Goal: Task Accomplishment & Management: Use online tool/utility

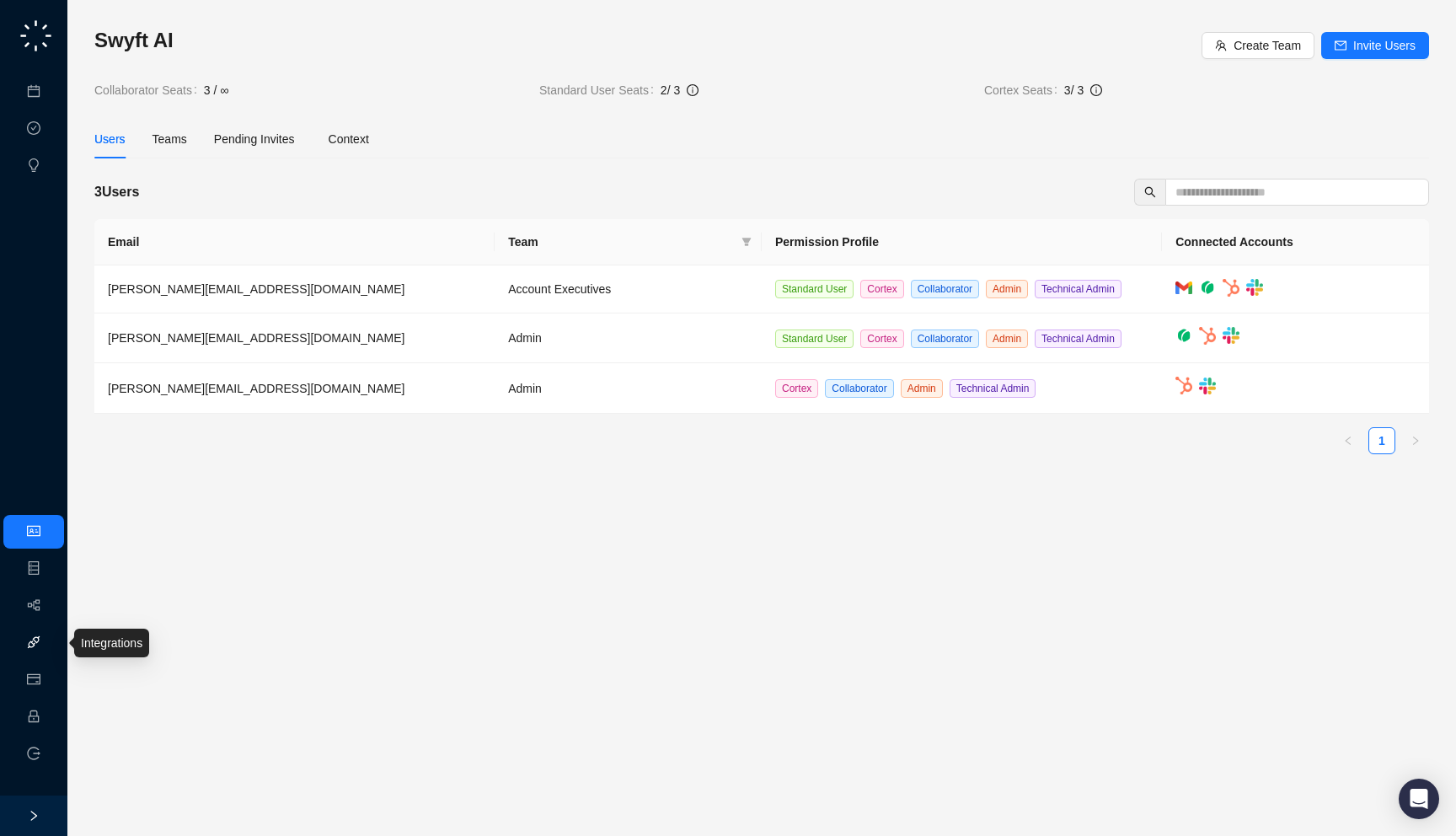
click at [49, 647] on link "Integrations" at bounding box center [80, 643] width 61 height 14
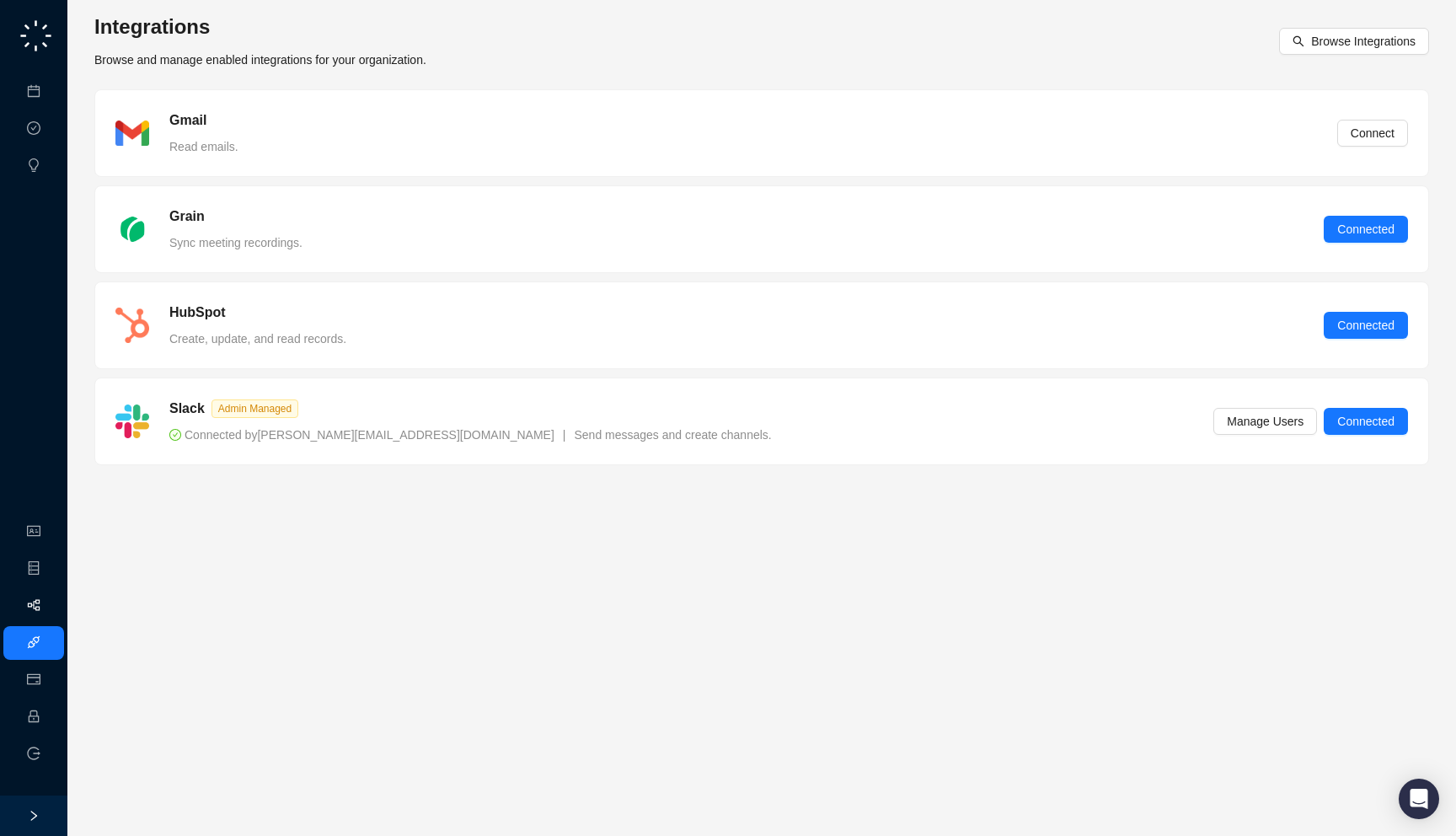
click at [49, 609] on link "Workflows" at bounding box center [76, 606] width 54 height 14
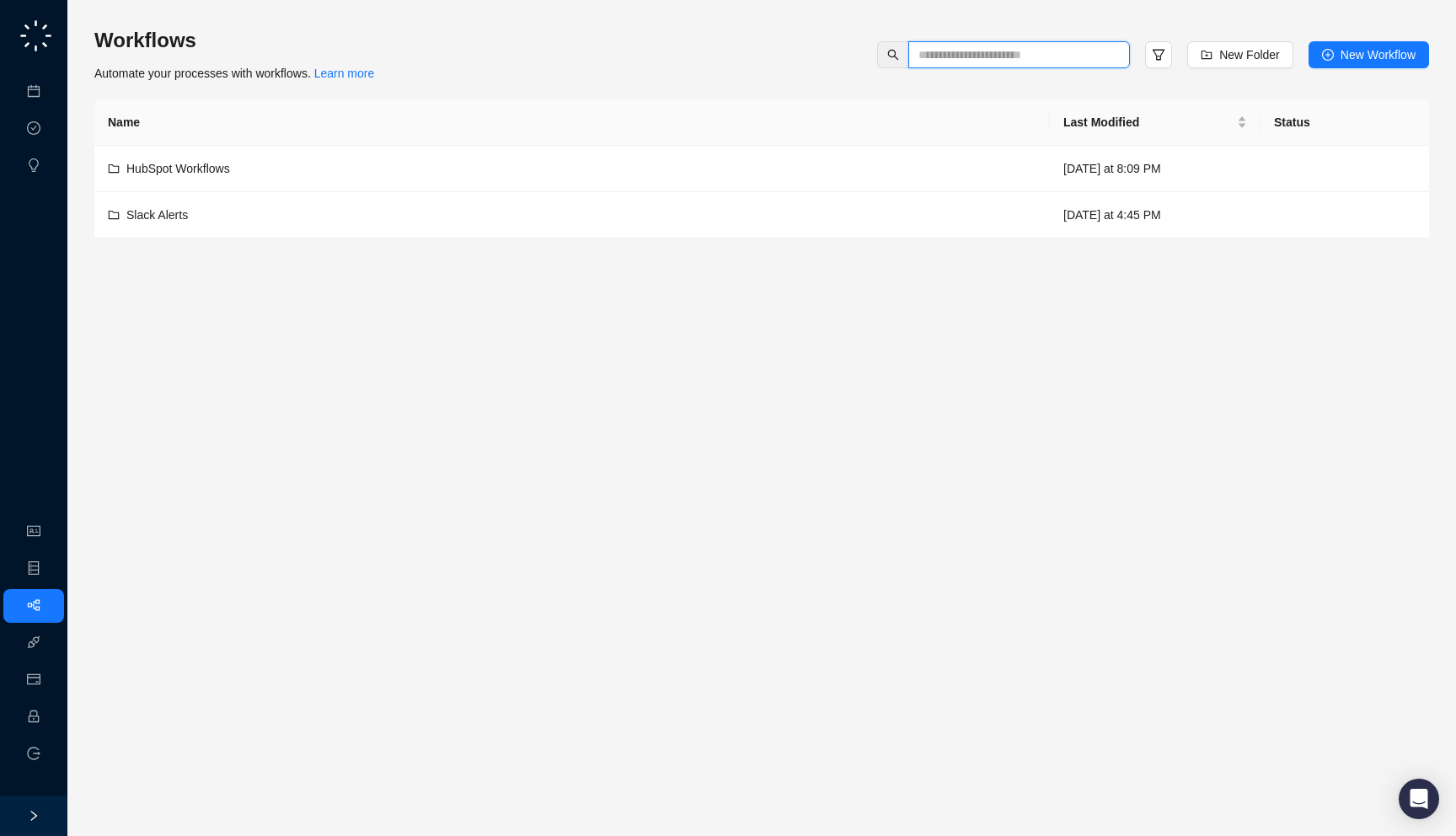
click at [998, 45] on input "text" at bounding box center [1012, 55] width 188 height 19
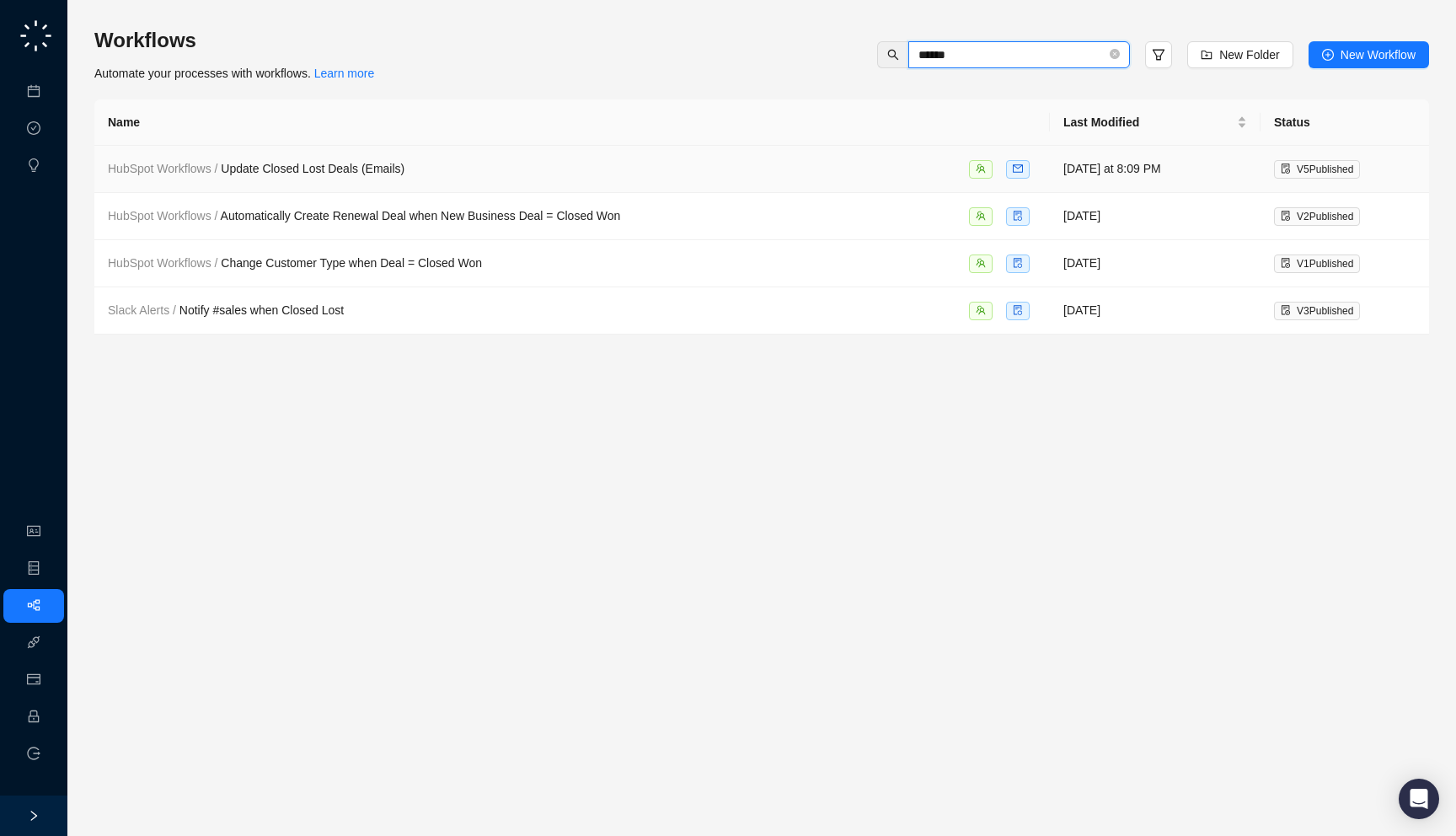
type input "******"
click at [843, 168] on div "HubSpot Workflows / Update Closed Lost Deals (Emails)" at bounding box center [571, 169] width 928 height 19
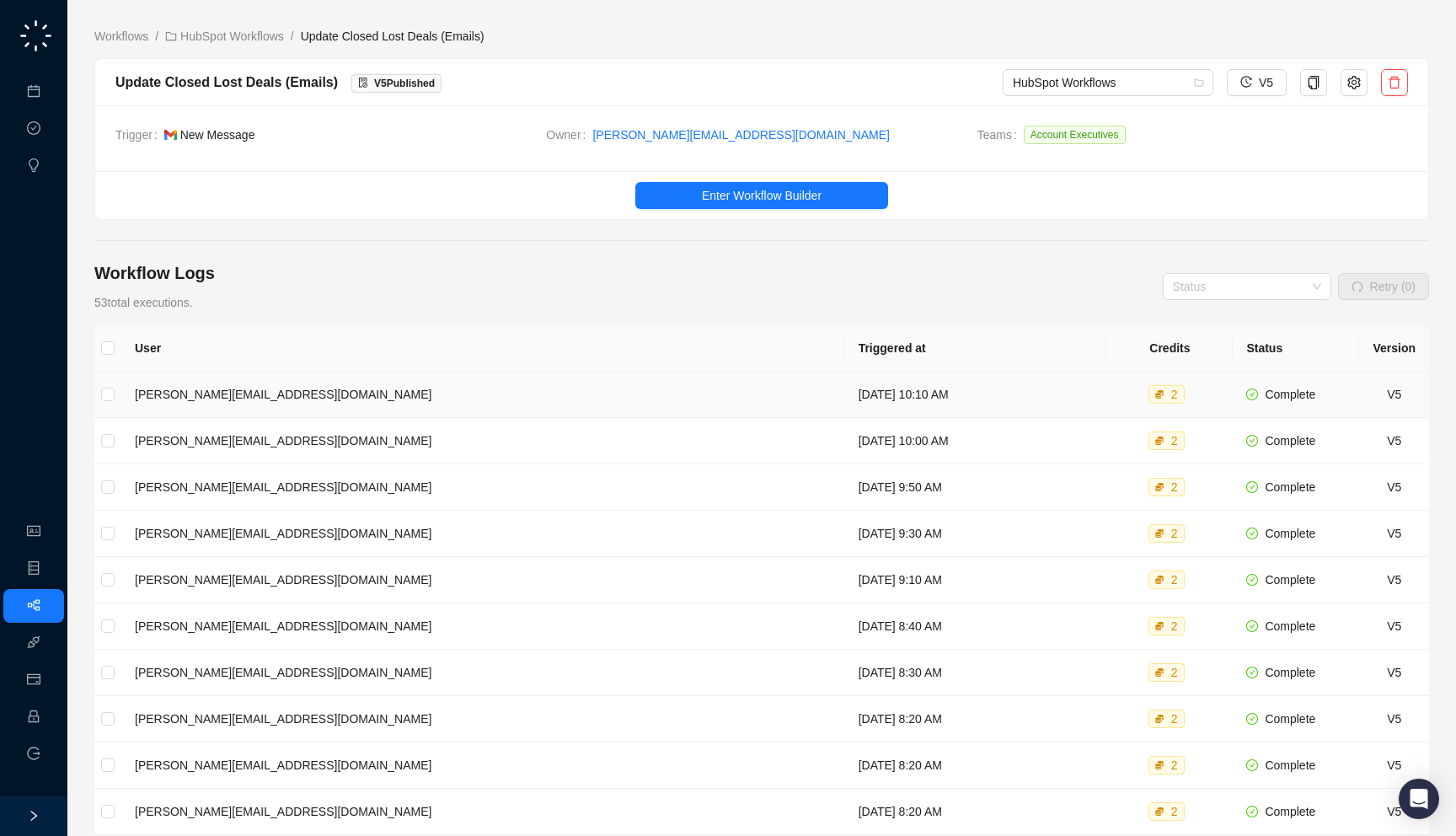
click at [845, 416] on td "[DATE] 10:10 AM" at bounding box center [976, 395] width 262 height 46
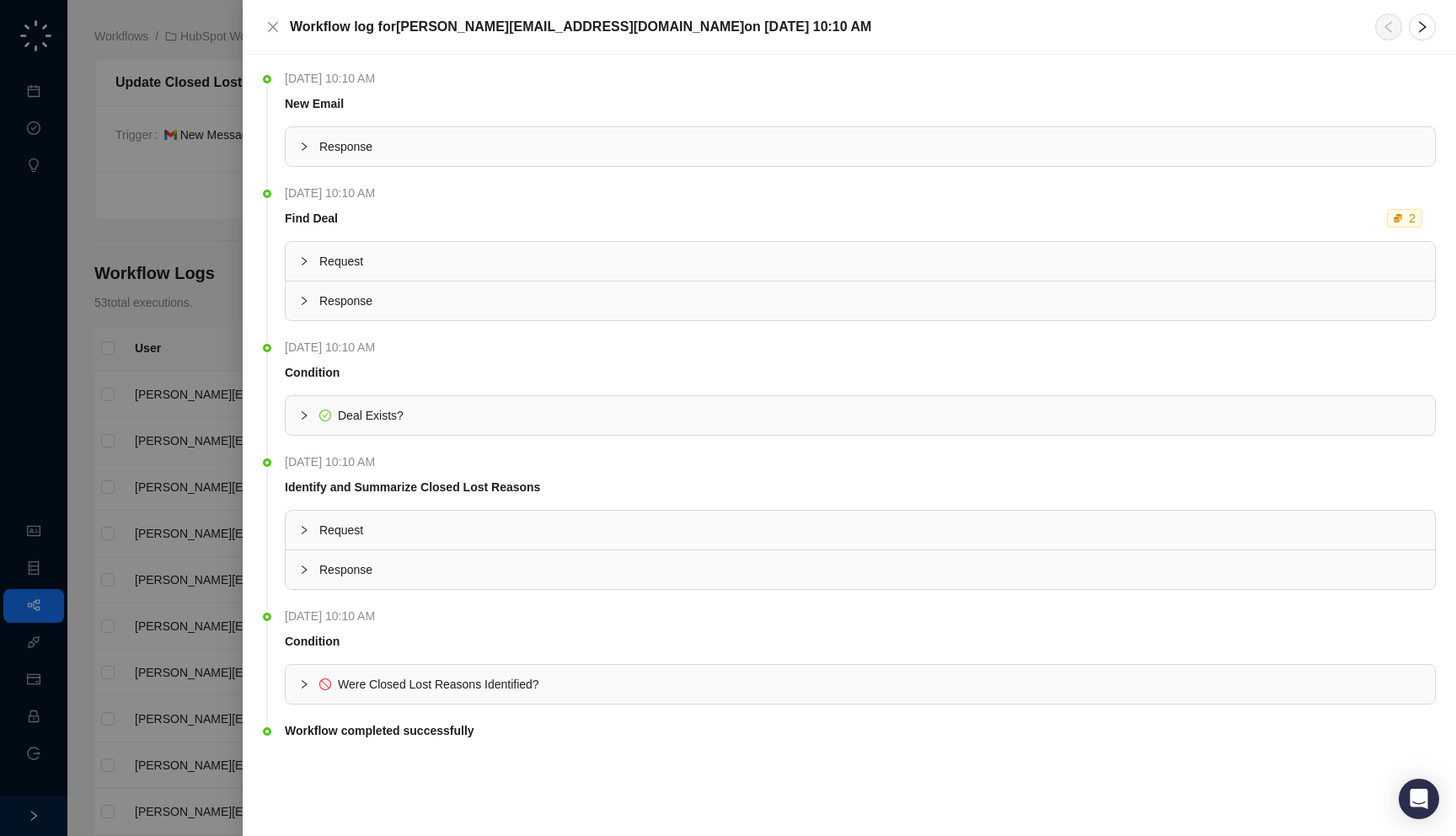
click at [578, 406] on span "Deal Exists?" at bounding box center [870, 416] width 1102 height 19
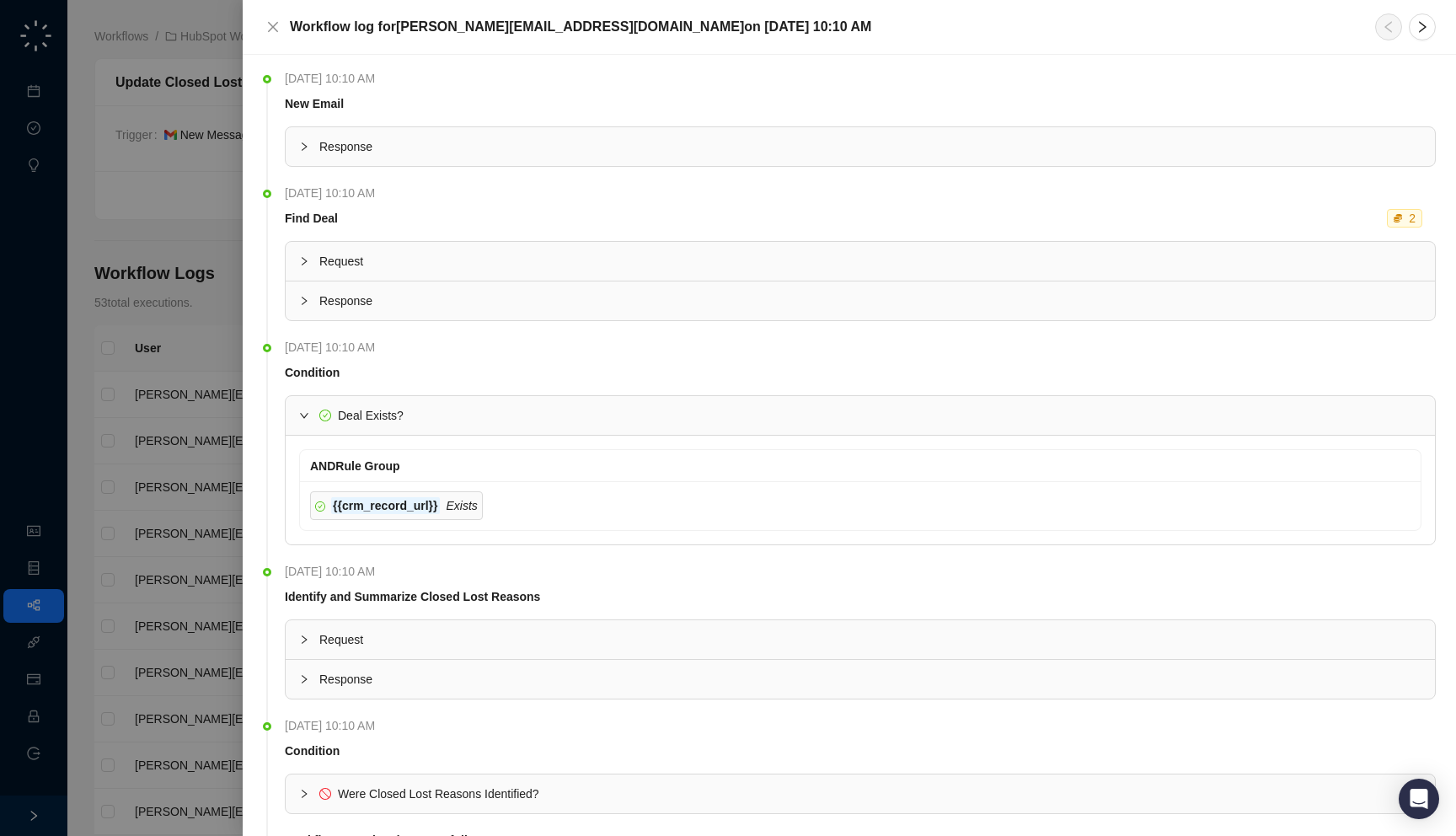
click at [658, 415] on span "Deal Exists?" at bounding box center [870, 416] width 1102 height 19
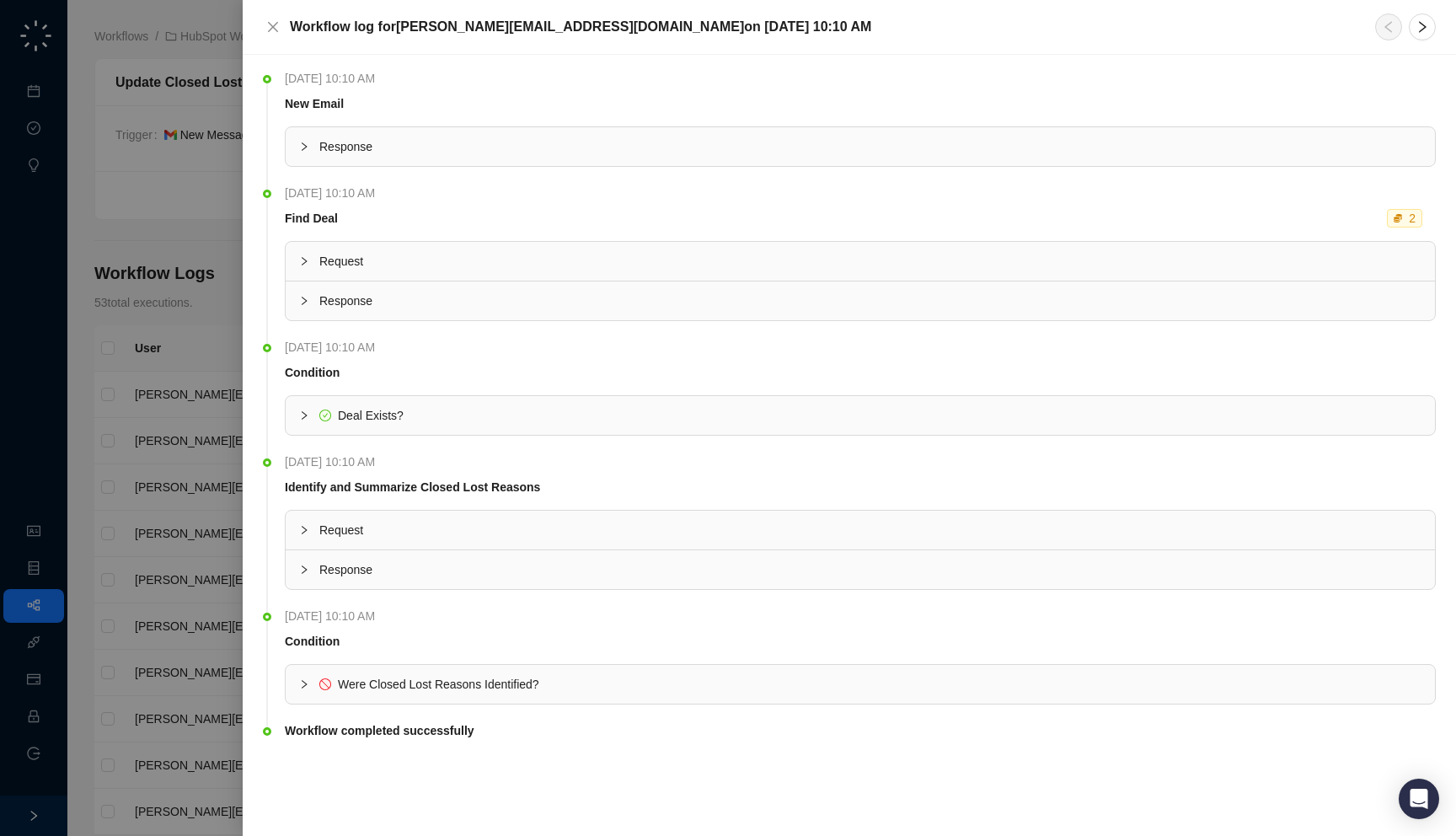
click at [658, 415] on span "Deal Exists?" at bounding box center [870, 416] width 1102 height 19
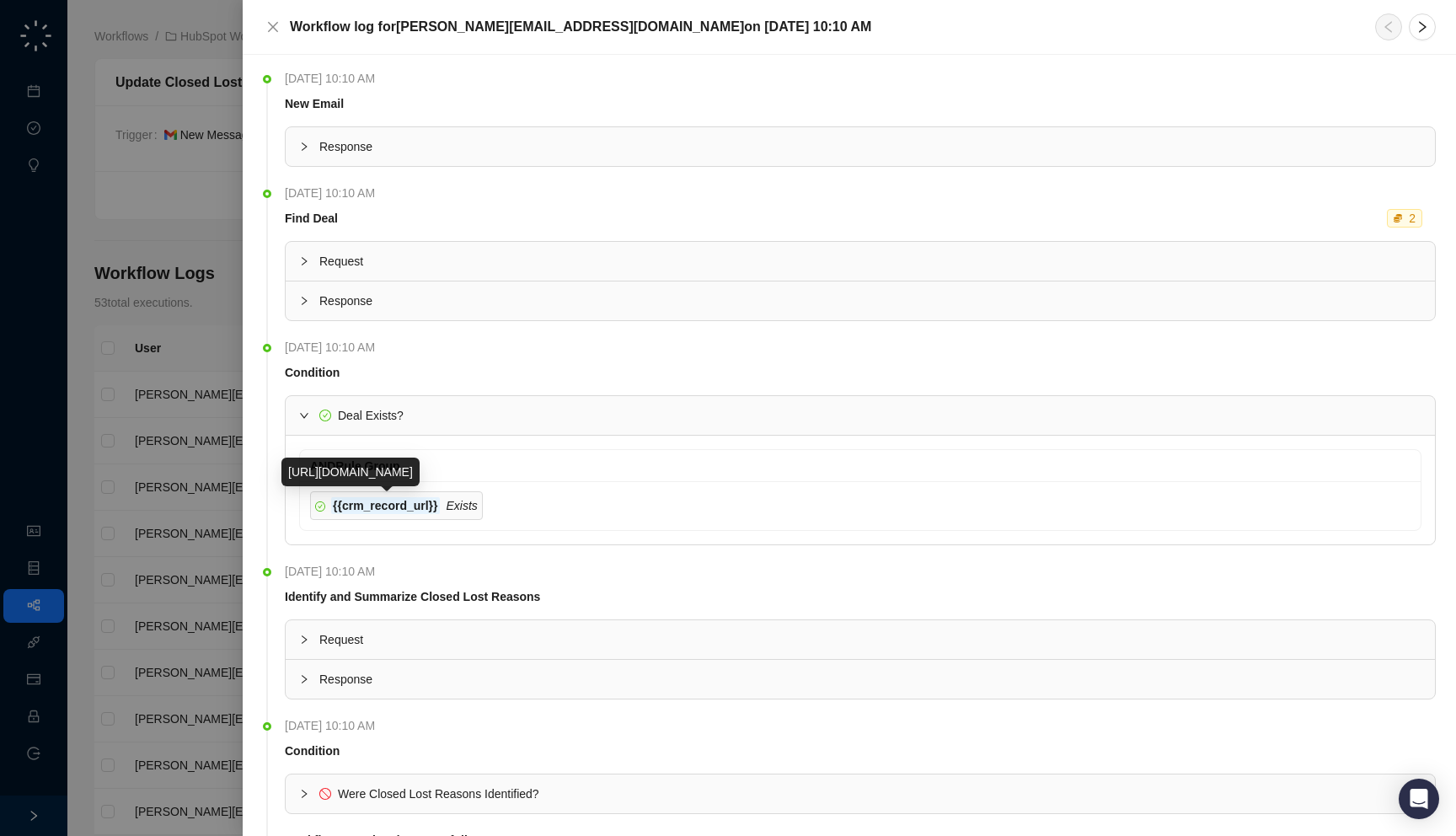
click at [525, 419] on span "Deal Exists?" at bounding box center [870, 416] width 1102 height 19
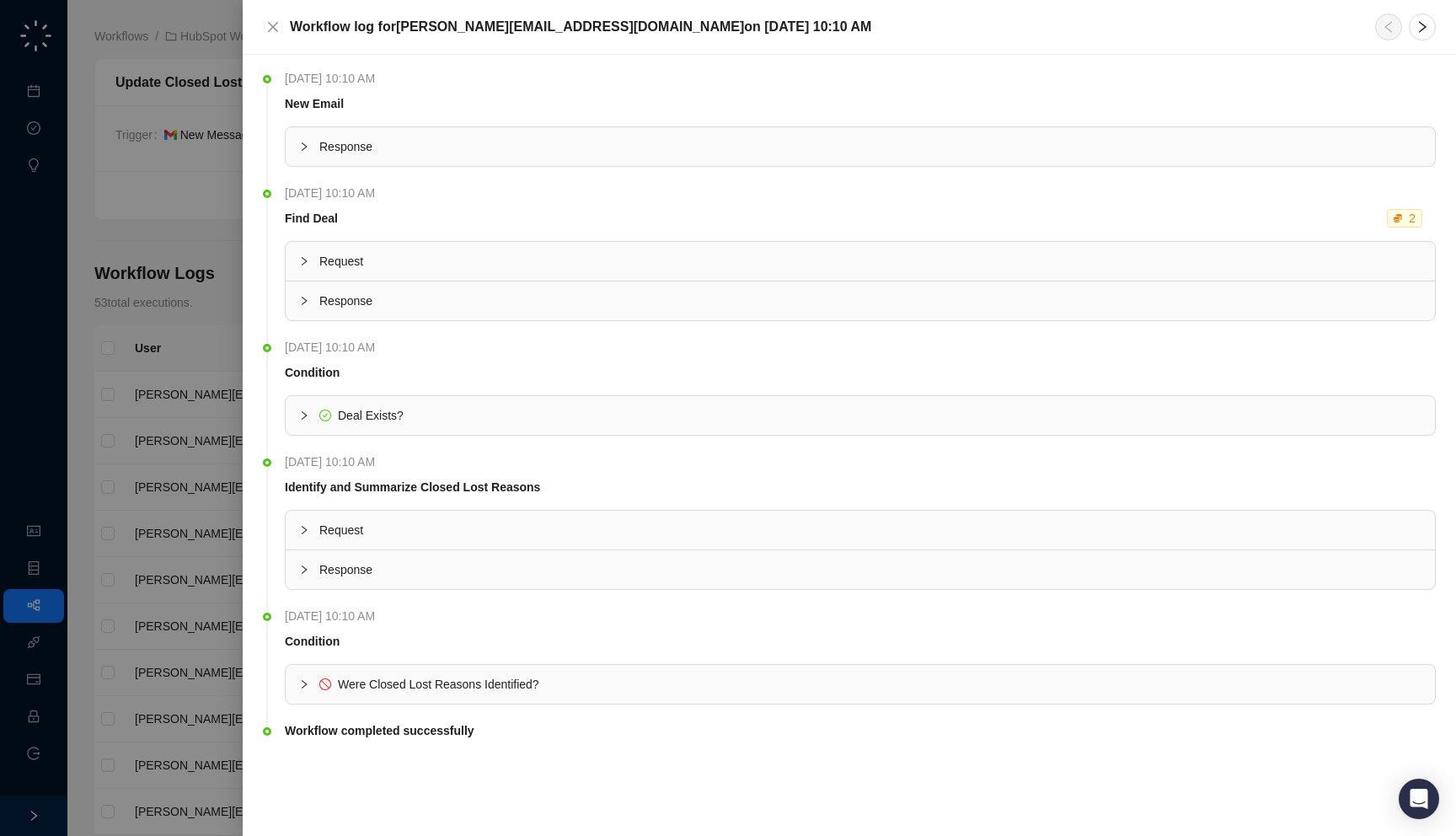
click at [428, 291] on span "Response" at bounding box center [870, 301] width 1102 height 19
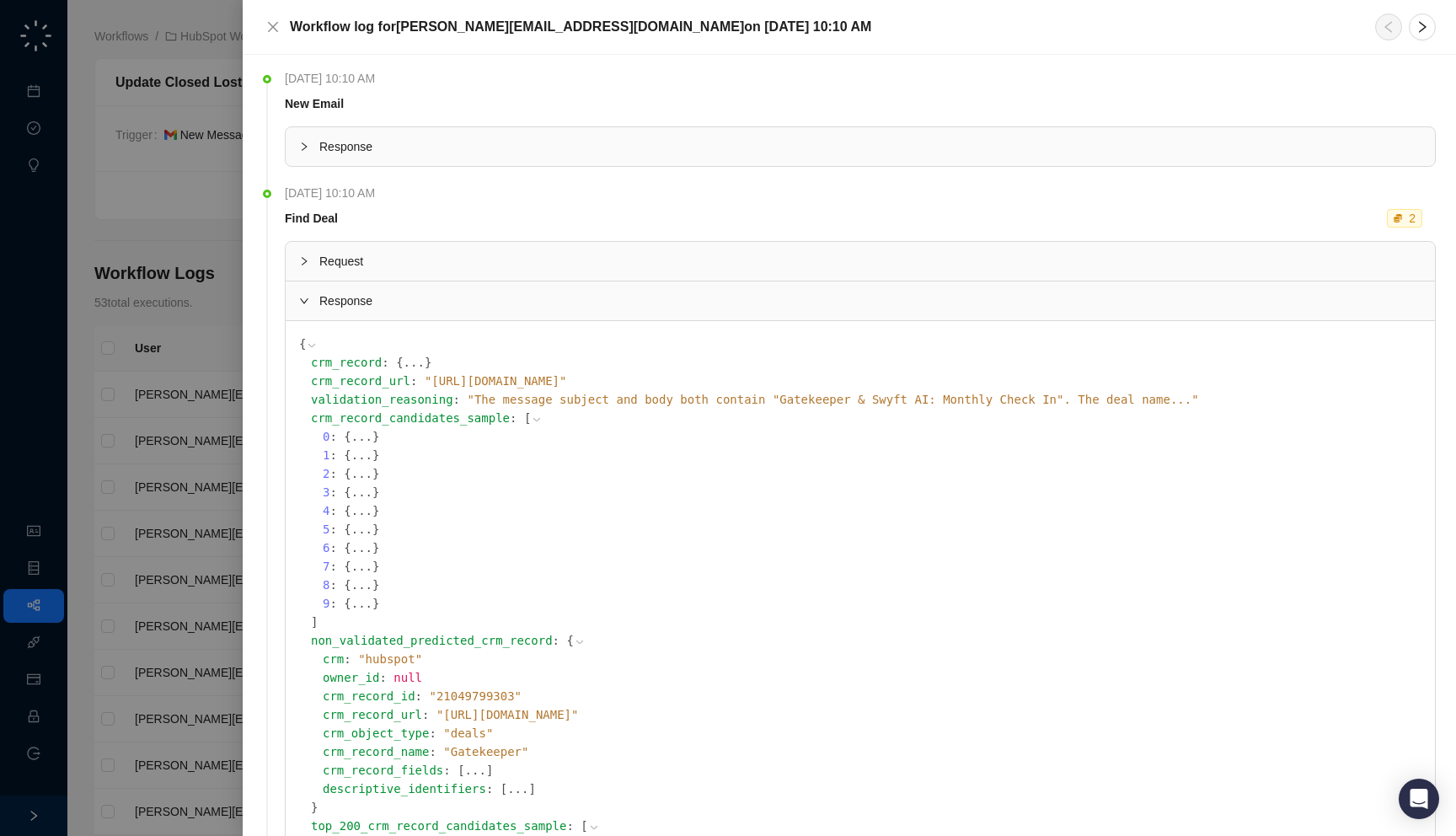
click at [445, 267] on span "Request" at bounding box center [870, 262] width 1102 height 19
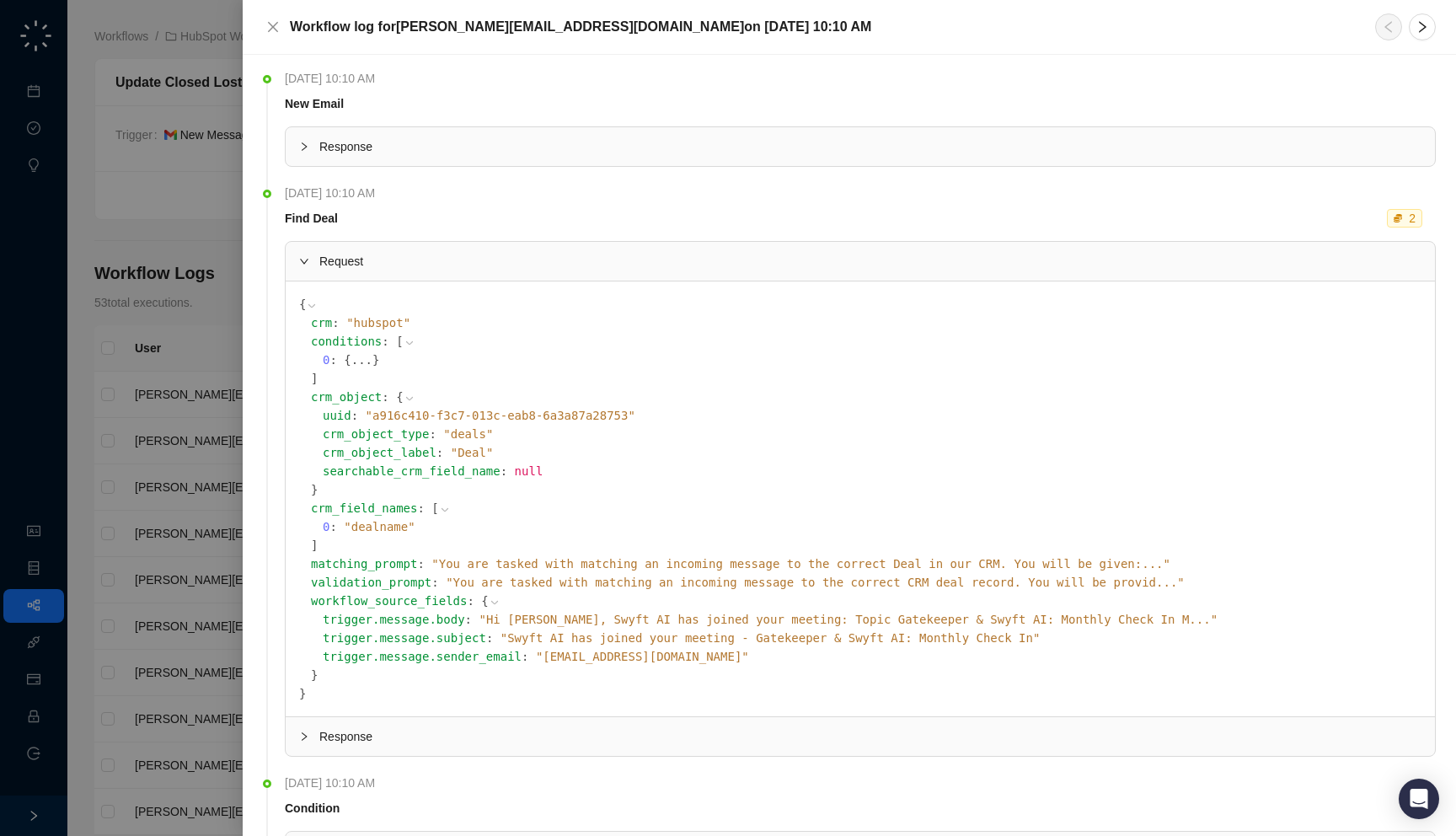
click at [445, 267] on span "Request" at bounding box center [870, 262] width 1102 height 19
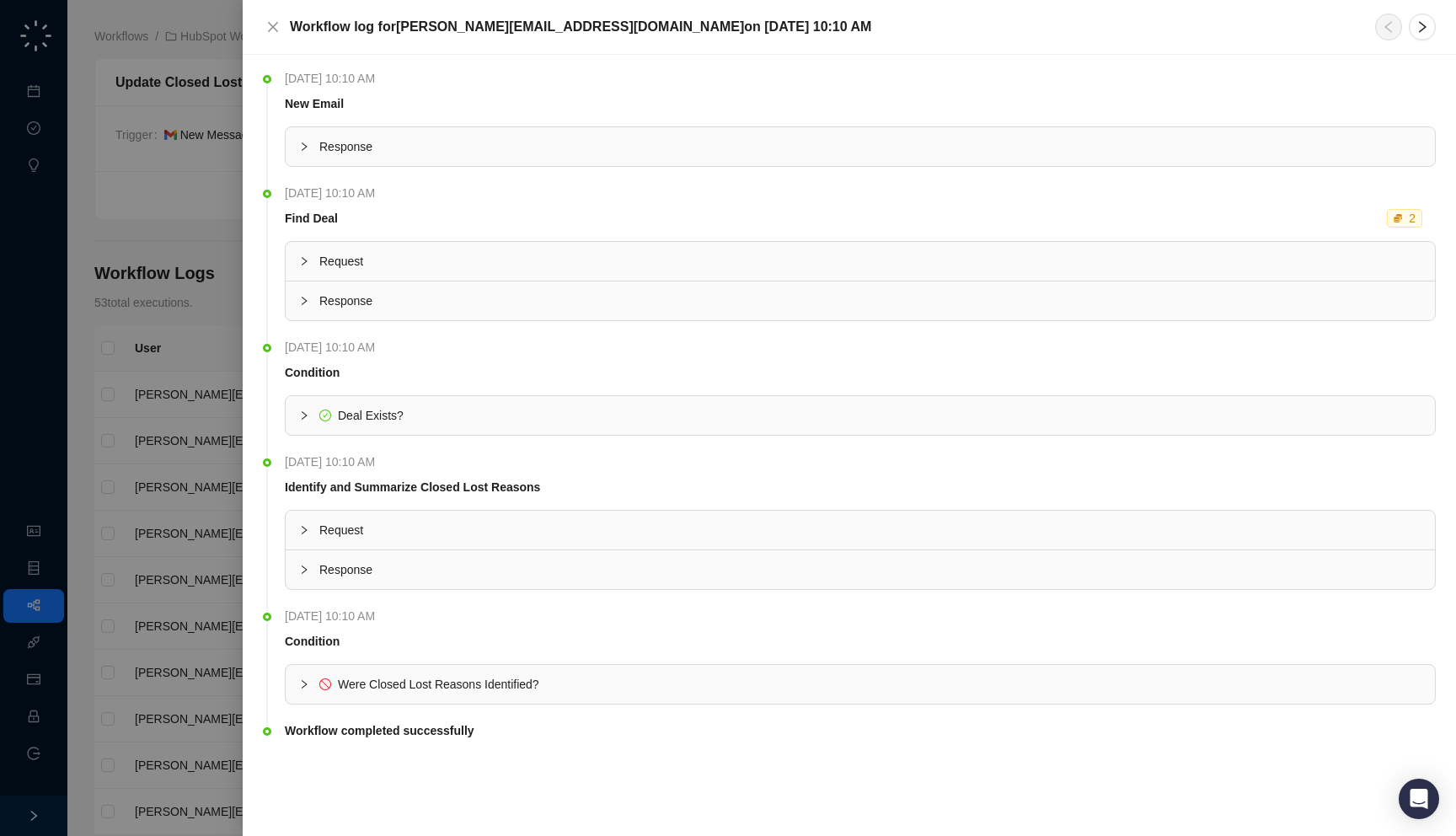
click at [442, 288] on div "Response" at bounding box center [860, 301] width 1149 height 39
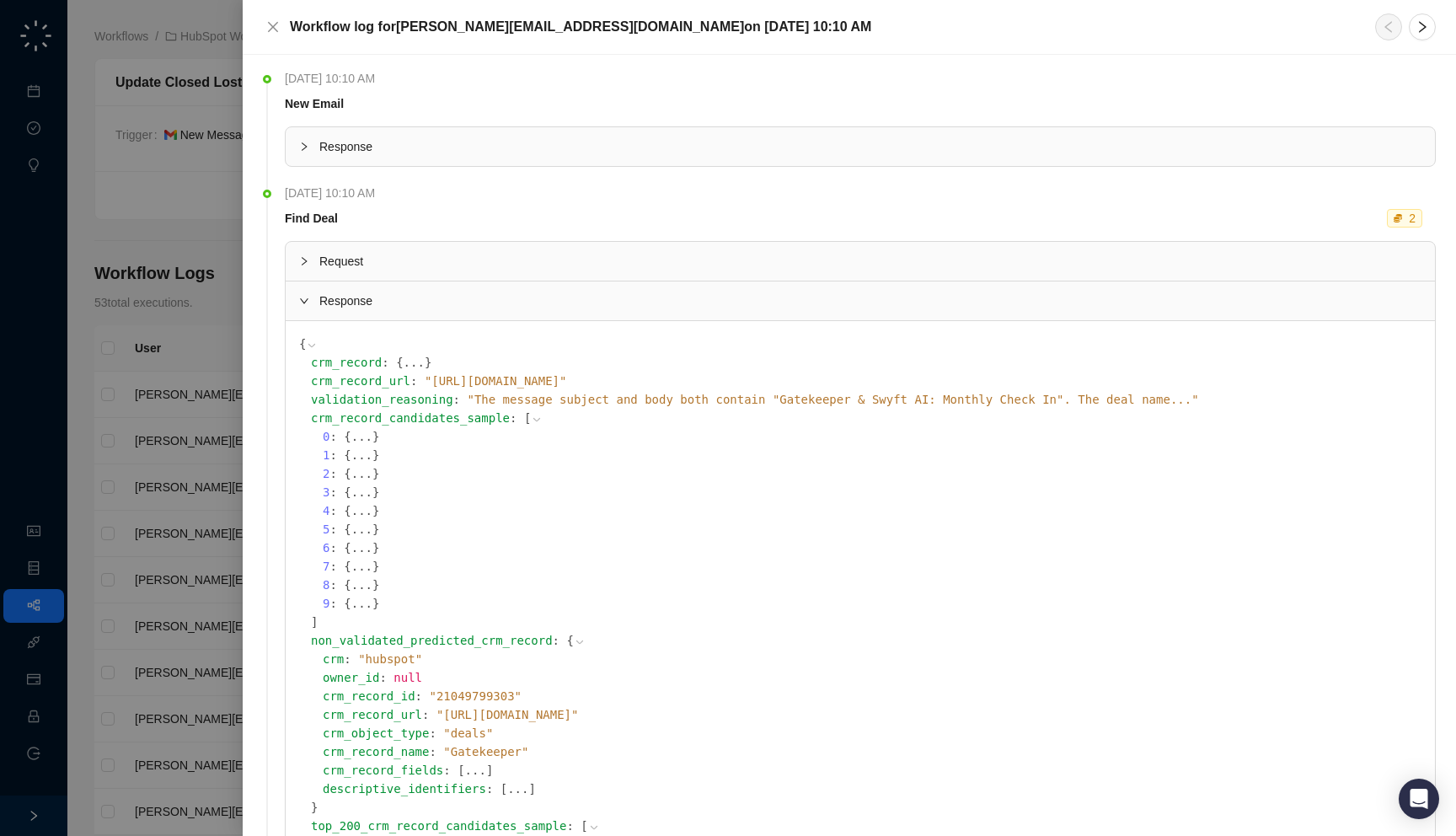
click at [403, 360] on button "..." at bounding box center [414, 363] width 21 height 19
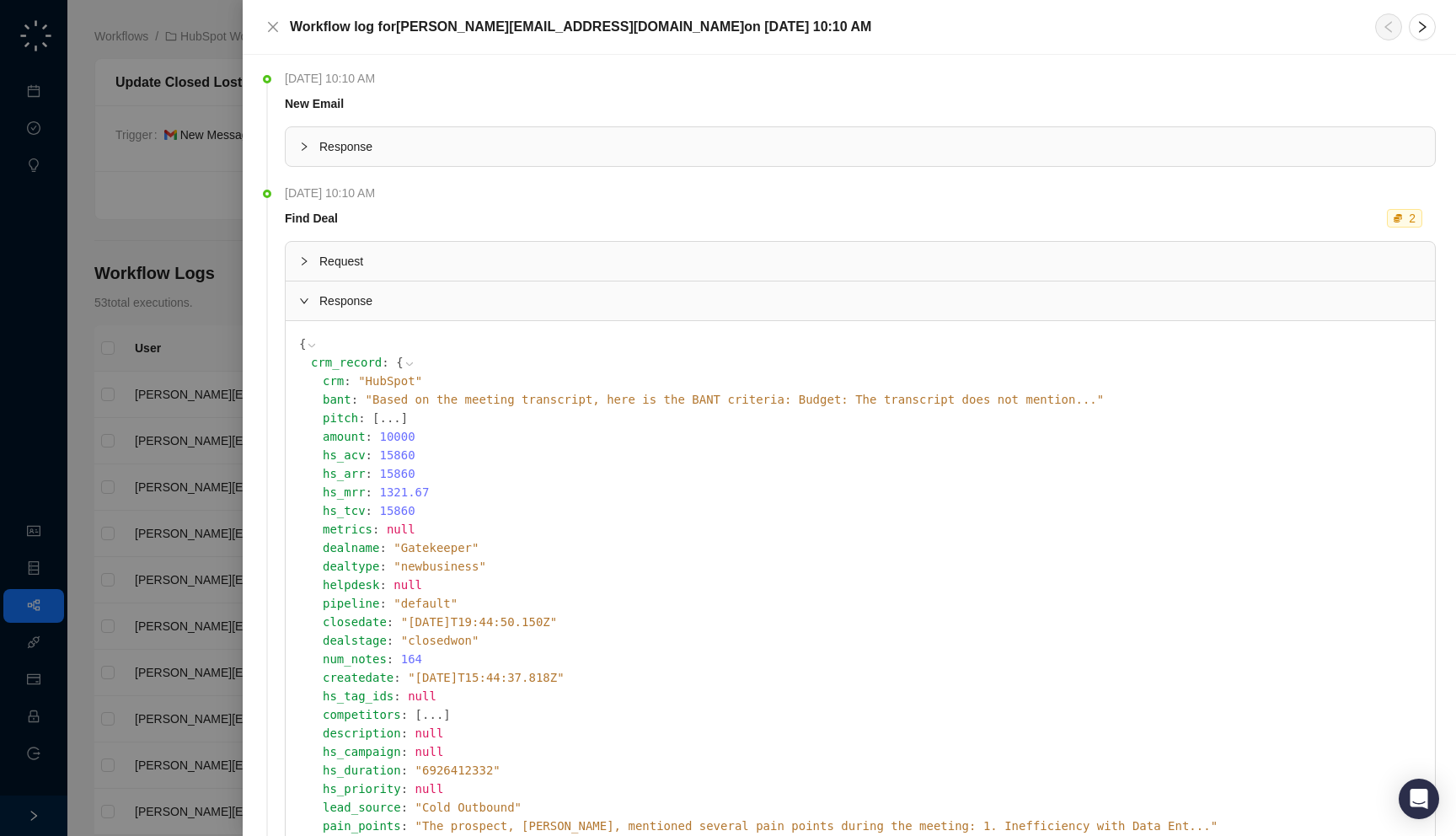
click at [403, 368] on icon at bounding box center [409, 364] width 12 height 12
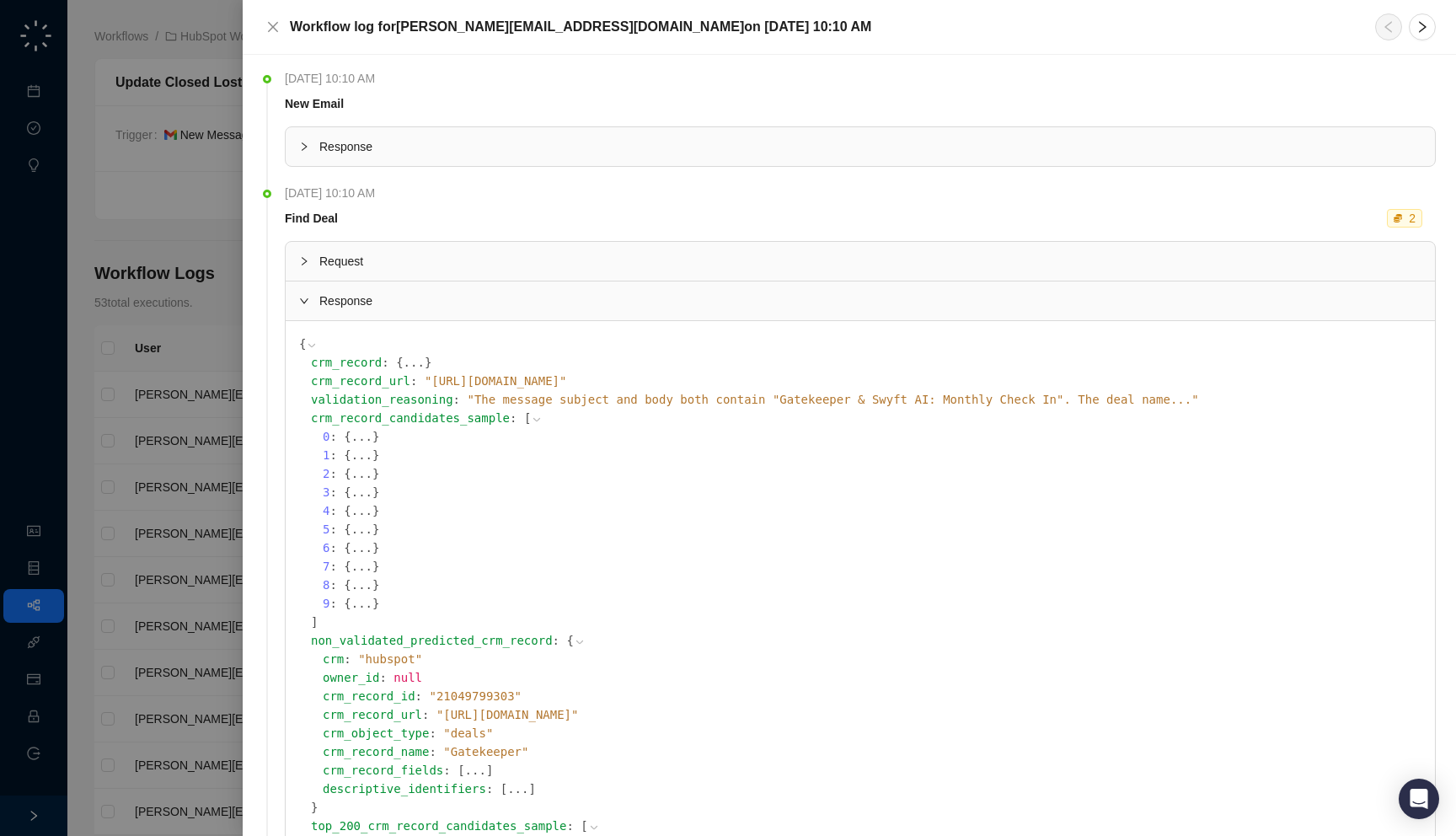
click at [435, 128] on div "Response" at bounding box center [860, 147] width 1149 height 39
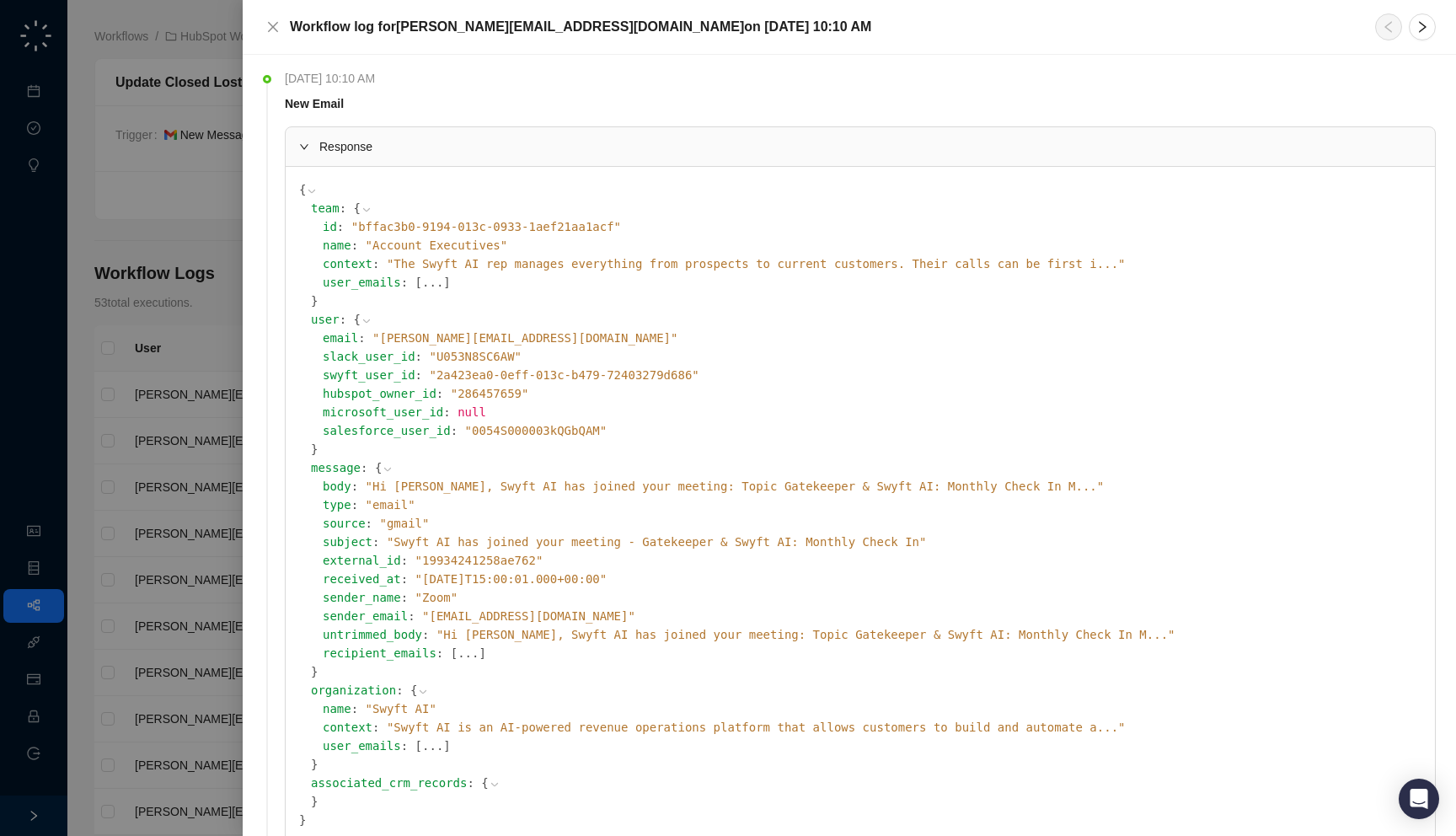
click at [509, 488] on span "" Hi [PERSON_NAME], Swyft AI has joined your meeting: Topic Gatekeeper & Swyft …" at bounding box center [734, 486] width 739 height 14
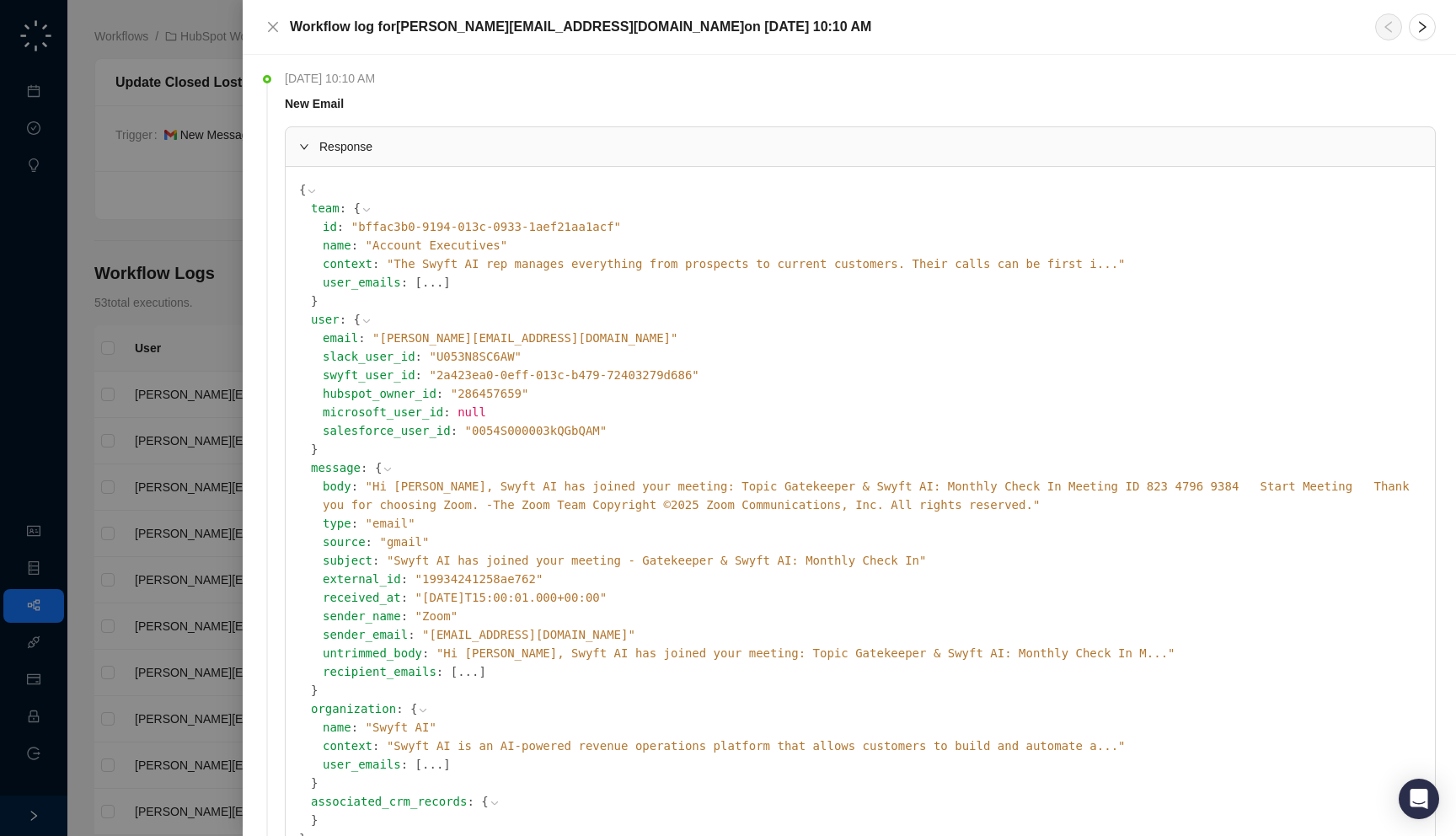
click at [509, 488] on span "" Hi [PERSON_NAME], Swyft AI has joined your meeting: Topic Gatekeeper & Swyft …" at bounding box center [866, 495] width 1087 height 32
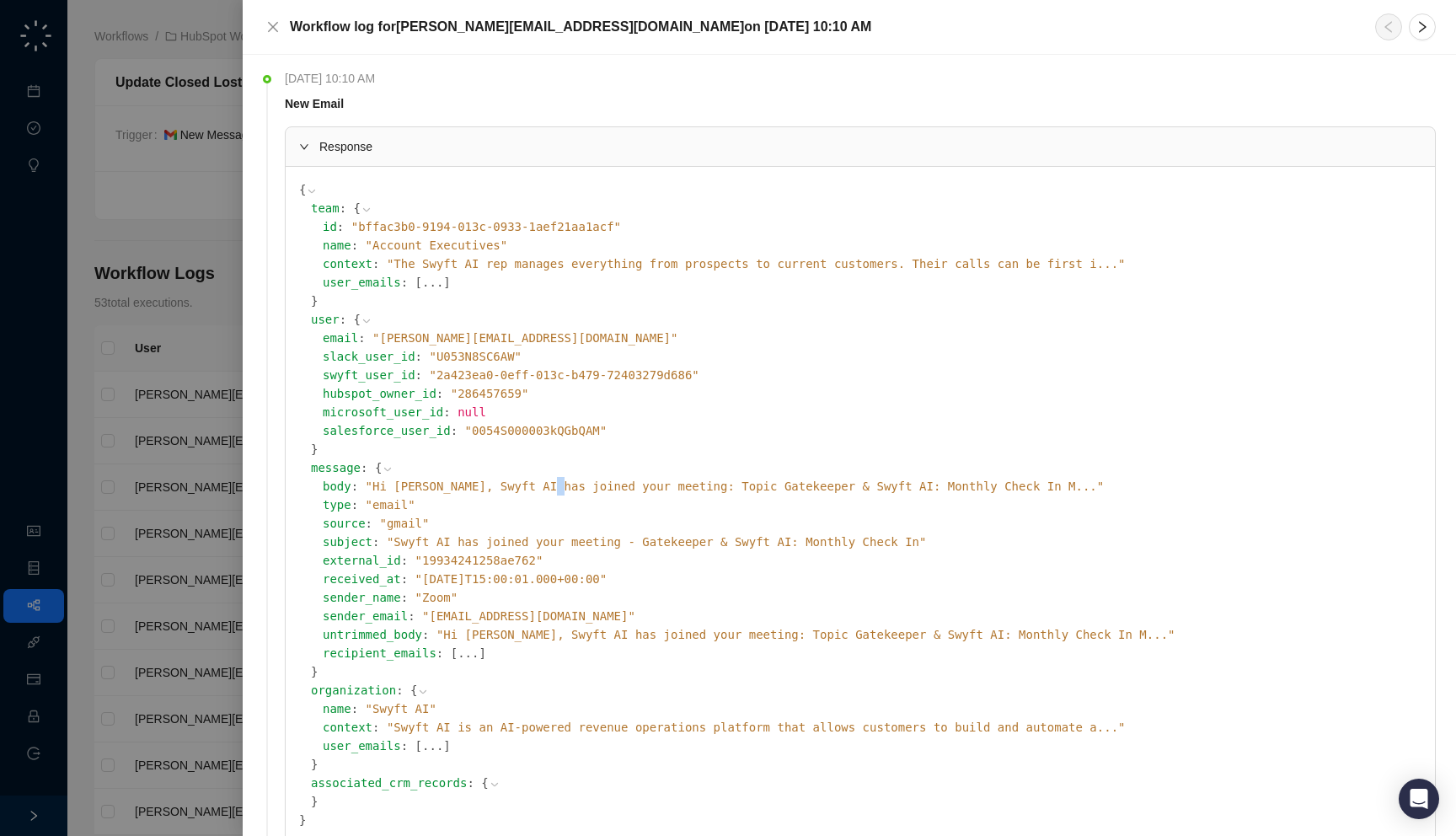
click at [509, 488] on span "" Hi [PERSON_NAME], Swyft AI has joined your meeting: Topic Gatekeeper & Swyft …" at bounding box center [734, 486] width 739 height 14
click at [524, 487] on span "" Hi [PERSON_NAME], Swyft AI has joined your meeting: Topic Gatekeeper & Swyft …" at bounding box center [734, 486] width 739 height 14
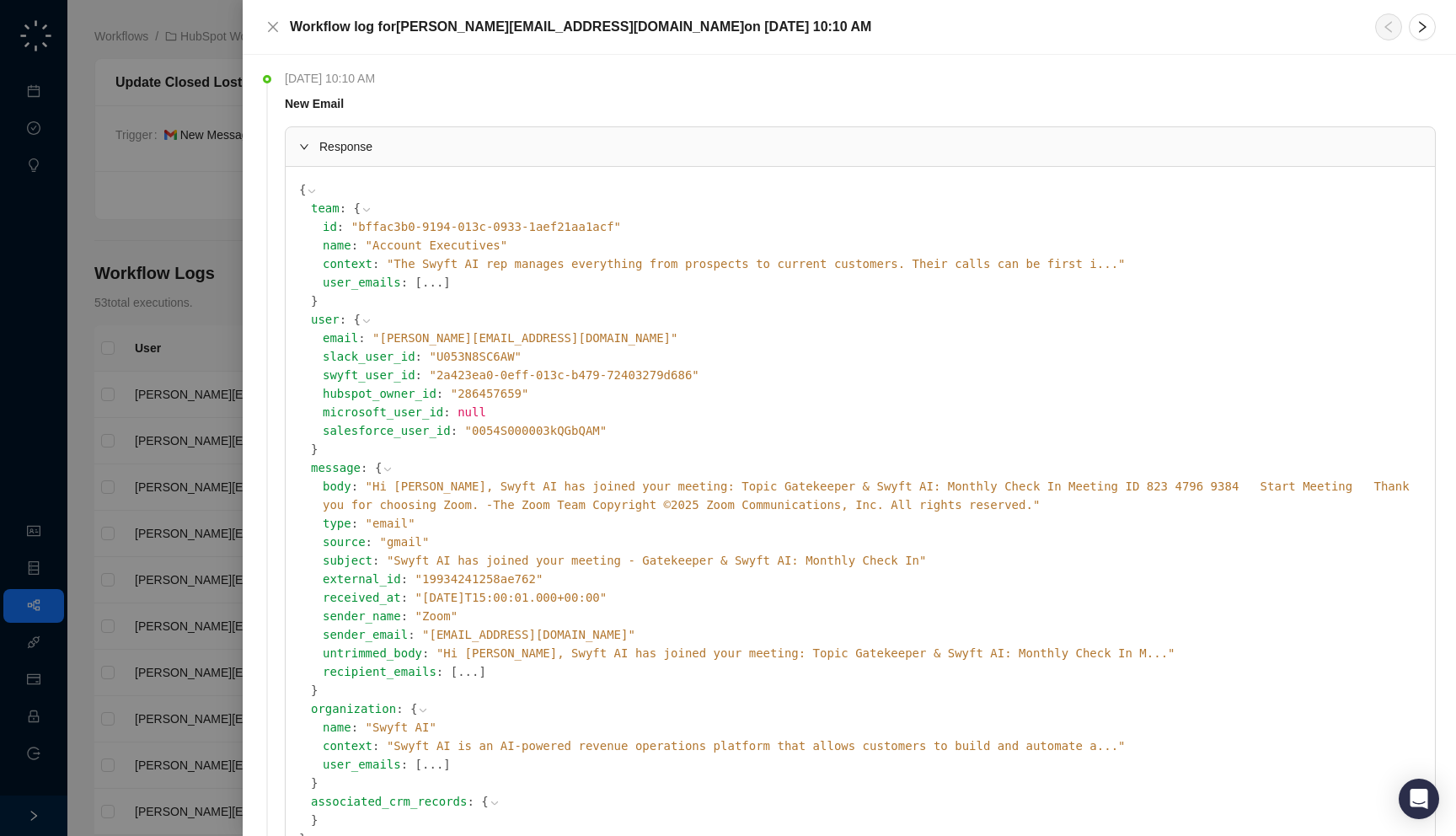
click at [196, 405] on div at bounding box center [728, 418] width 1456 height 836
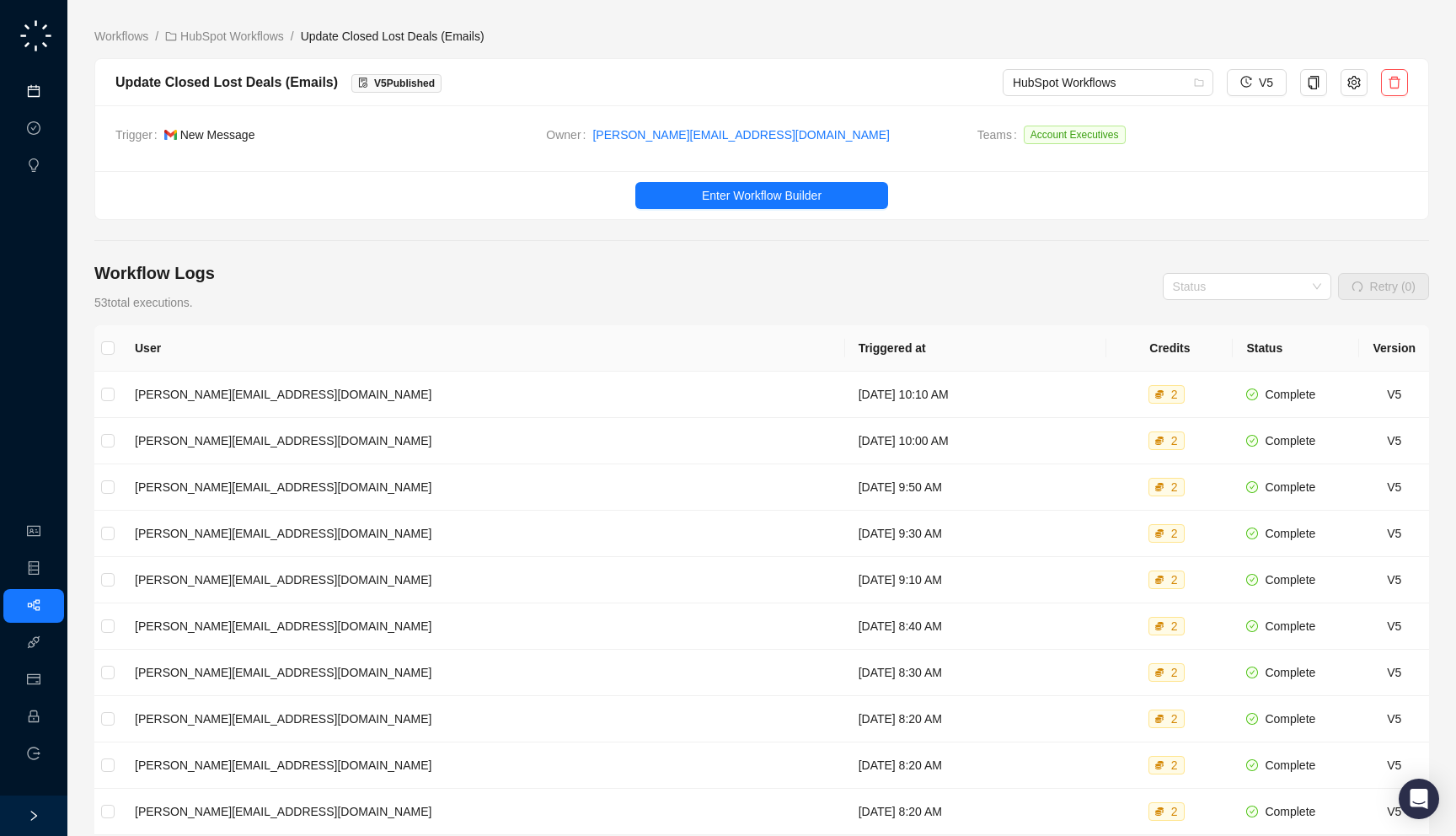
click at [49, 85] on link "Meetings & Calls" at bounding box center [93, 92] width 88 height 14
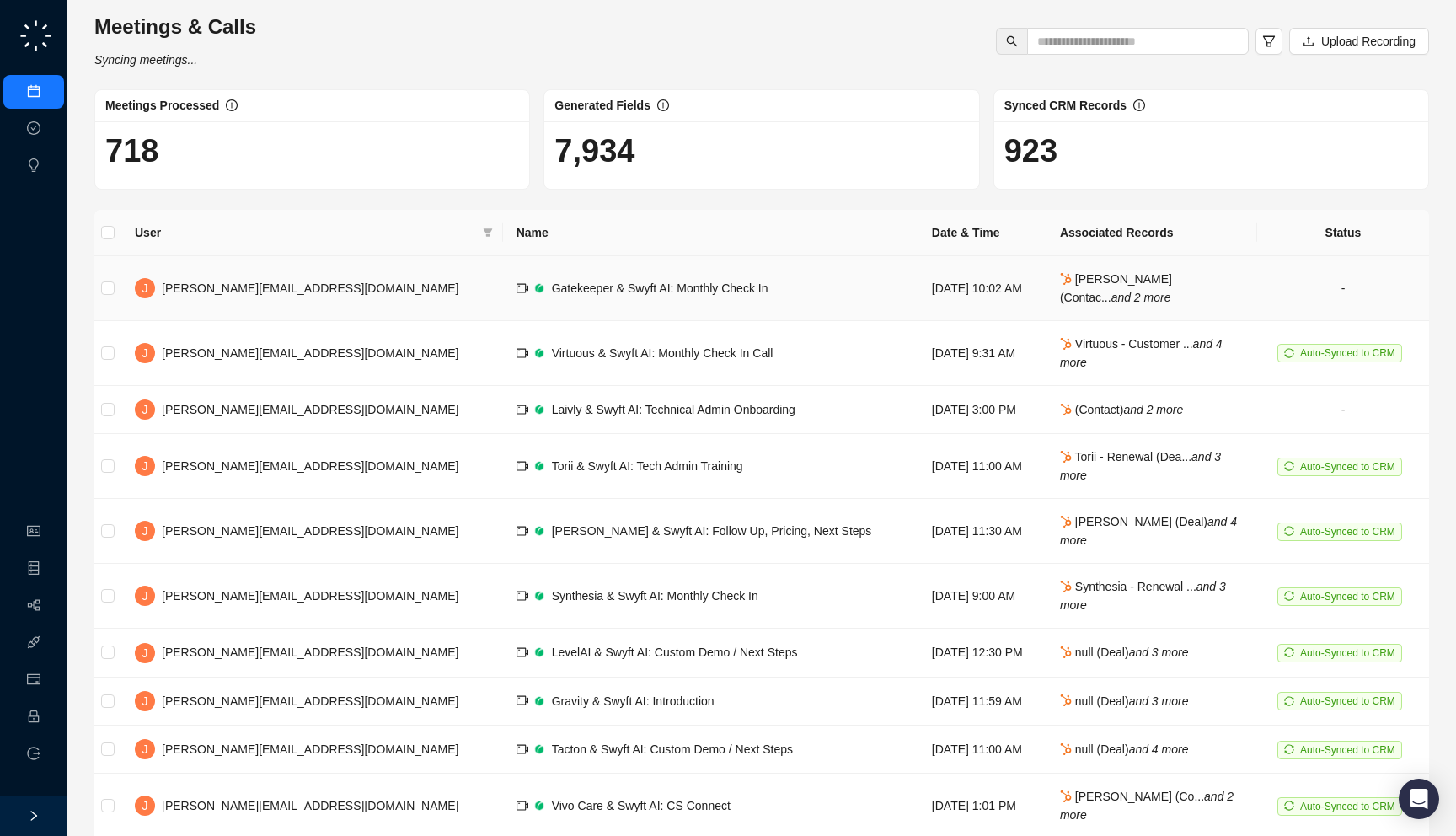
click at [657, 279] on td "Gatekeeper & Swyft AI: Monthly Check In" at bounding box center [710, 289] width 415 height 65
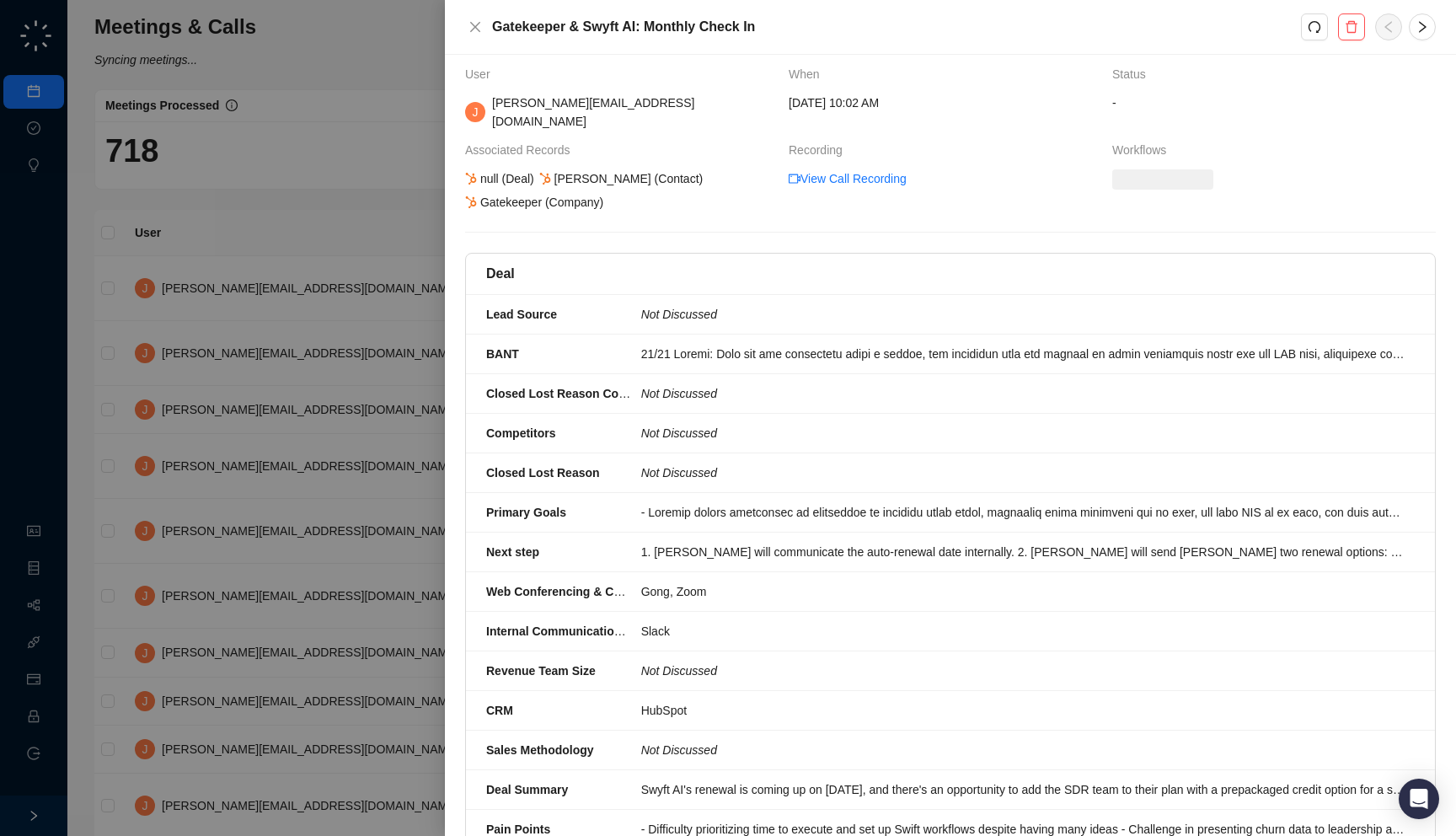
scroll to position [12, 0]
click at [374, 238] on div at bounding box center [728, 418] width 1456 height 836
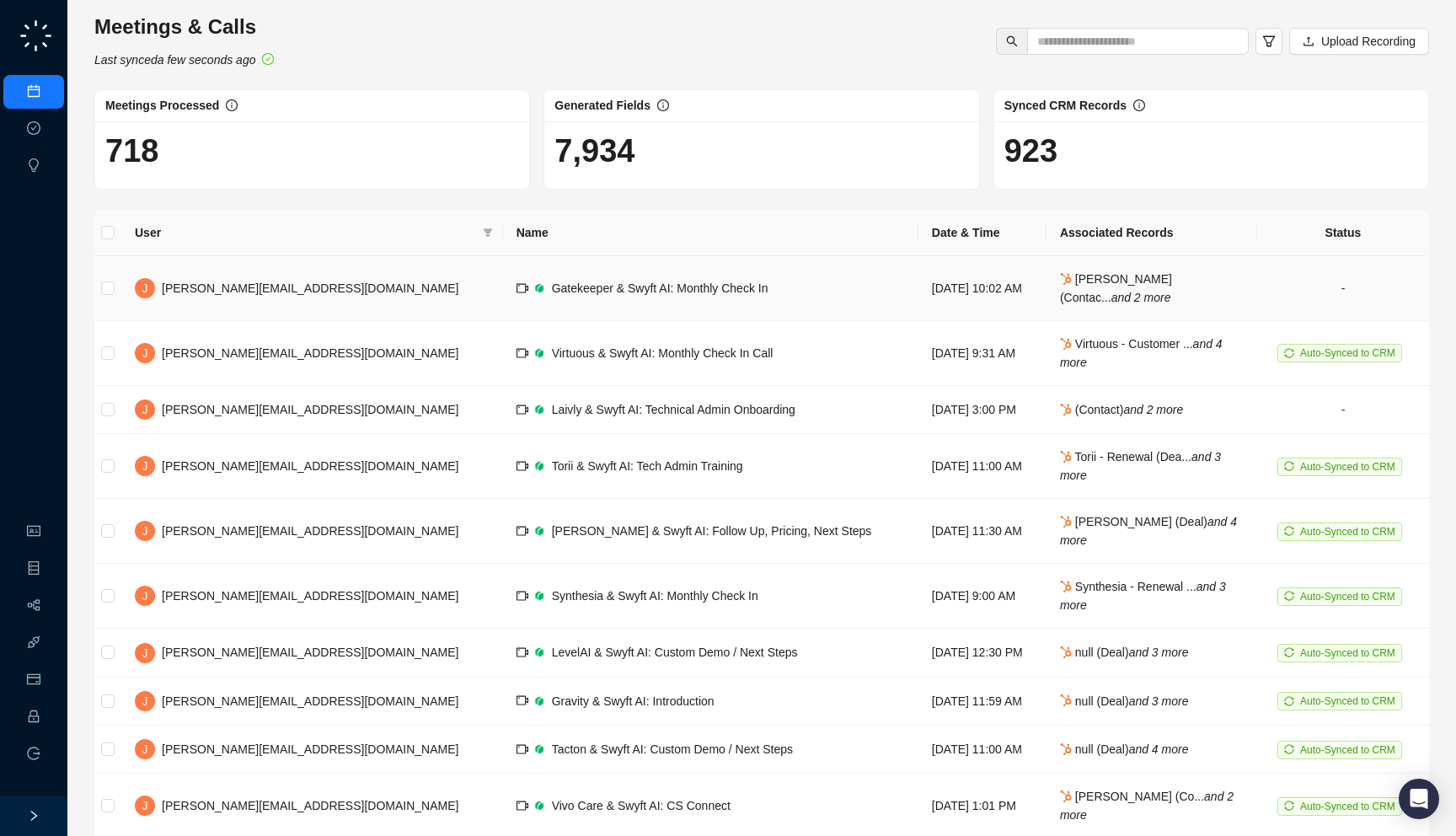
click at [1087, 294] on td "[PERSON_NAME] (Contac... and 2 more" at bounding box center [1151, 289] width 211 height 65
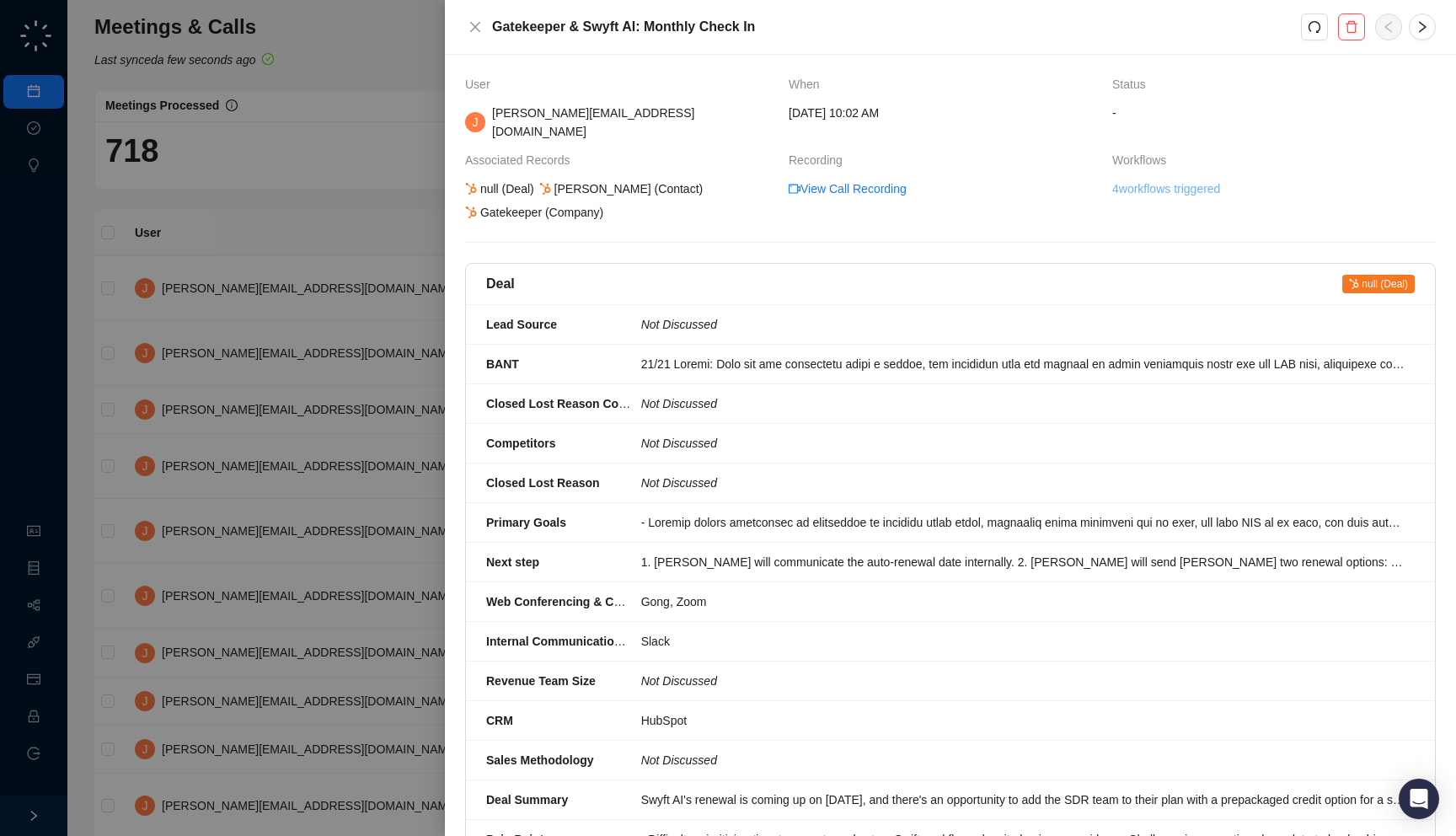
click at [1140, 180] on link "4 workflows triggered" at bounding box center [1166, 189] width 108 height 19
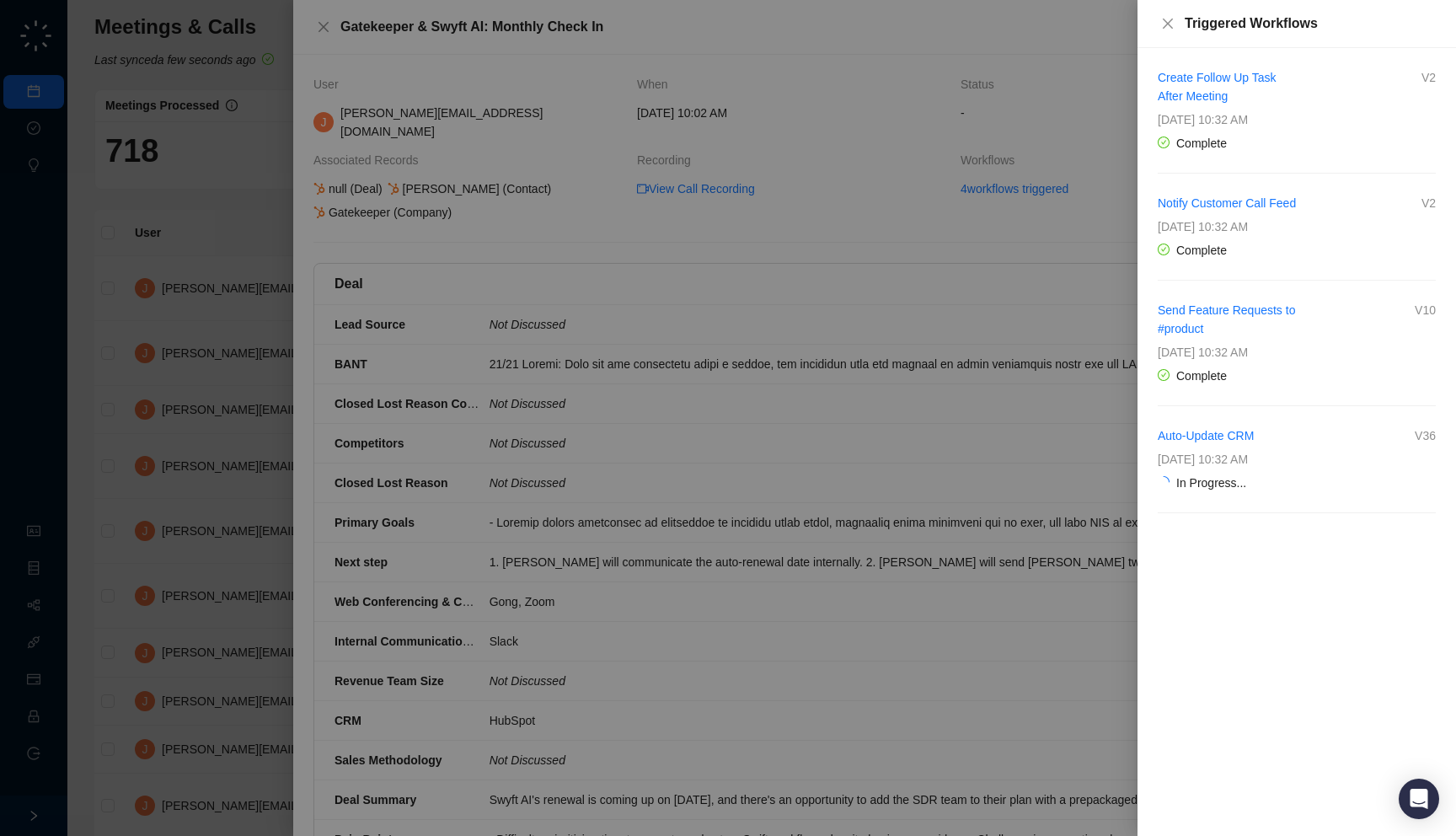
click at [929, 444] on div at bounding box center [728, 418] width 1456 height 836
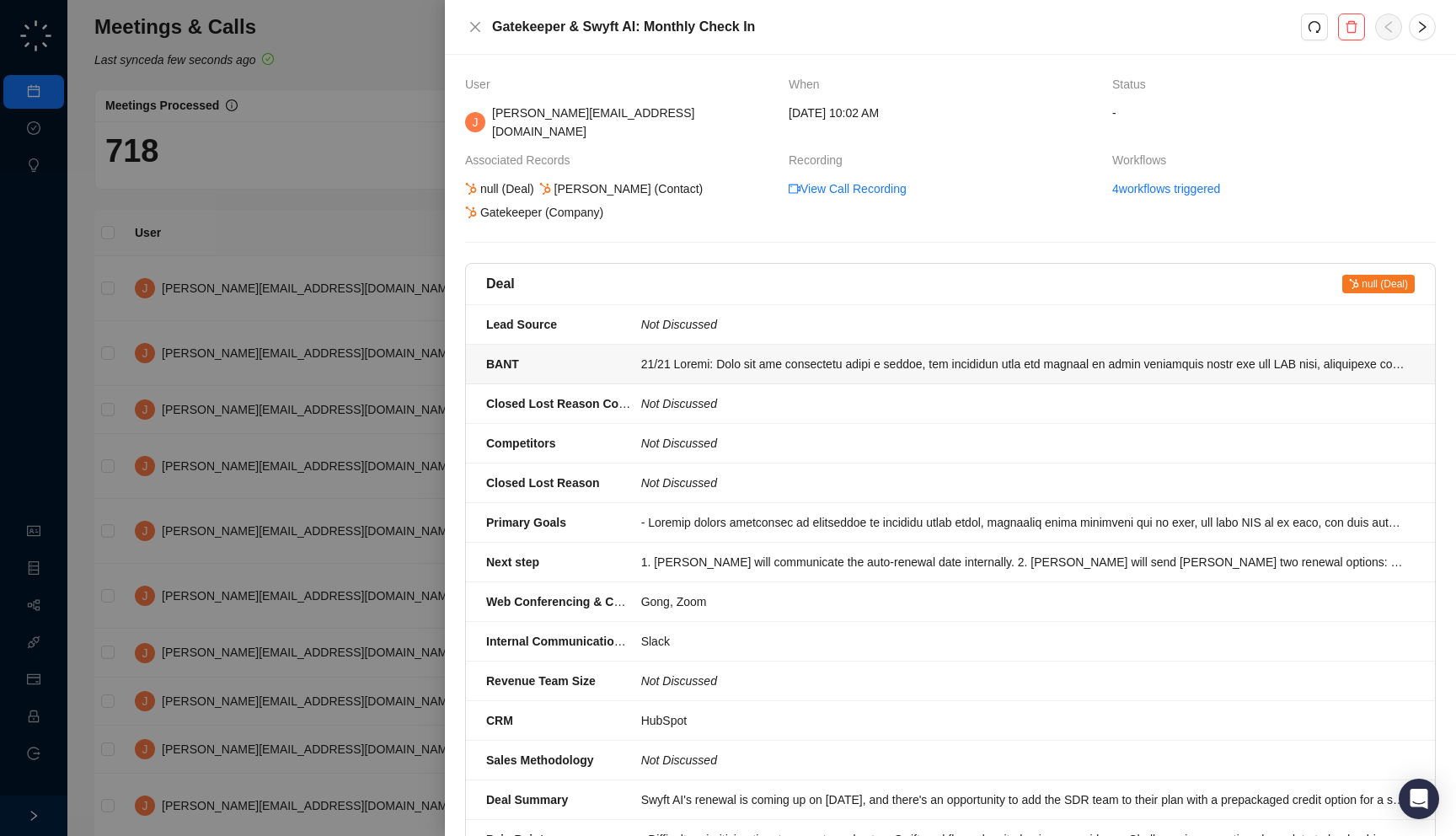
click at [862, 355] on div at bounding box center [1022, 365] width 763 height 19
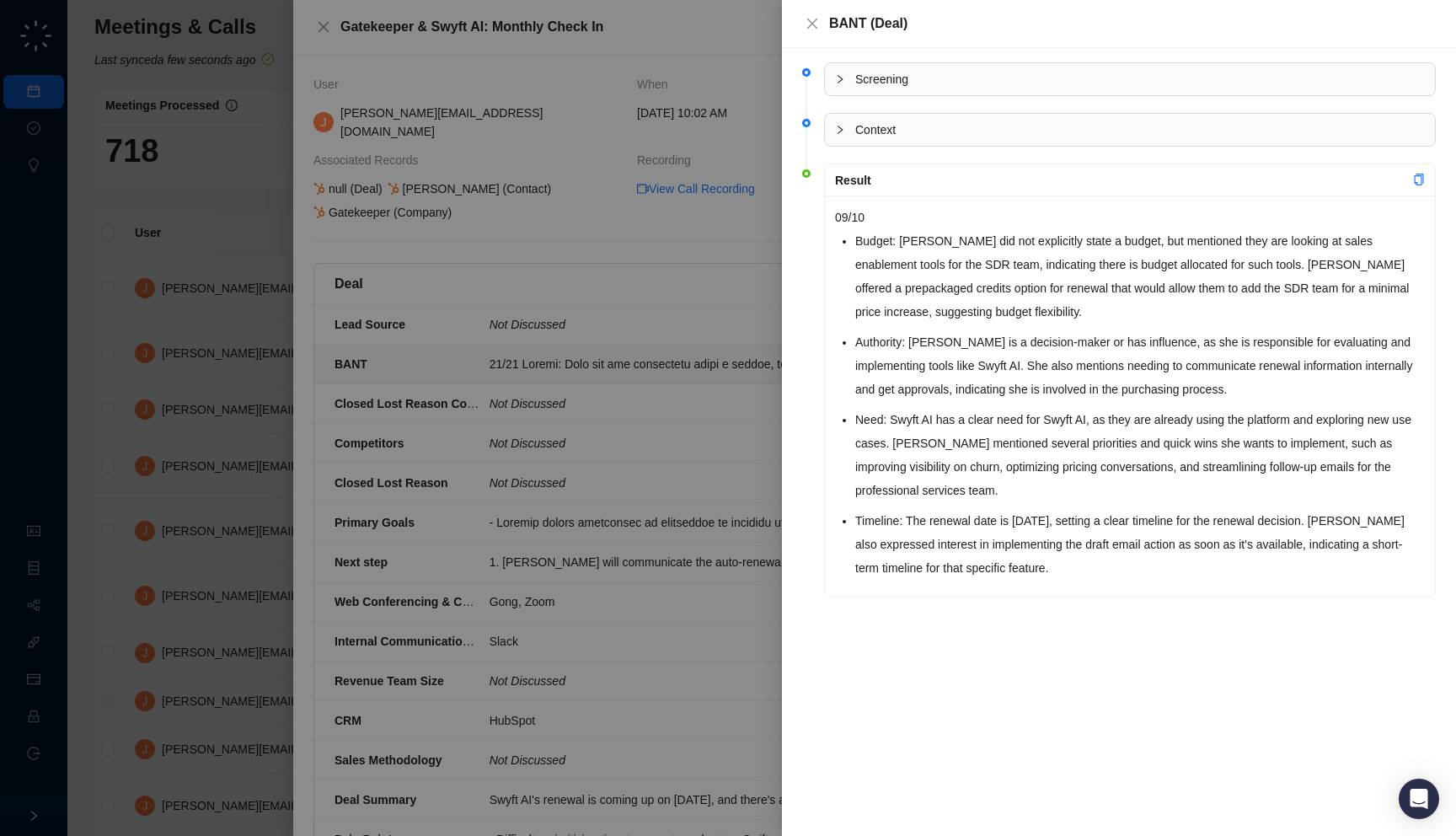
click at [976, 290] on li "Budget: [PERSON_NAME] did not explicitly state a budget, but mentioned they are…" at bounding box center [1140, 277] width 569 height 95
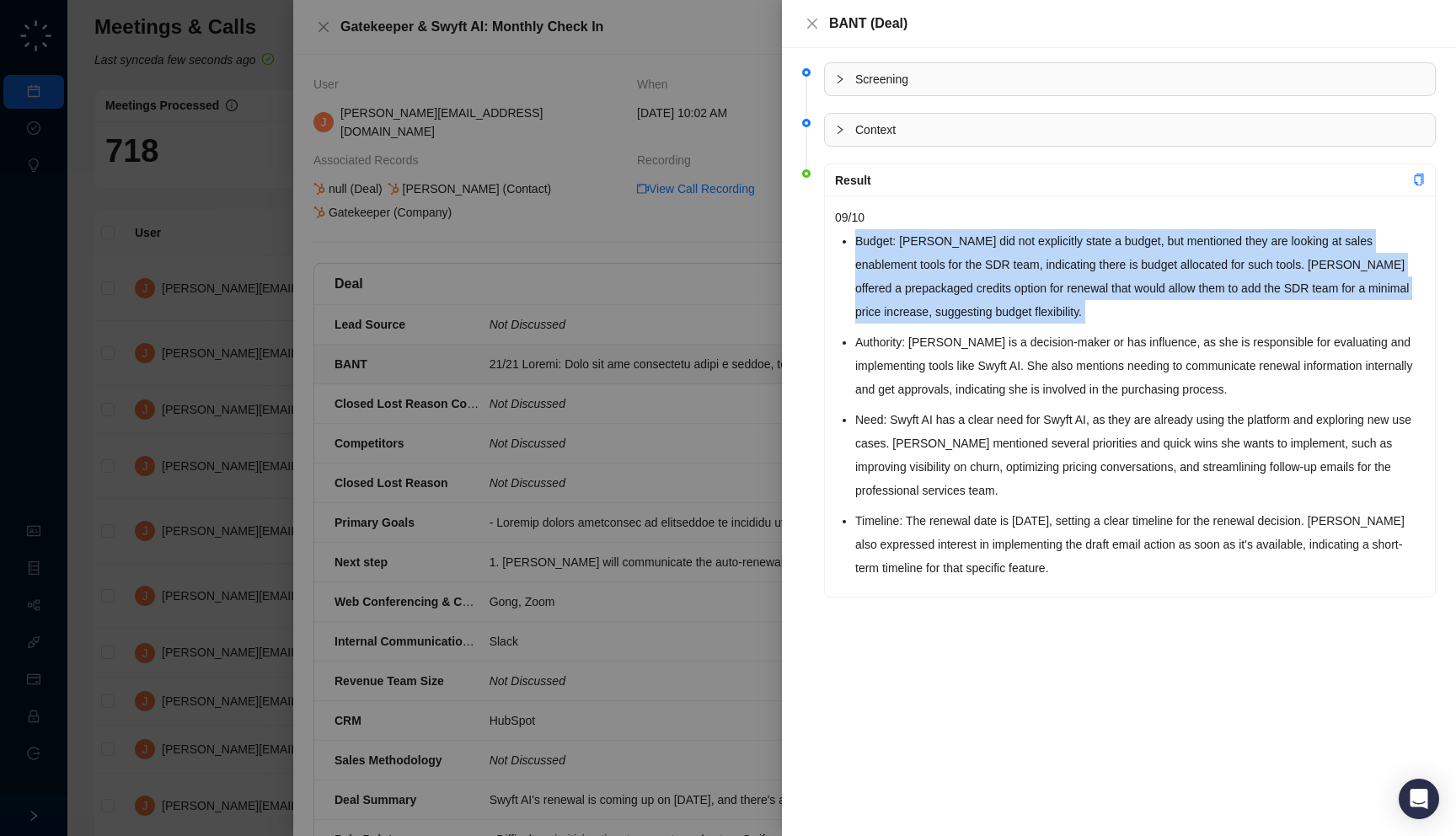
click at [976, 290] on li "Budget: [PERSON_NAME] did not explicitly state a budget, but mentioned they are…" at bounding box center [1140, 277] width 569 height 95
click at [978, 307] on li "Budget: [PERSON_NAME] did not explicitly state a budget, but mentioned they are…" at bounding box center [1140, 277] width 569 height 95
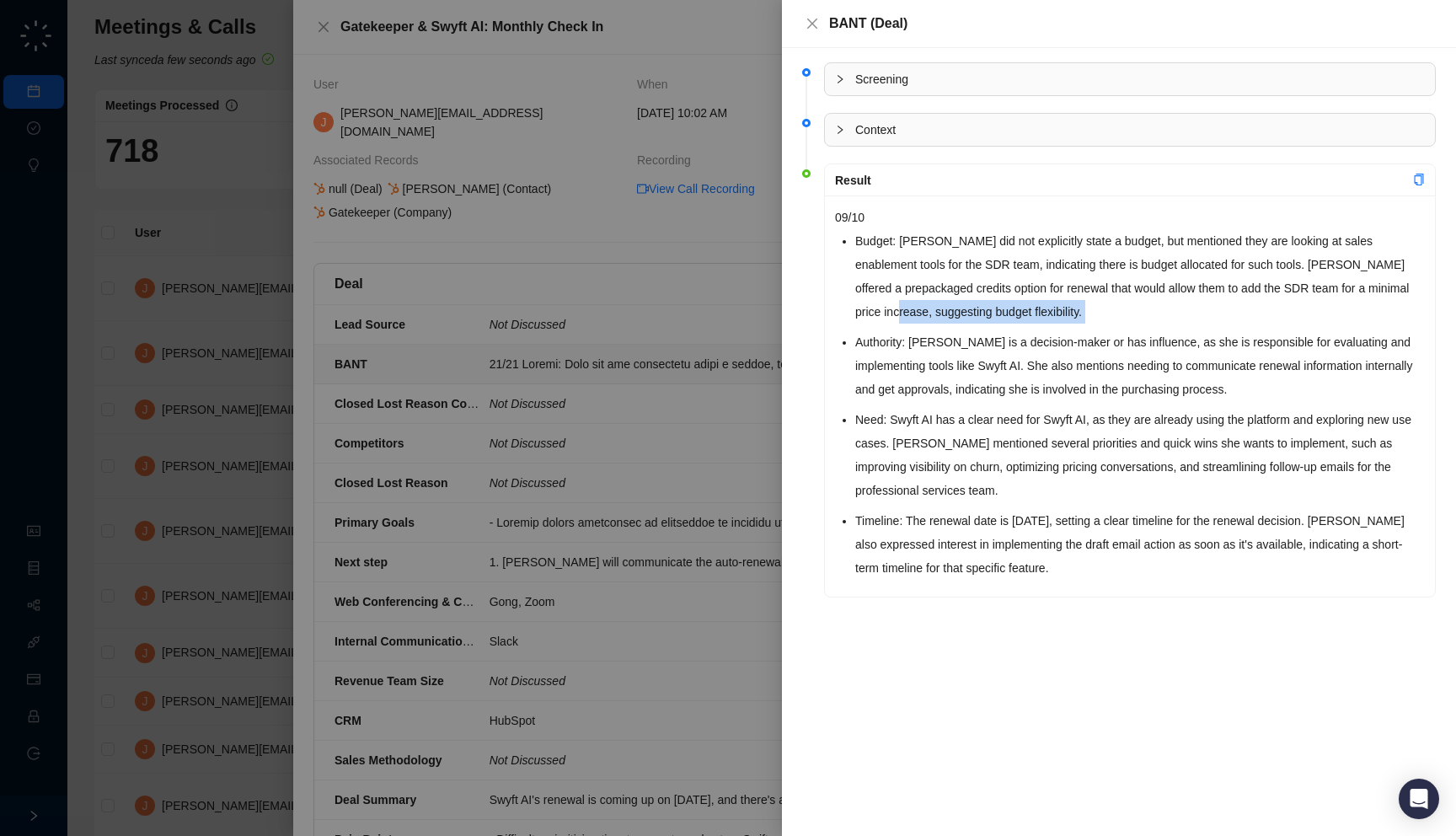
drag, startPoint x: 978, startPoint y: 307, endPoint x: 845, endPoint y: 318, distance: 133.5
click at [845, 318] on div "09/10 Budget: [PERSON_NAME] did not explicitly state a budget, but mentioned th…" at bounding box center [1130, 396] width 610 height 401
click at [990, 346] on li "Authority: [PERSON_NAME] is a decision-maker or has influence, as she is respon…" at bounding box center [1140, 366] width 569 height 71
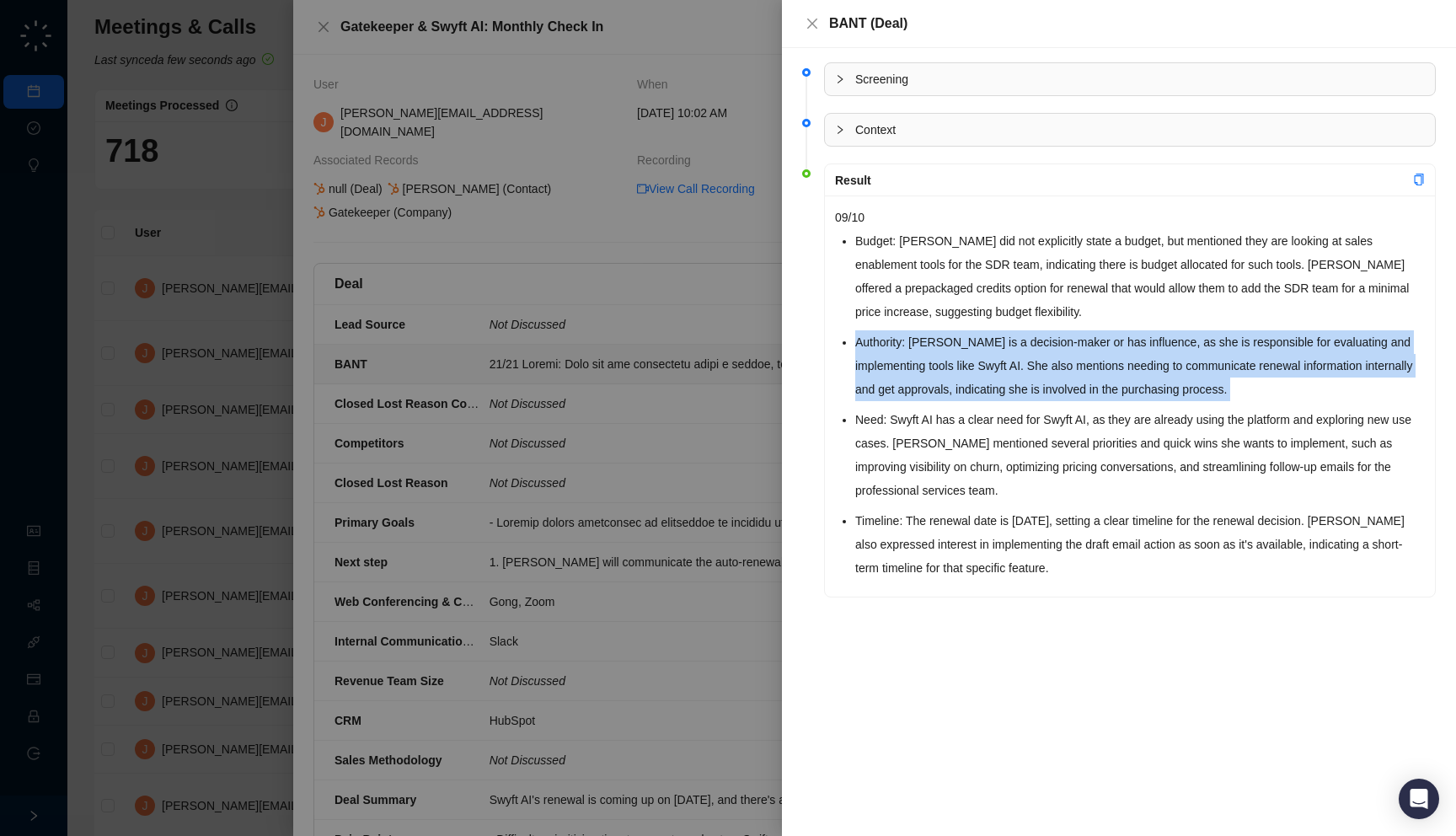
click at [990, 346] on li "Authority: [PERSON_NAME] is a decision-maker or has influence, as she is respon…" at bounding box center [1140, 366] width 569 height 71
click at [989, 354] on li "Authority: [PERSON_NAME] is a decision-maker or has influence, as she is respon…" at bounding box center [1140, 366] width 569 height 71
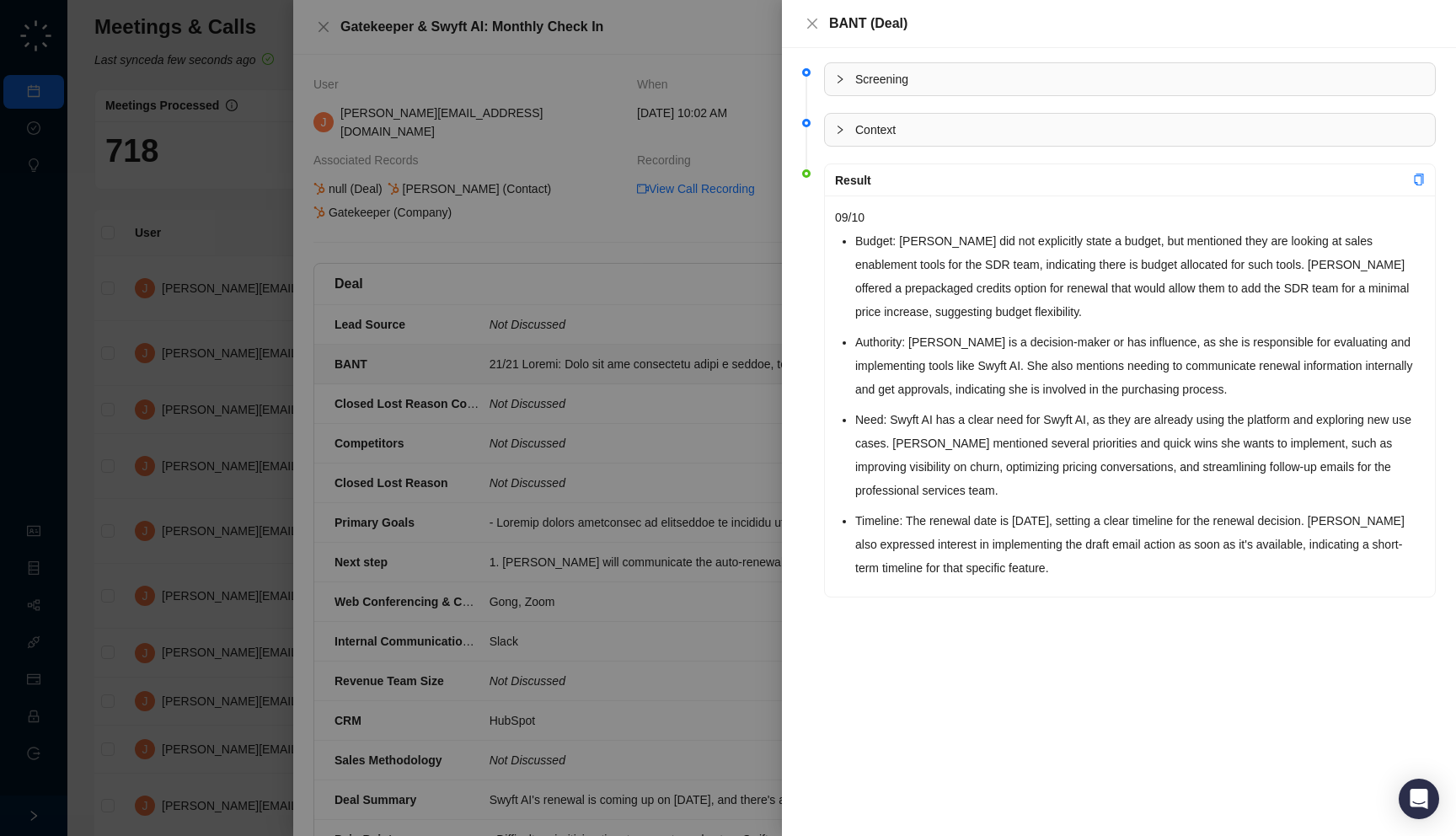
click at [604, 410] on div at bounding box center [728, 418] width 1456 height 836
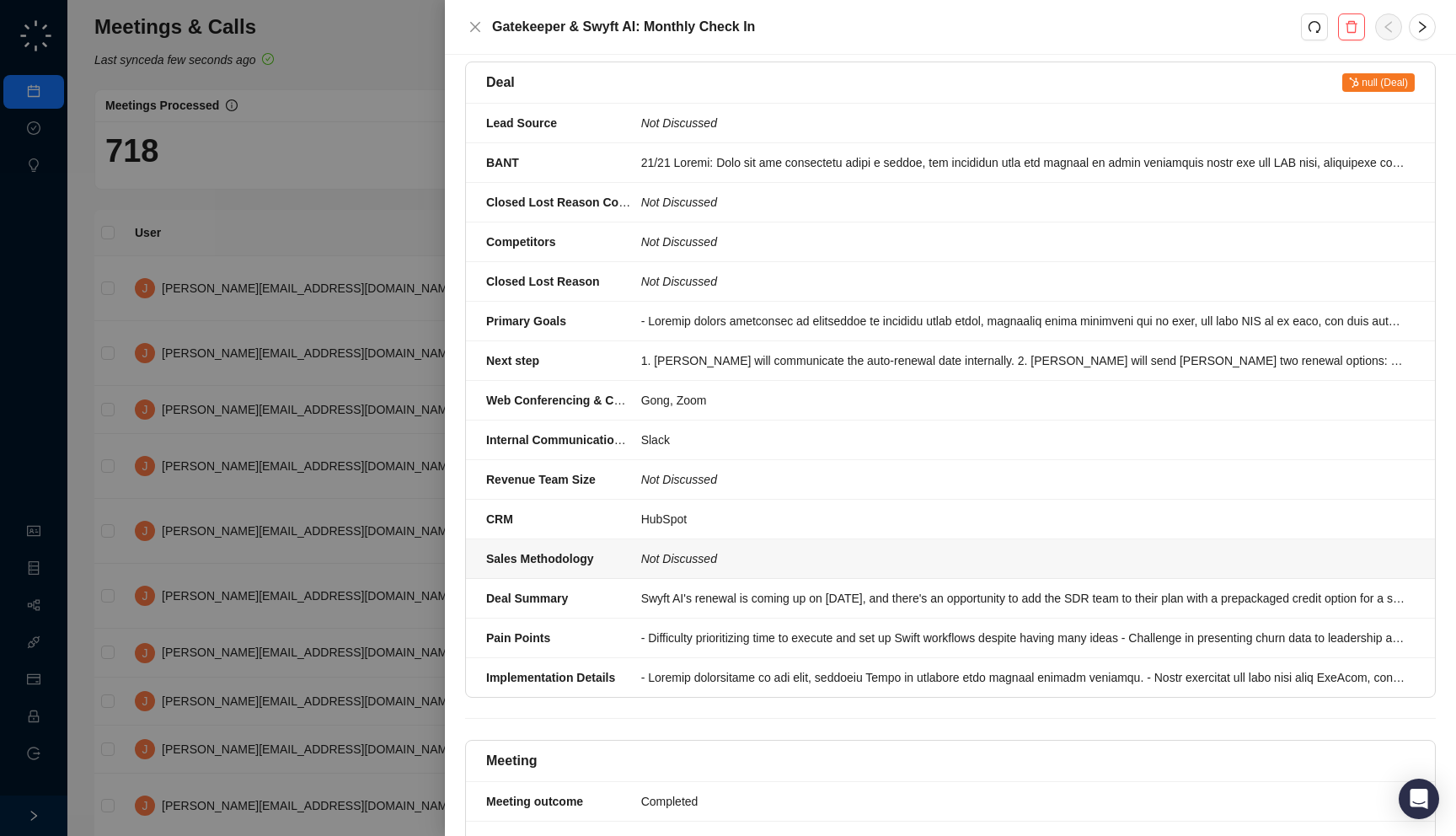
scroll to position [214, 0]
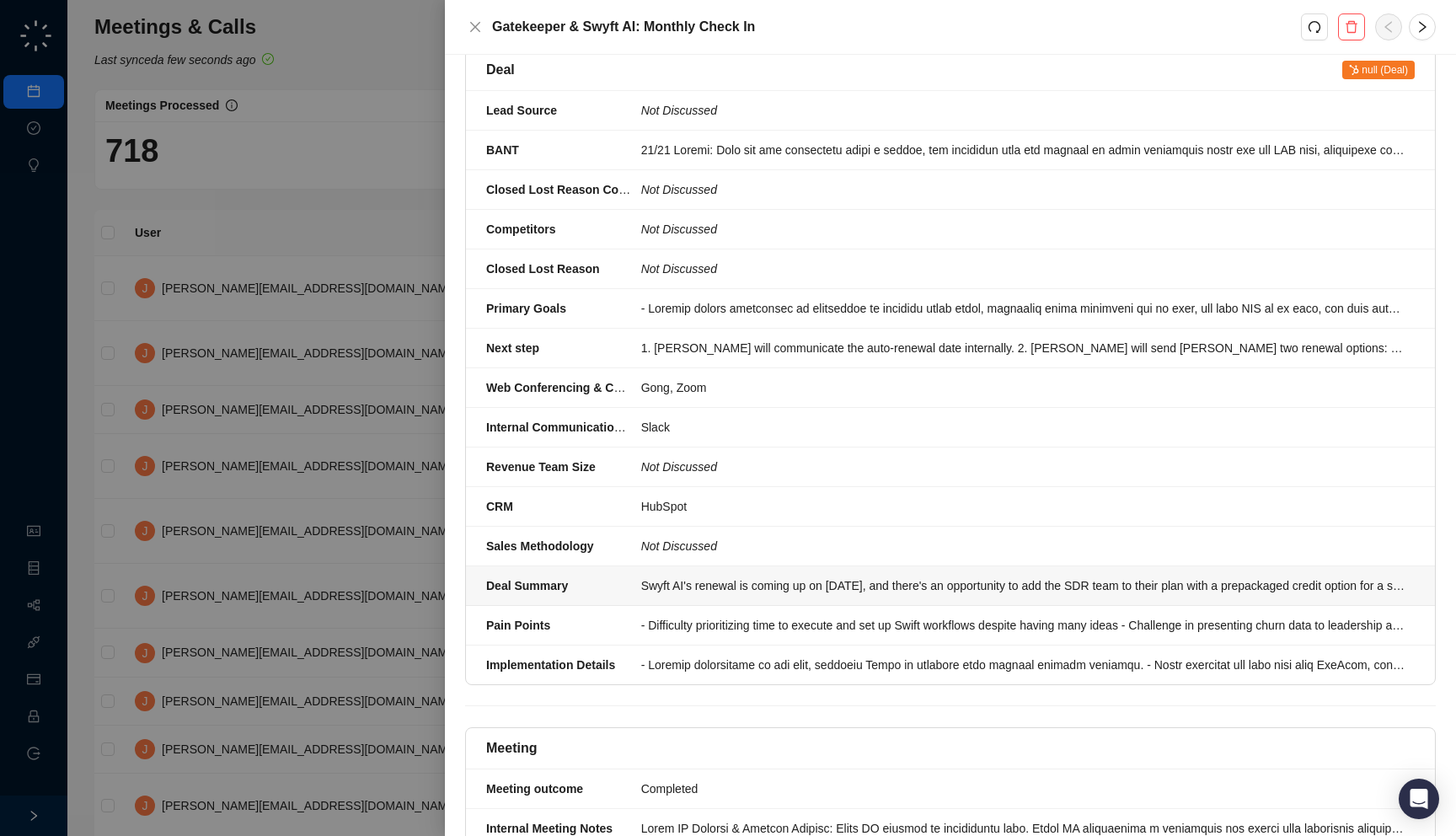
click at [731, 576] on div "Swyft AI's renewal is coming up on [DATE], and there's an opportunity to add th…" at bounding box center [1022, 585] width 763 height 19
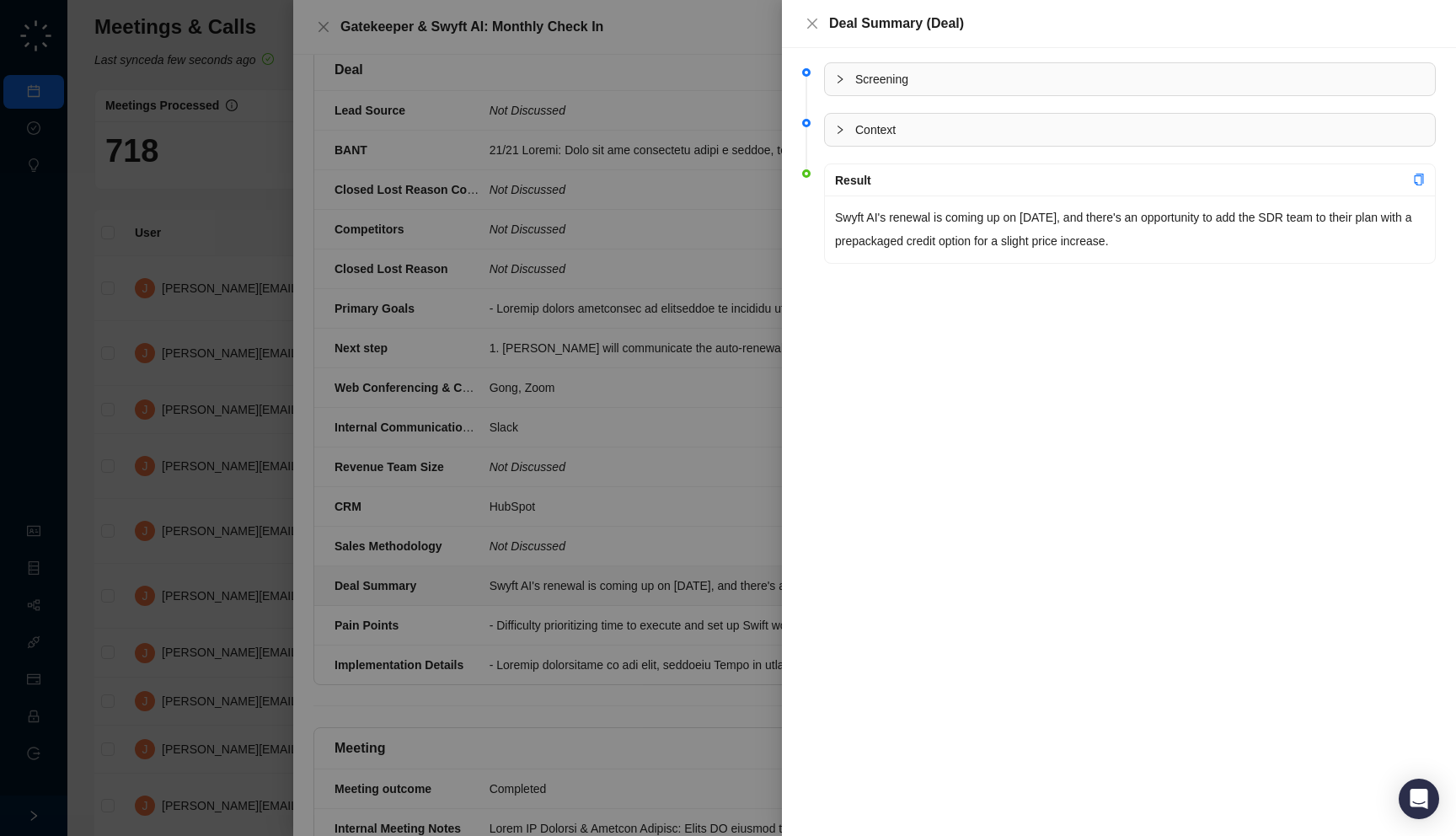
drag, startPoint x: 838, startPoint y: 264, endPoint x: 829, endPoint y: 260, distance: 9.8
click at [829, 260] on li "Result Swyft AI's renewal is coming up on [DATE], and there's an opportunity to…" at bounding box center [1118, 228] width 633 height 117
click at [716, 369] on div at bounding box center [728, 418] width 1456 height 836
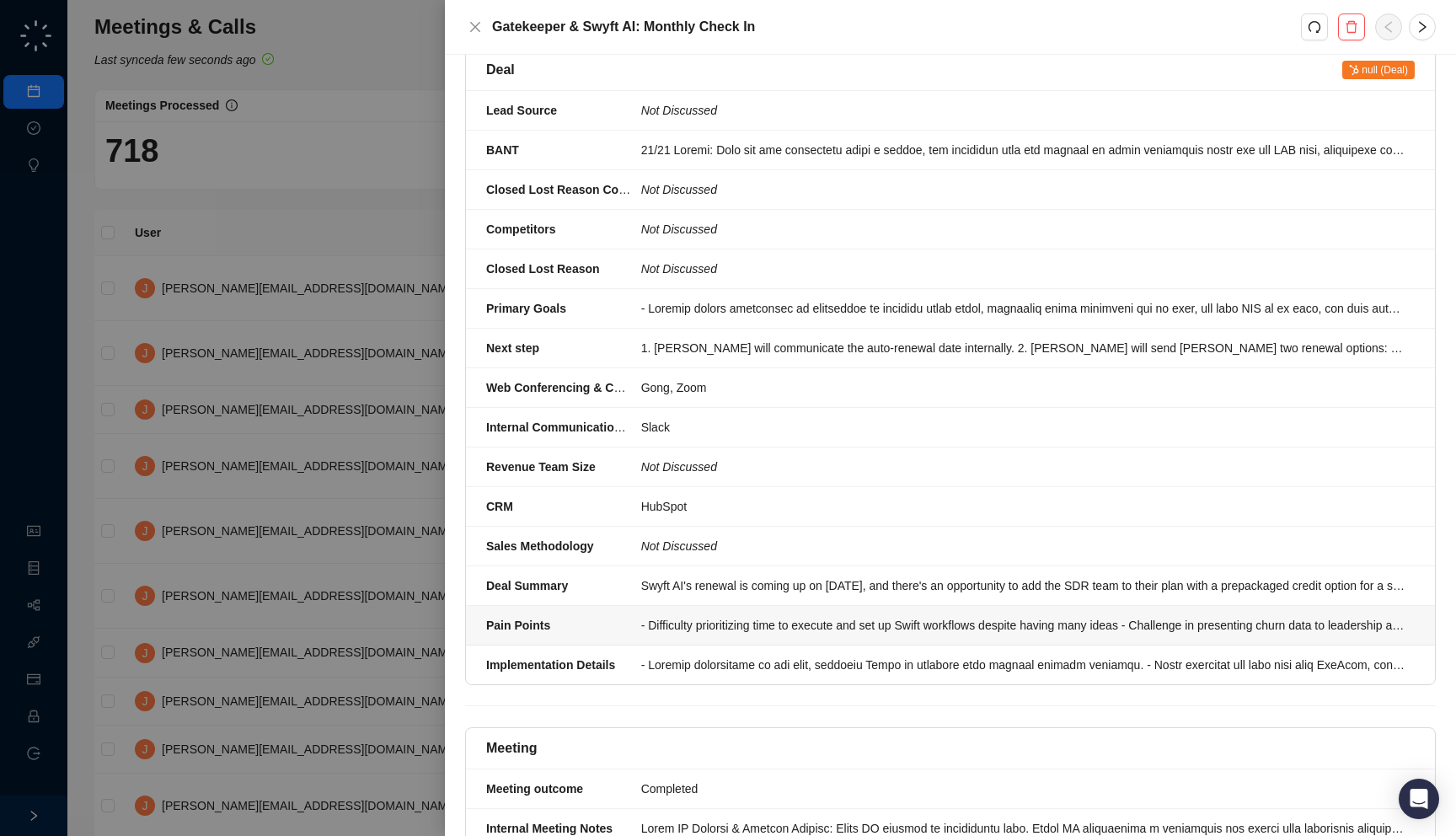
click at [719, 616] on div "- Difficulty prioritizing time to execute and set up Swift workflows despite ha…" at bounding box center [1022, 625] width 763 height 19
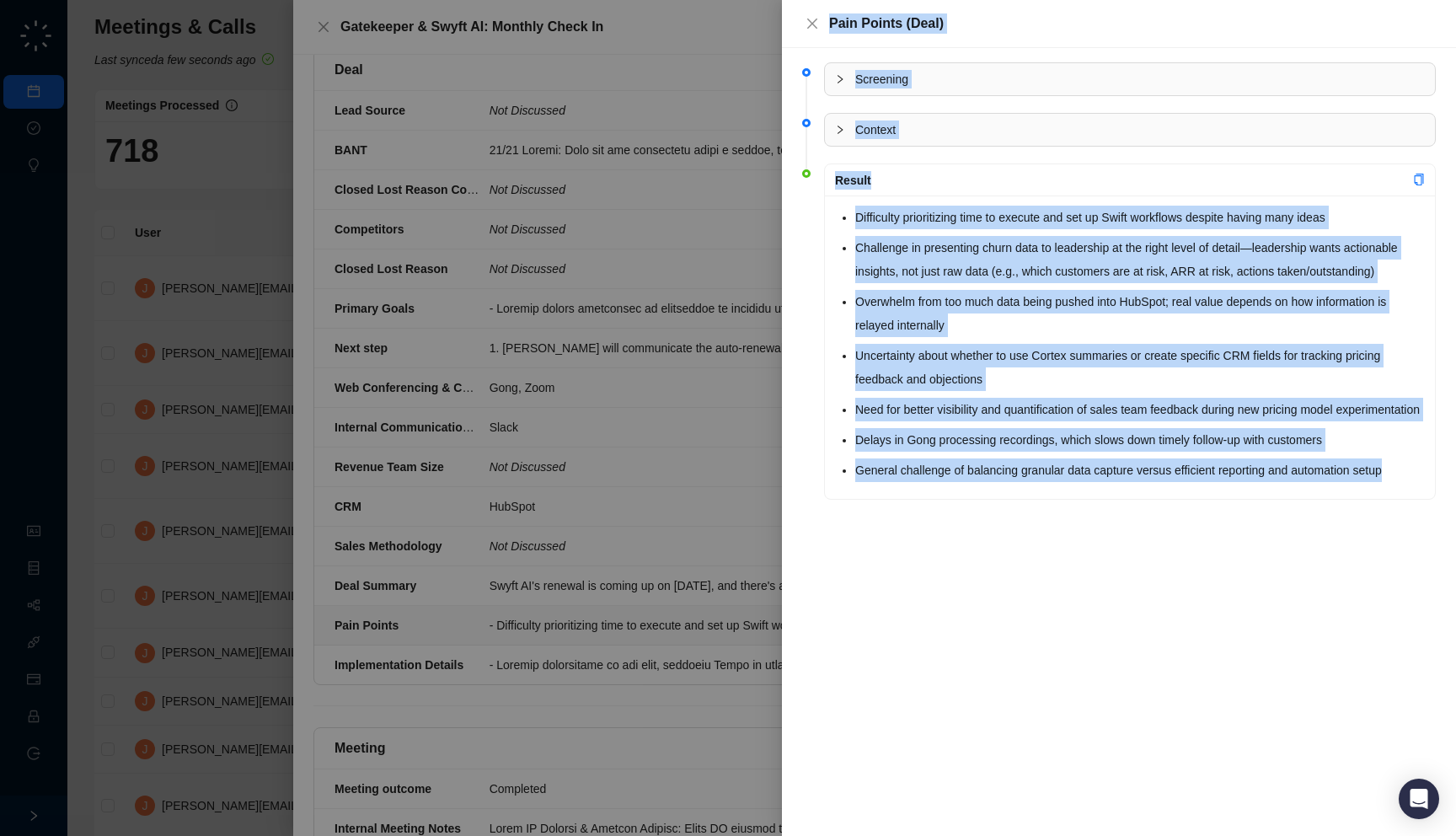
drag, startPoint x: 674, startPoint y: 613, endPoint x: 1003, endPoint y: 547, distance: 335.6
click at [1003, 547] on div "Pain Points (Deal) Screening Context Result Difficulty prioritizing time to exe…" at bounding box center [728, 418] width 1456 height 836
click at [1003, 547] on div "Screening Context Result Difficulty prioritizing time to execute and set up Swi…" at bounding box center [1118, 443] width 674 height 789
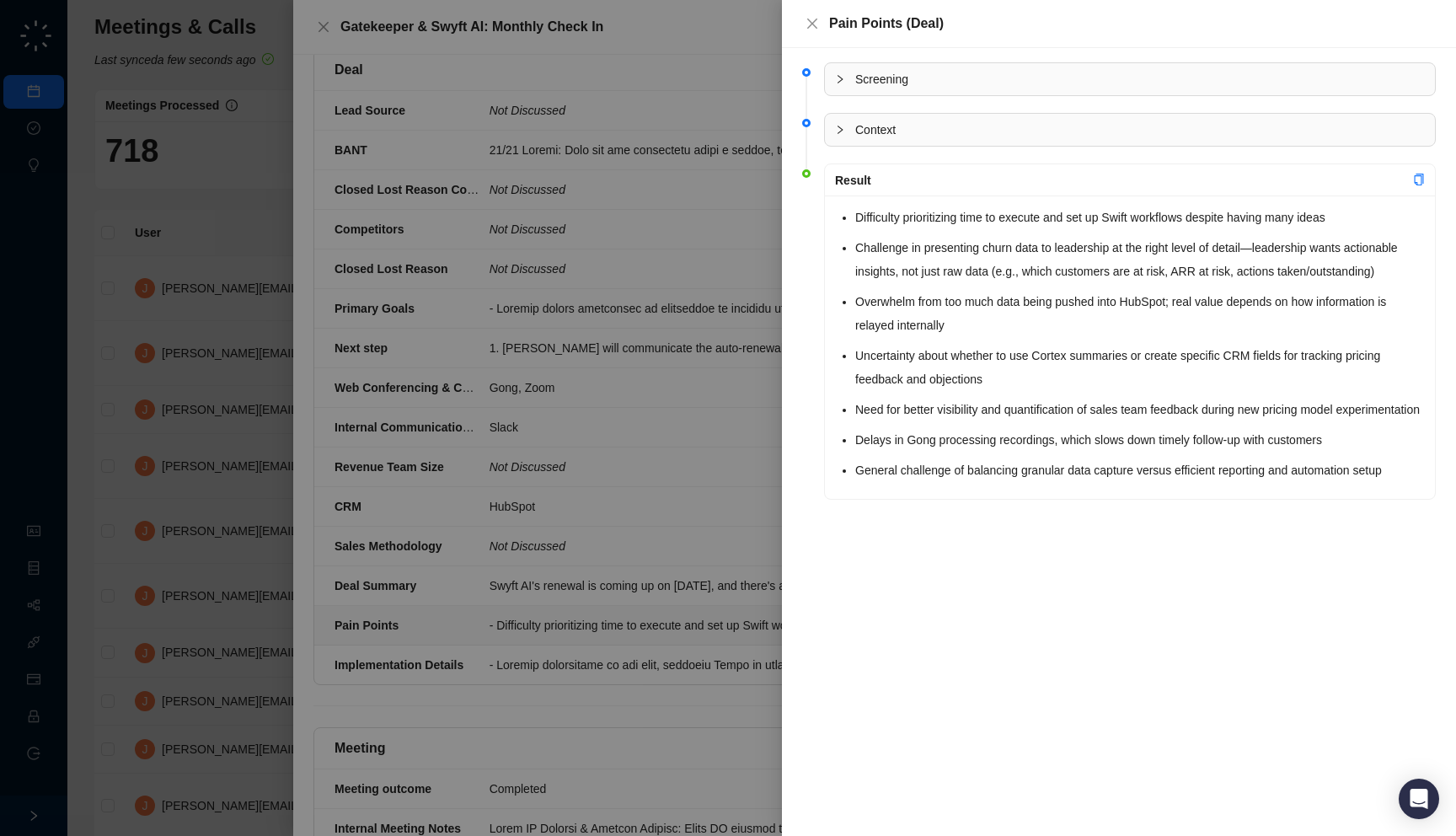
click at [680, 558] on div at bounding box center [728, 418] width 1456 height 836
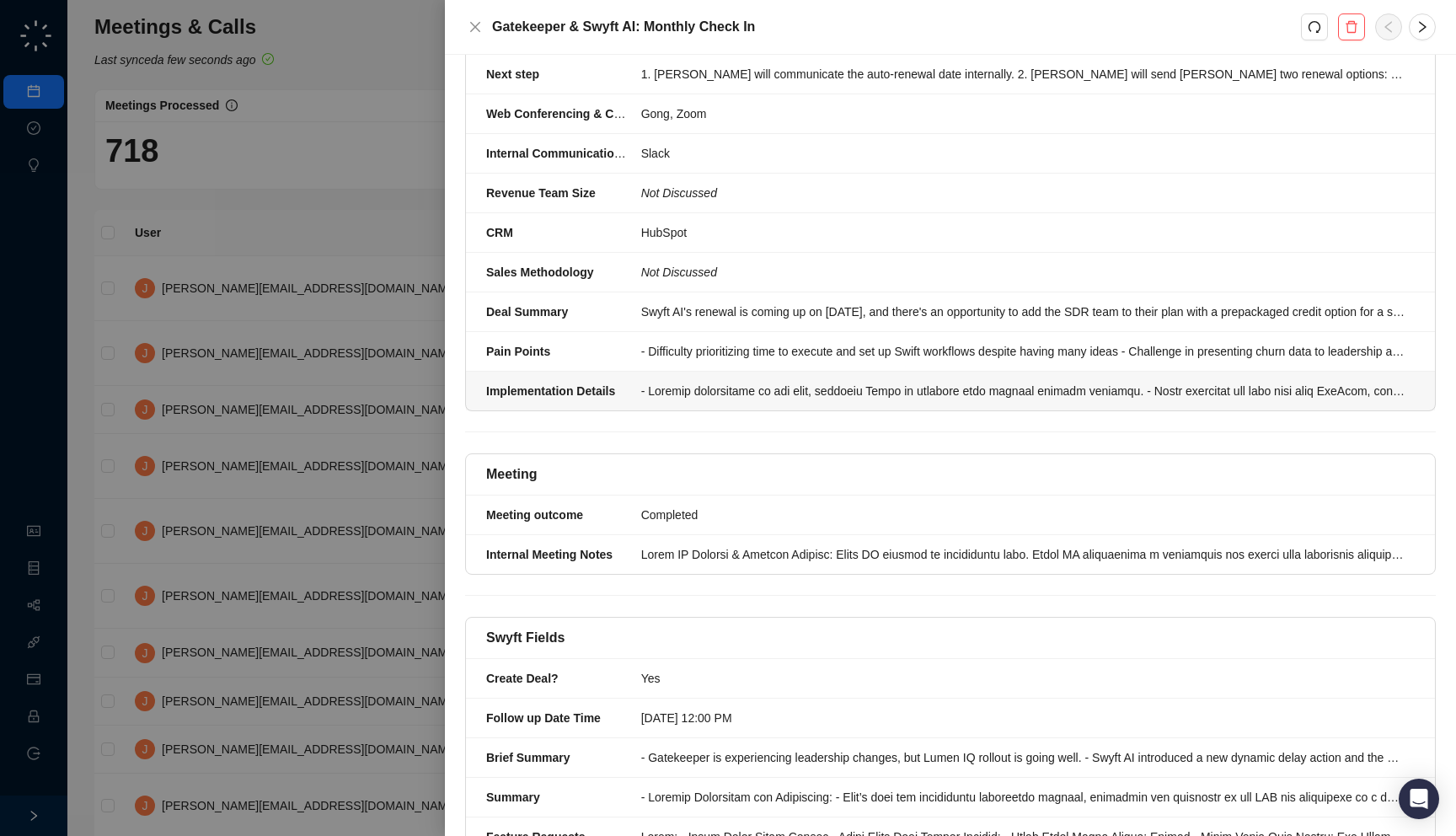
scroll to position [595, 0]
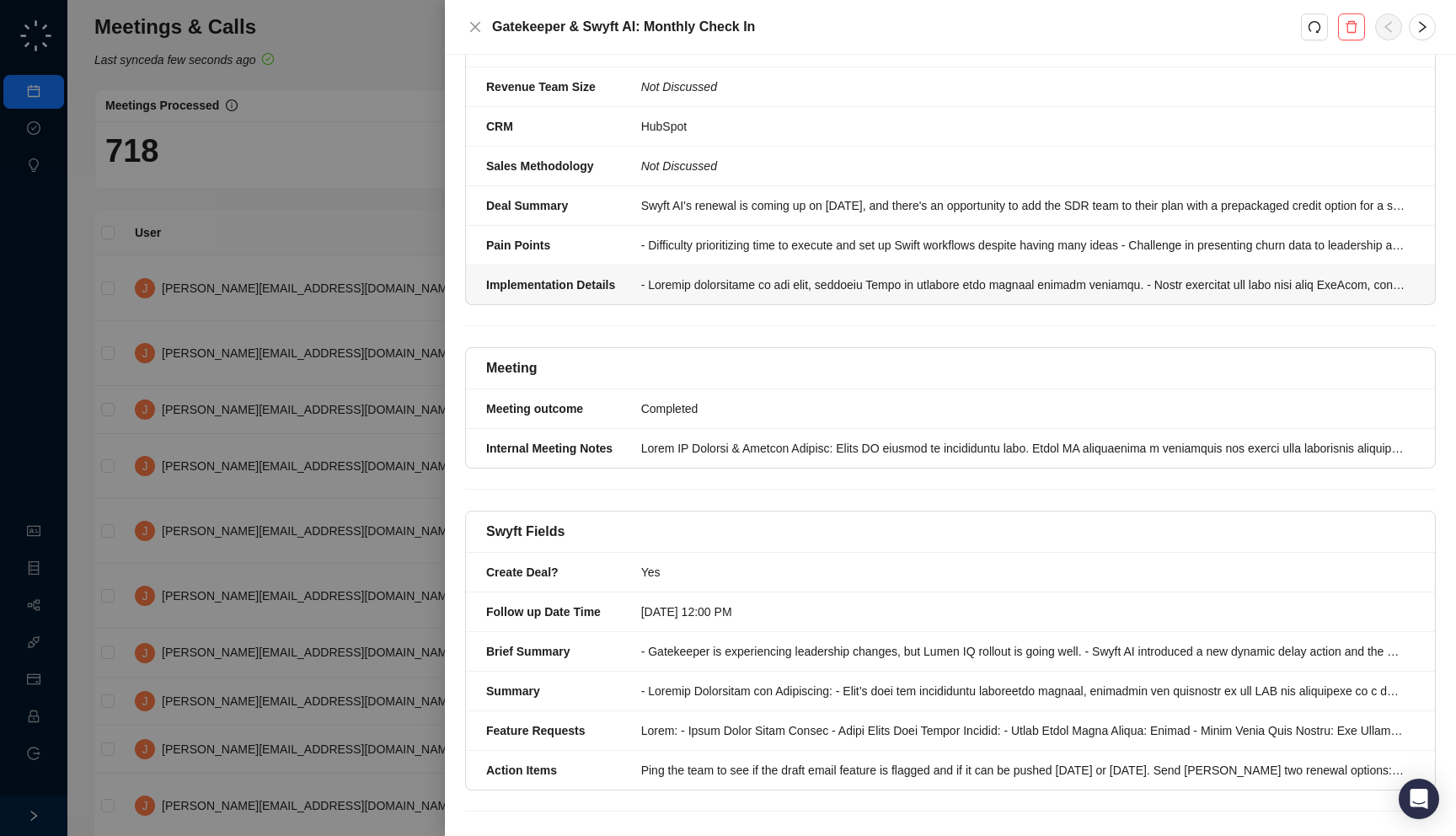
click at [839, 276] on div at bounding box center [1022, 285] width 763 height 19
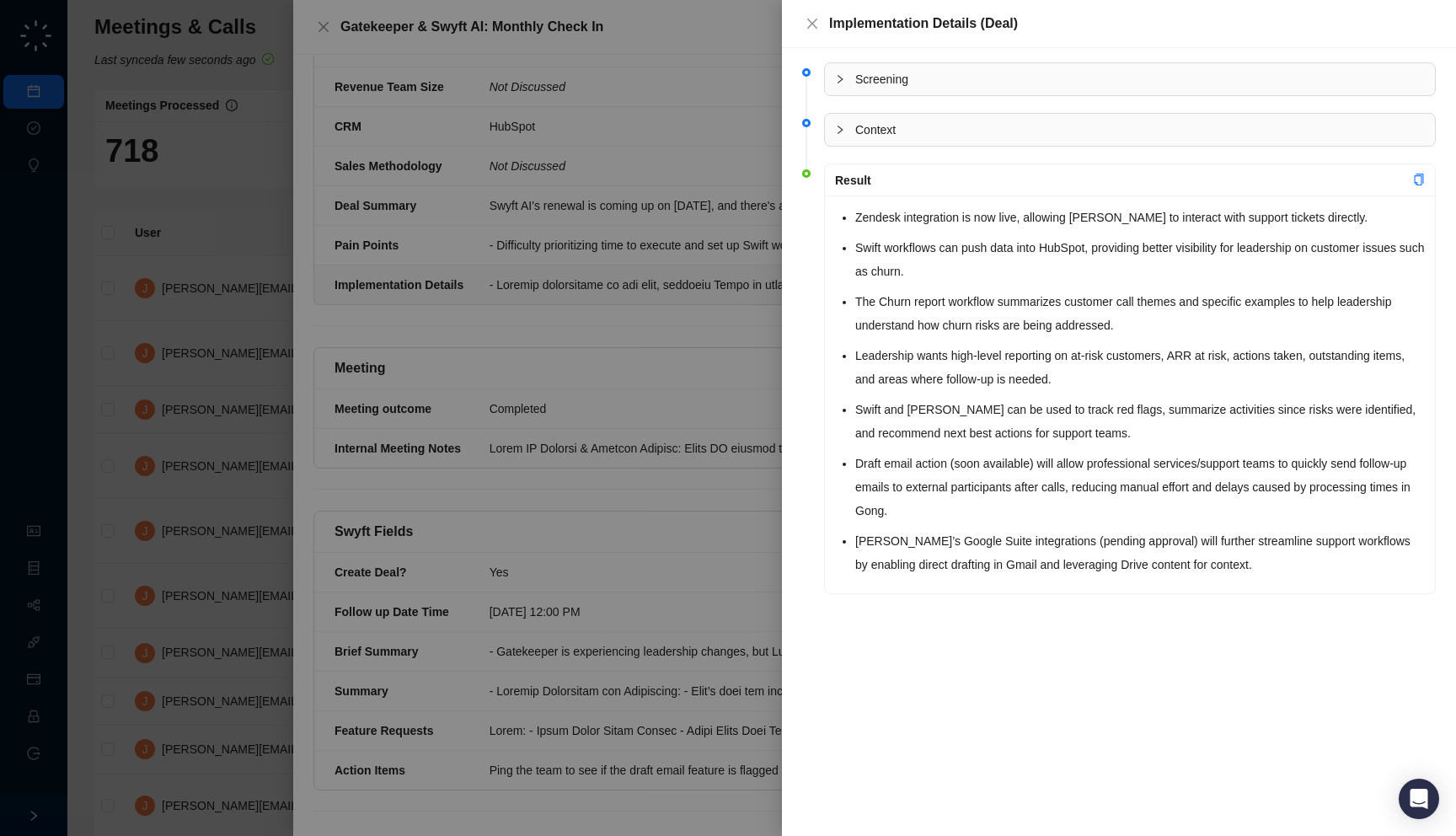
click at [871, 253] on li "Swift workflows can push data into HubSpot, providing better visibility for lea…" at bounding box center [1140, 259] width 569 height 47
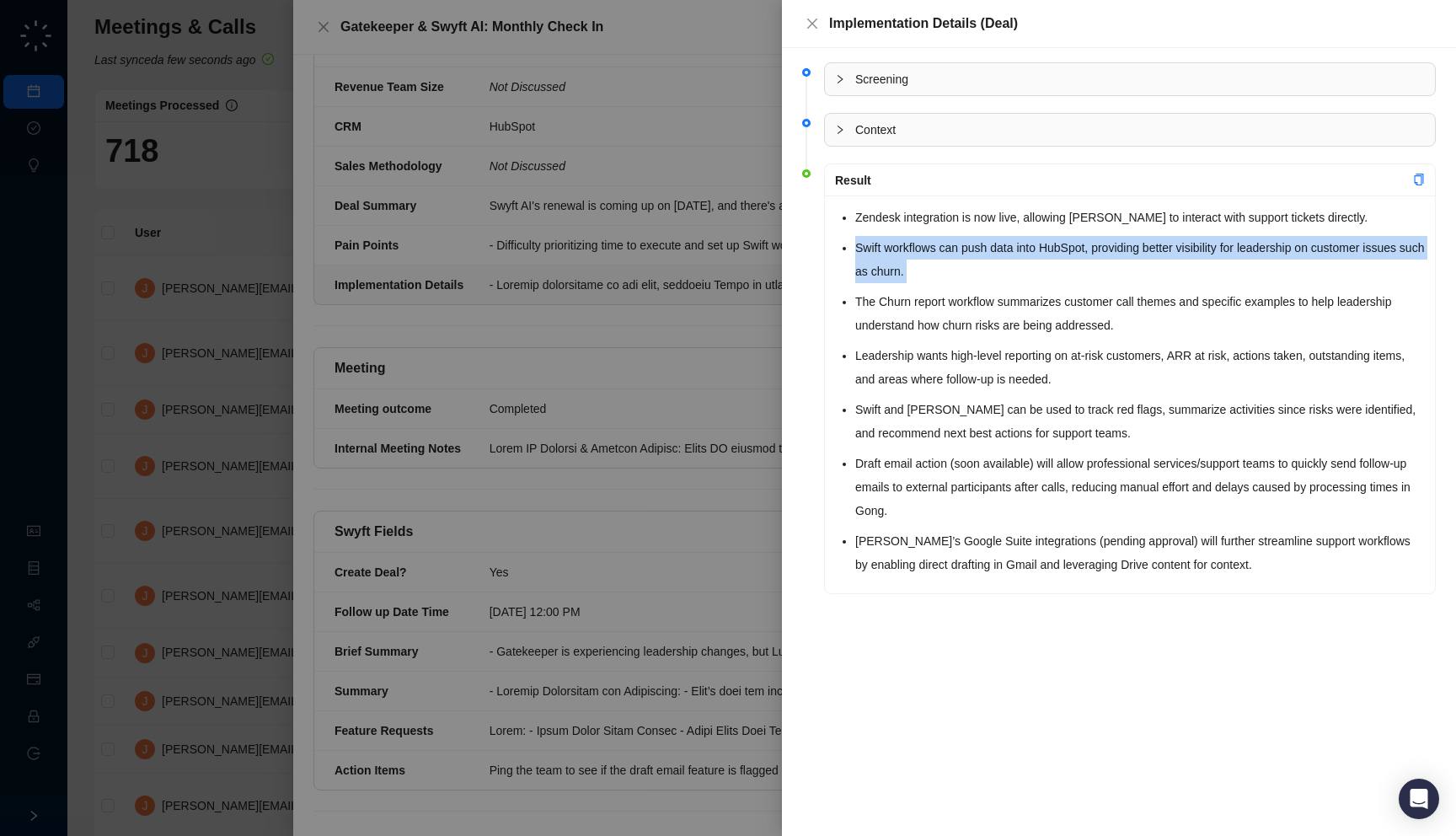
click at [871, 253] on li "Swift workflows can push data into HubSpot, providing better visibility for lea…" at bounding box center [1140, 259] width 569 height 47
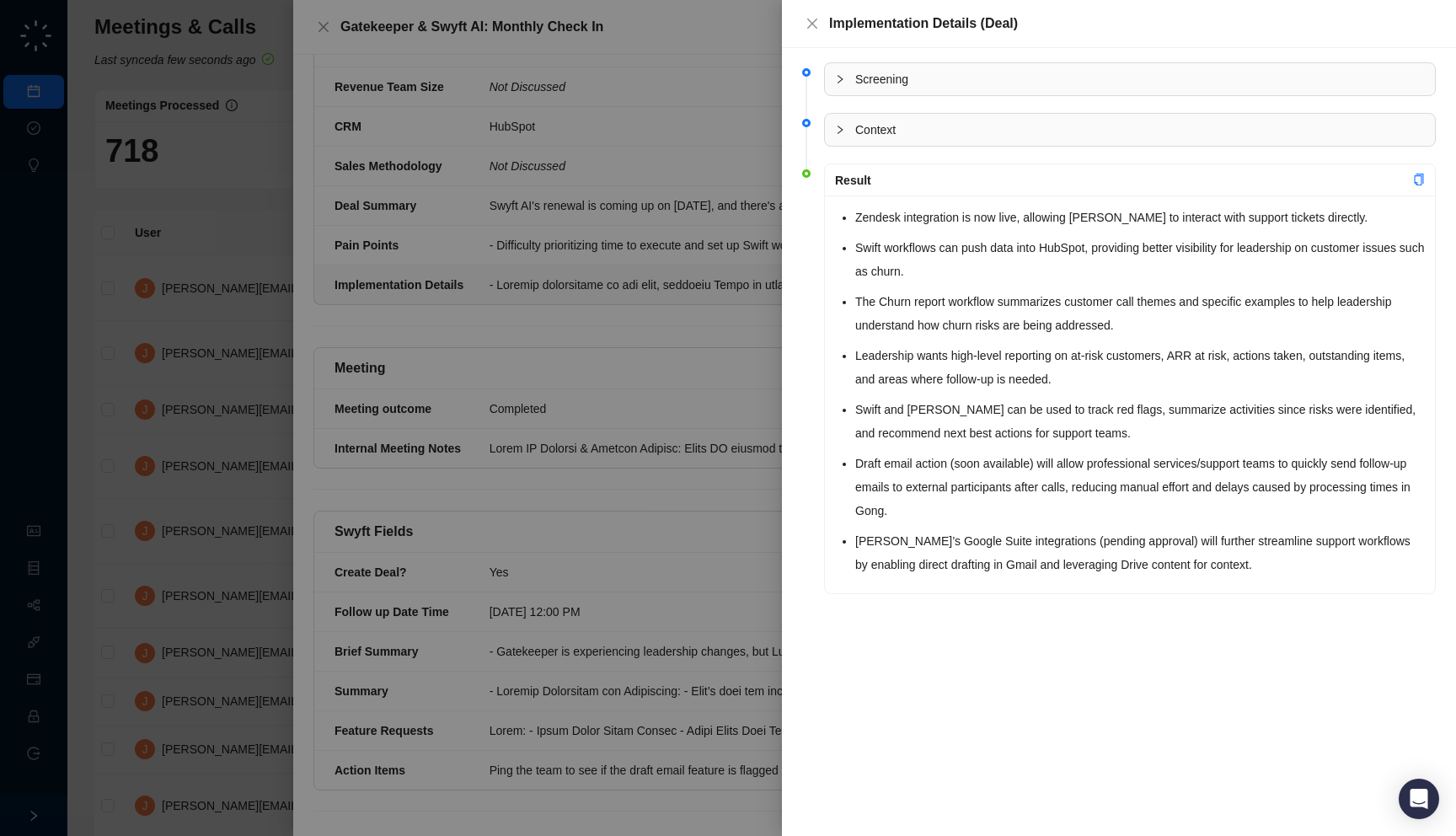
click at [916, 253] on li "Swift workflows can push data into HubSpot, providing better visibility for lea…" at bounding box center [1140, 259] width 569 height 47
drag, startPoint x: 951, startPoint y: 276, endPoint x: 812, endPoint y: 289, distance: 139.6
click at [812, 289] on li "Result Zendesk integration is now live, allowing [PERSON_NAME] to interact with…" at bounding box center [1118, 393] width 633 height 447
click at [744, 346] on div at bounding box center [728, 418] width 1456 height 836
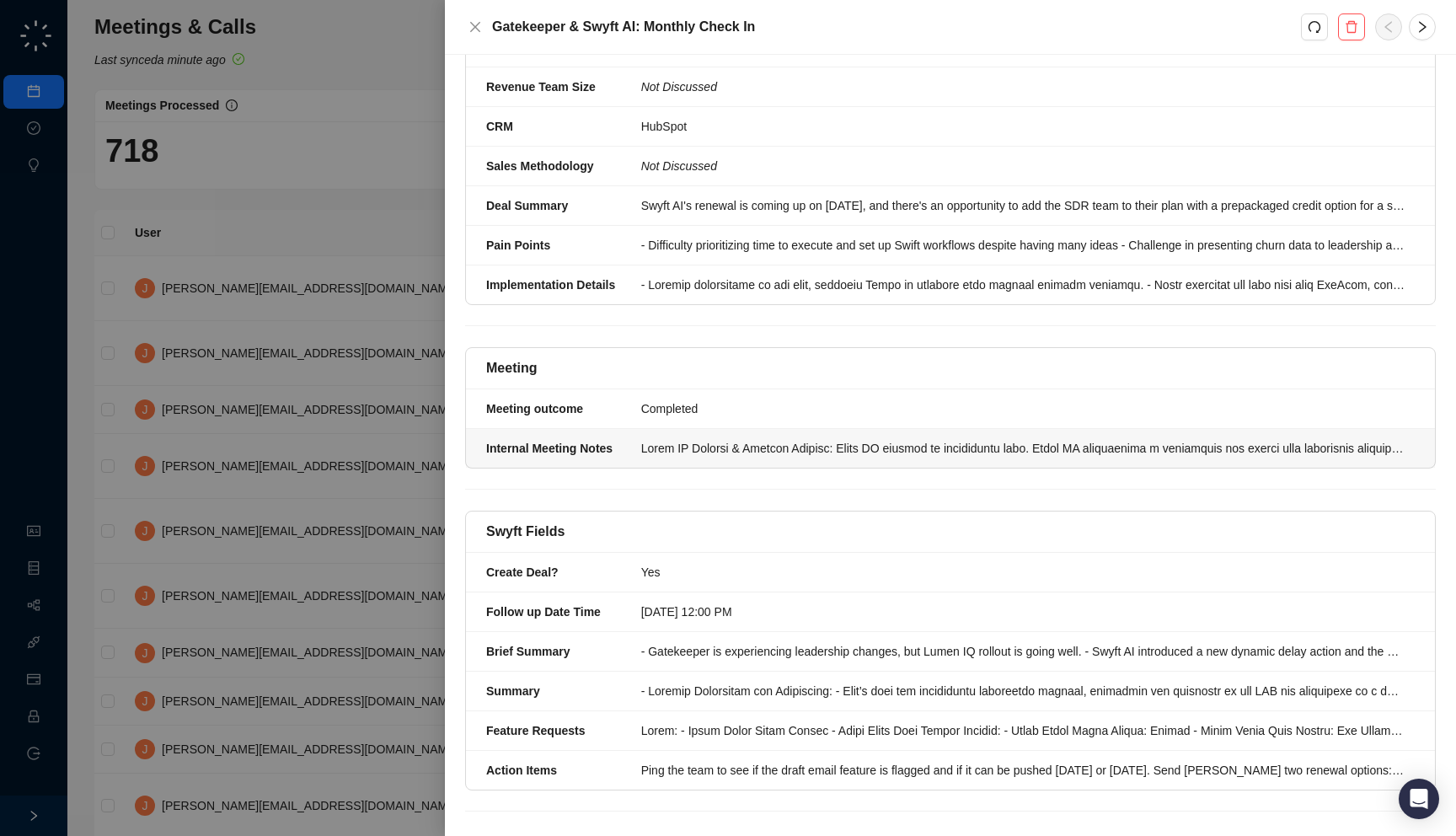
click at [775, 439] on div at bounding box center [1022, 448] width 763 height 19
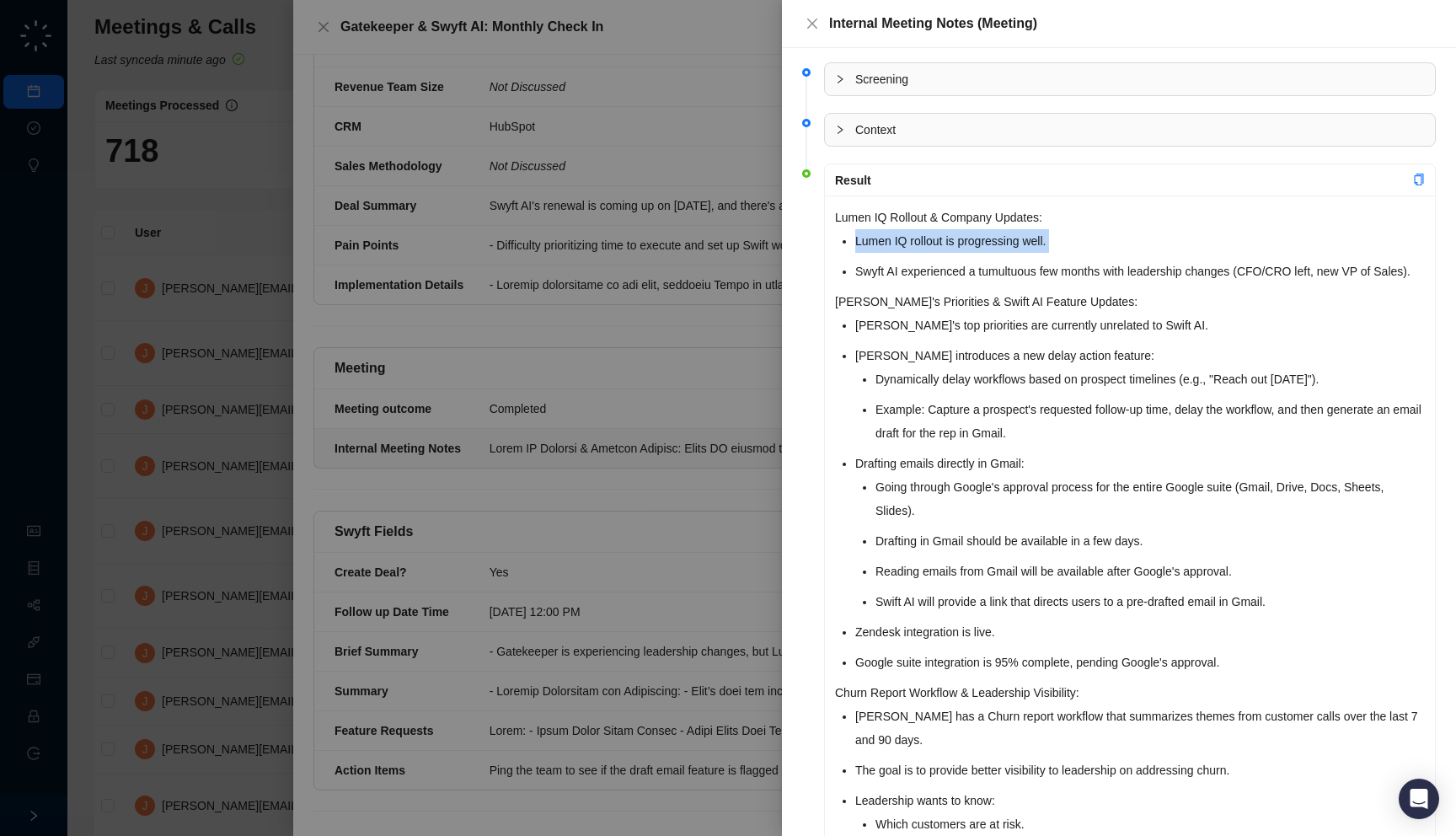
drag, startPoint x: 837, startPoint y: 246, endPoint x: 837, endPoint y: 264, distance: 18.0
click at [906, 283] on li "Swyft AI experienced a tumultuous few months with leadership changes (CFO/CRO l…" at bounding box center [1140, 271] width 569 height 23
drag, startPoint x: 906, startPoint y: 298, endPoint x: 955, endPoint y: 295, distance: 49.1
click at [955, 283] on li "Swyft AI experienced a tumultuous few months with leadership changes (CFO/CRO l…" at bounding box center [1140, 271] width 569 height 23
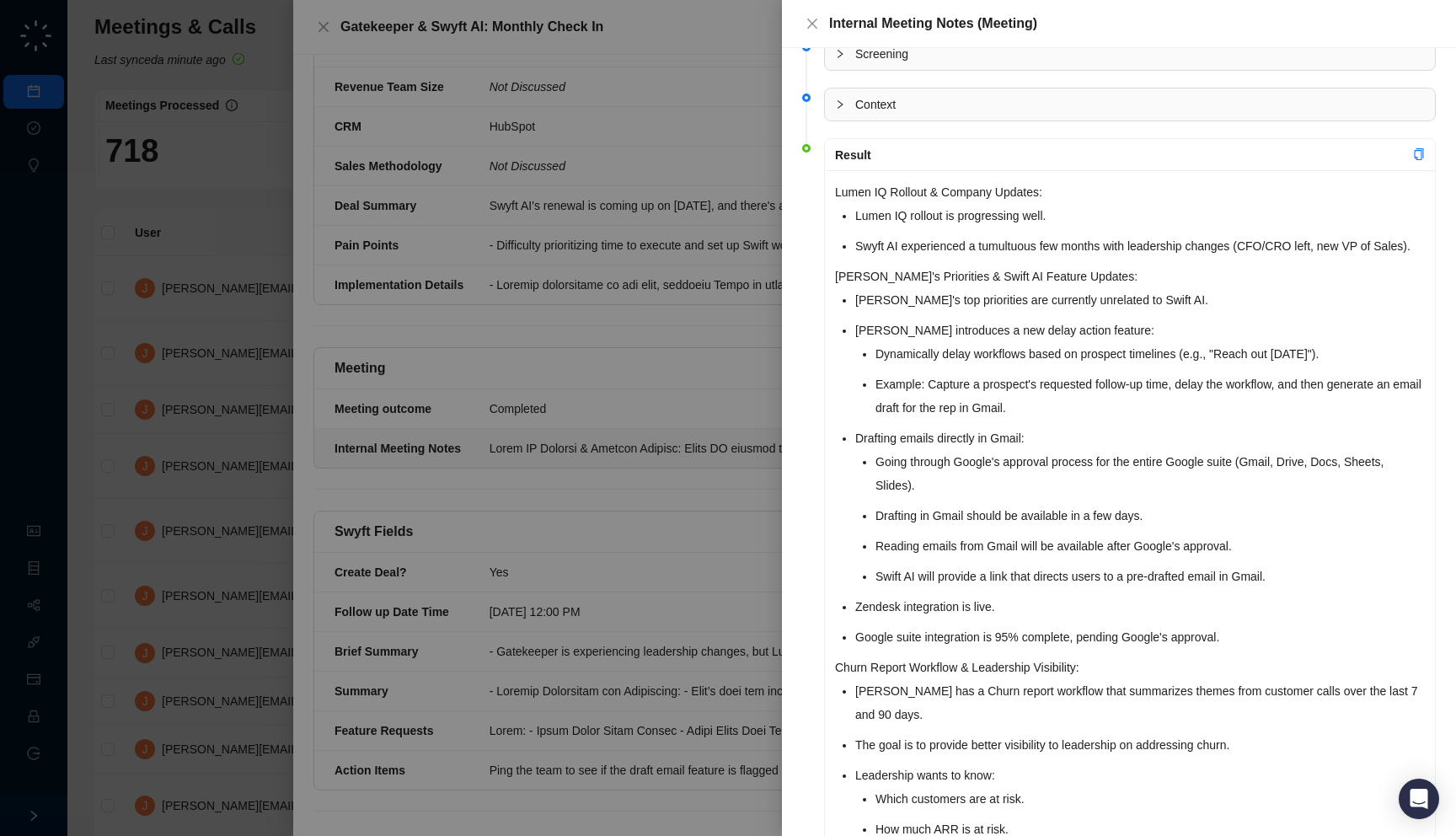
scroll to position [33, 0]
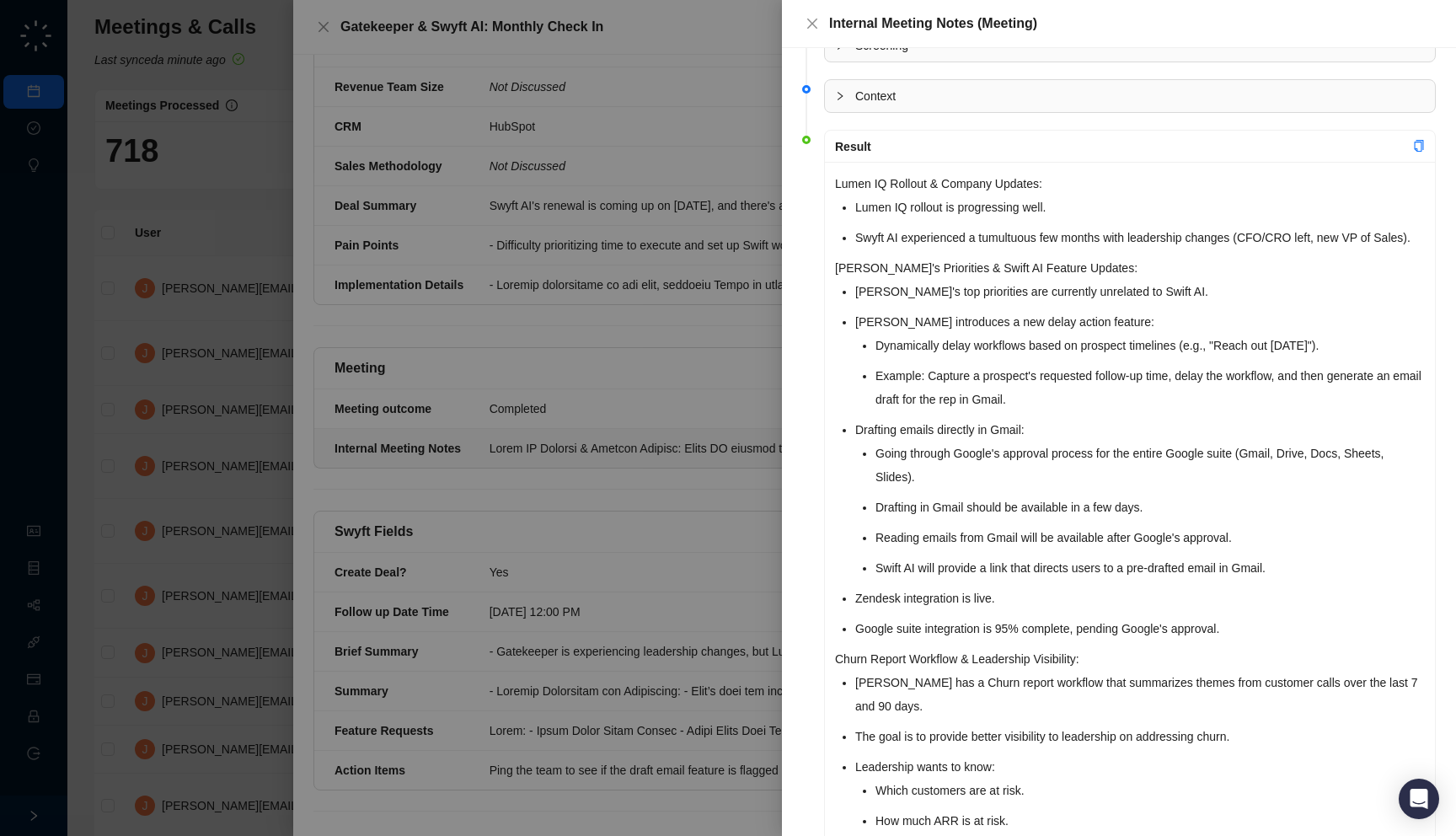
click at [955, 280] on p "[PERSON_NAME]'s Priorities & Swift AI Feature Updates:" at bounding box center [1130, 267] width 590 height 23
click at [958, 280] on p "[PERSON_NAME]'s Priorities & Swift AI Feature Updates:" at bounding box center [1130, 267] width 590 height 23
click at [1156, 303] on li "[PERSON_NAME]'s top priorities are currently unrelated to Swift AI." at bounding box center [1140, 291] width 569 height 23
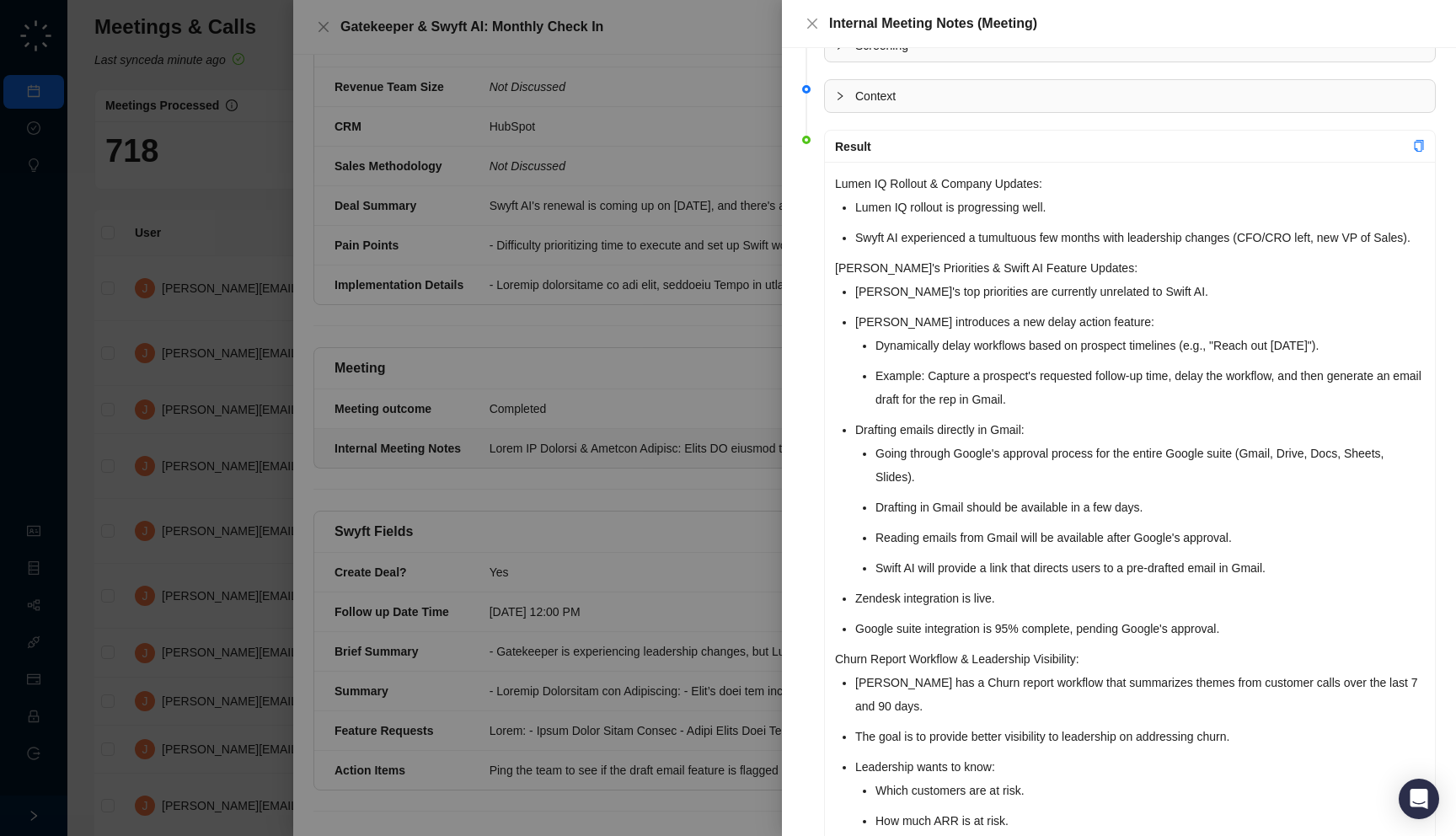
click at [1100, 339] on li "[PERSON_NAME] introduces a new delay action feature: Dynamically delay workflow…" at bounding box center [1140, 360] width 569 height 101
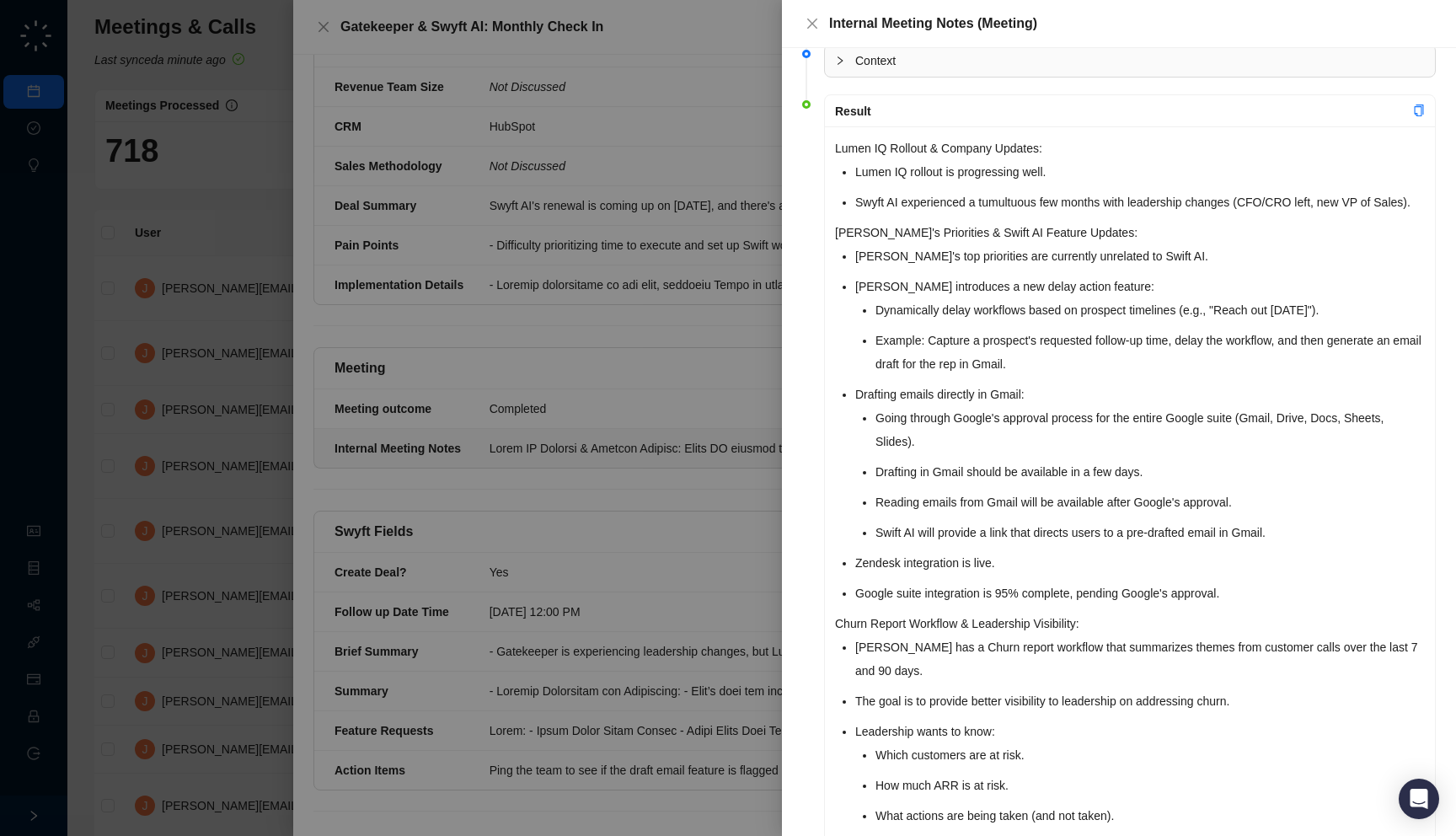
scroll to position [70, 0]
drag, startPoint x: 935, startPoint y: 462, endPoint x: 854, endPoint y: 476, distance: 82.2
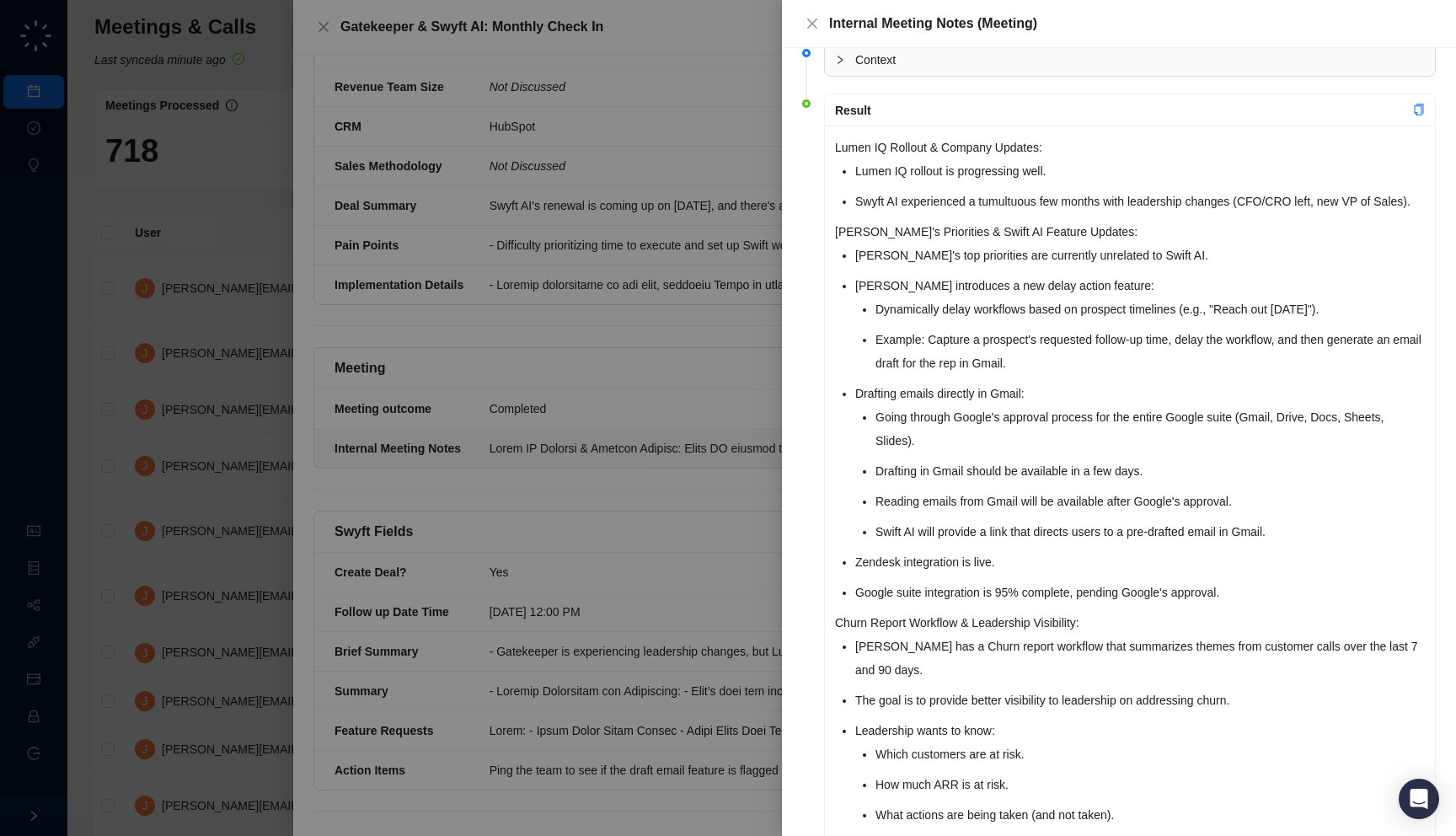
scroll to position [79, 0]
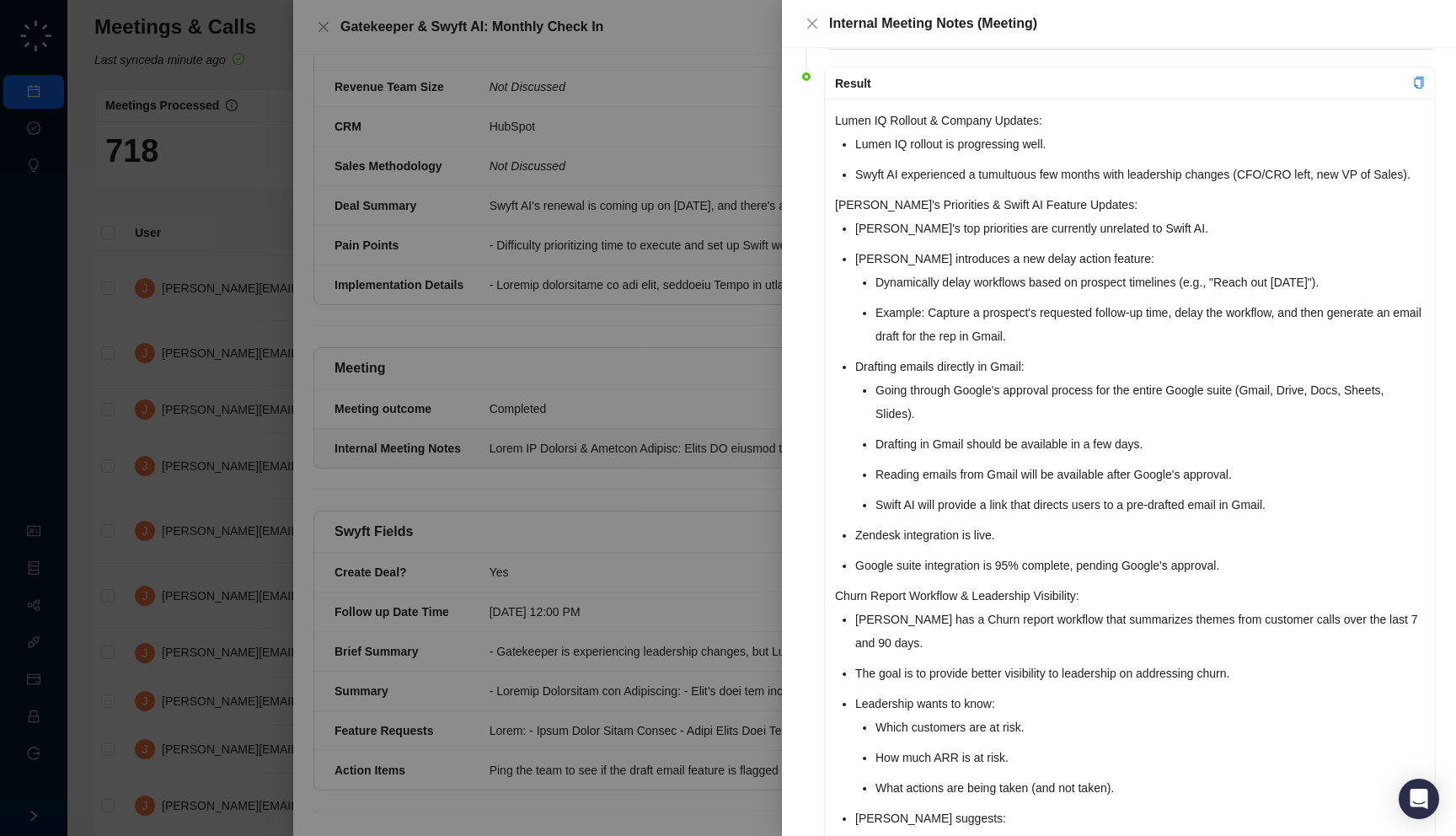
drag, startPoint x: 830, startPoint y: 641, endPoint x: 827, endPoint y: 633, distance: 8.5
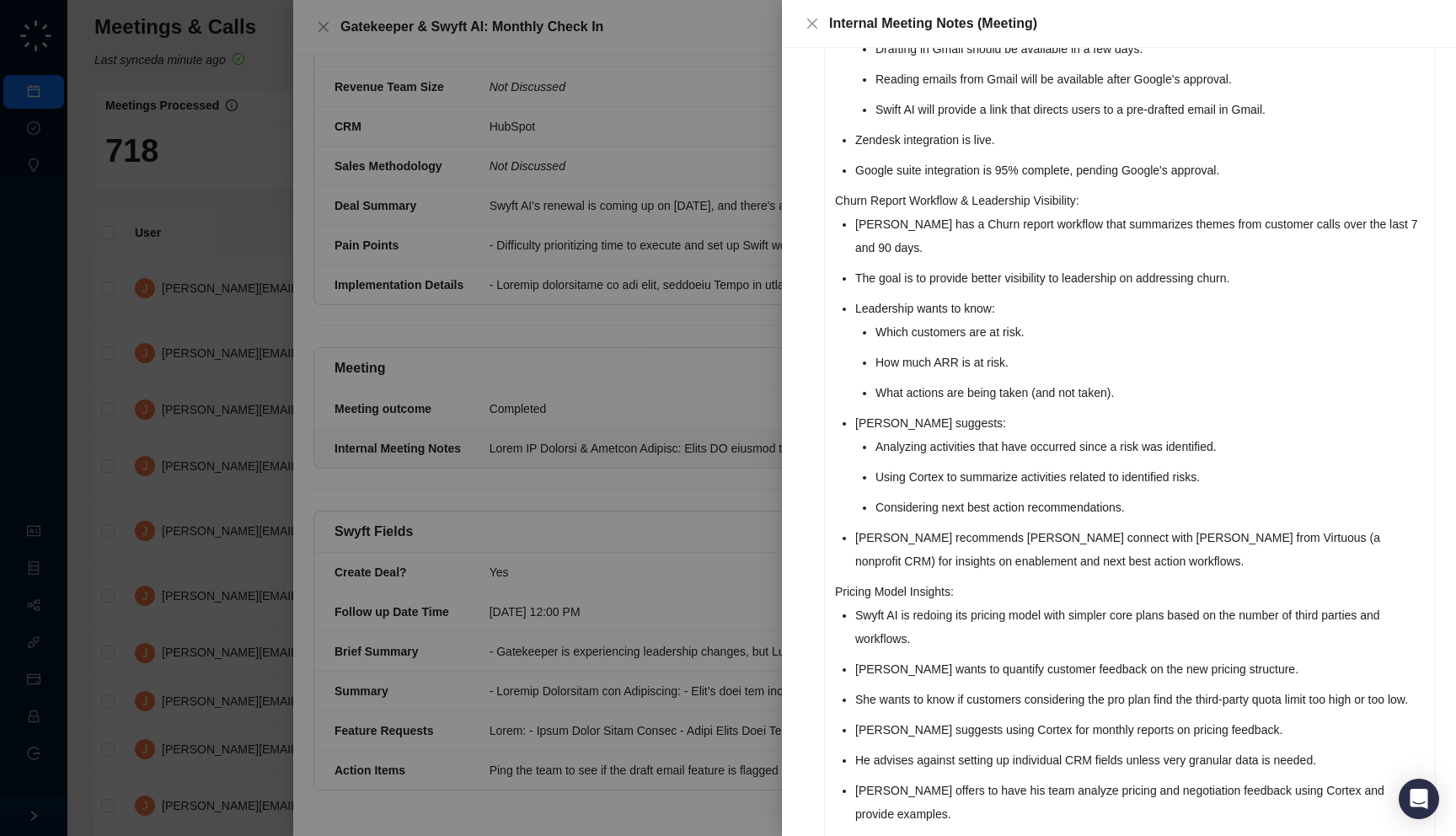
scroll to position [678, 0]
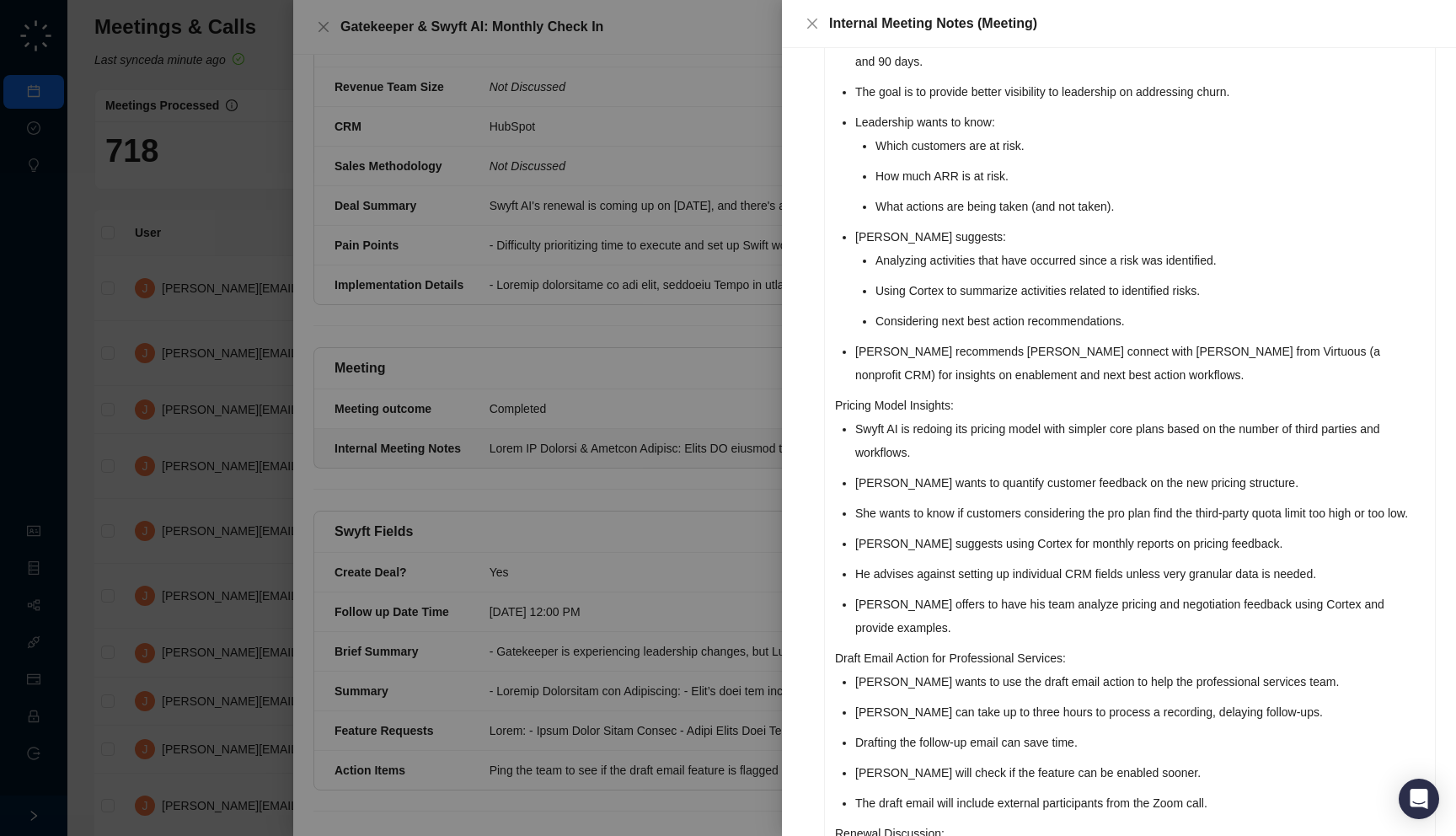
click at [855, 525] on li "She wants to know if customers considering the pro plan find the third-party qu…" at bounding box center [1140, 513] width 569 height 23
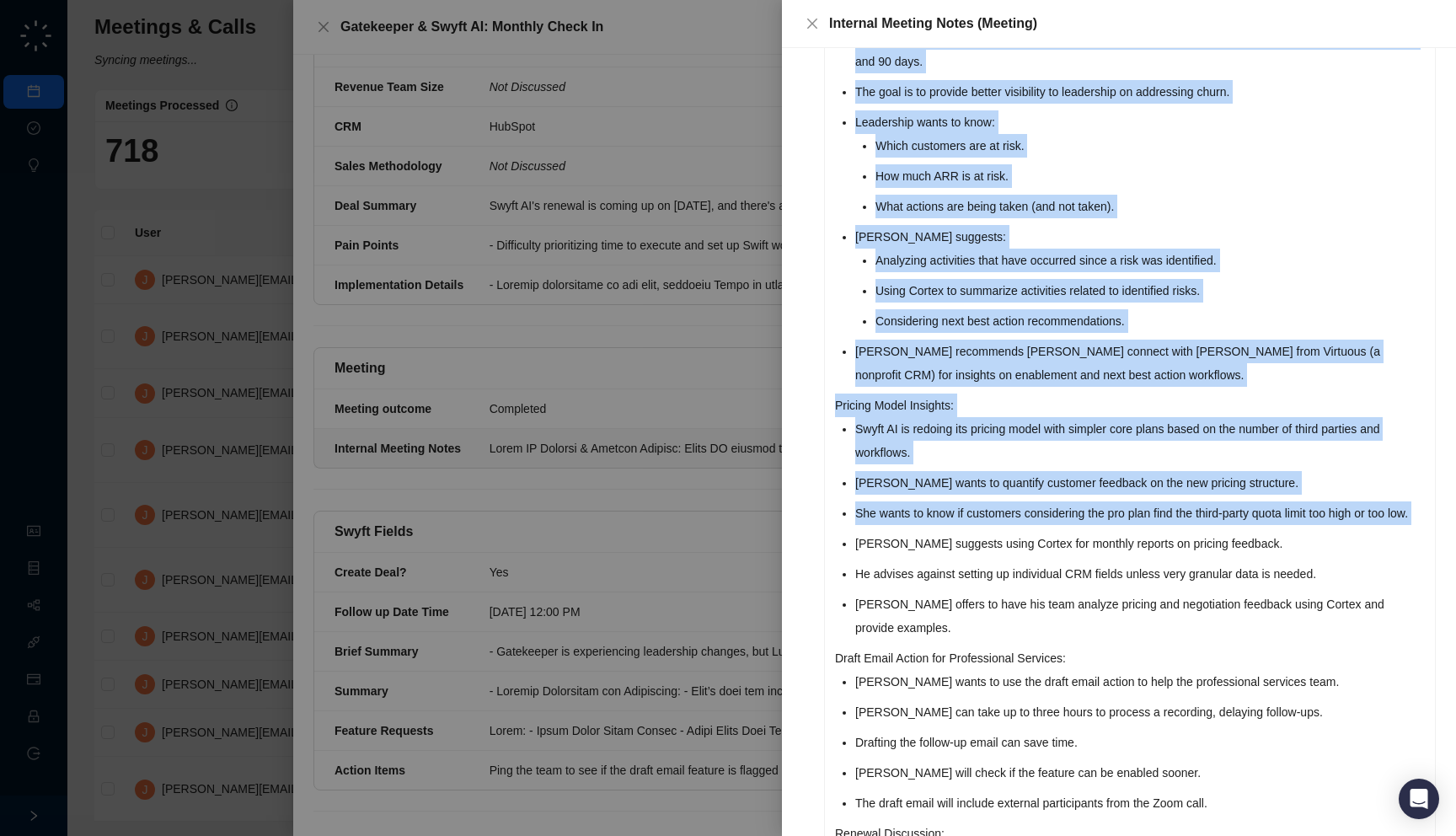
click at [841, 582] on div "Lumen IQ Rollout & Company Updates: Lumen IQ rollout is progressing well. Swyft…" at bounding box center [1130, 301] width 610 height 1568
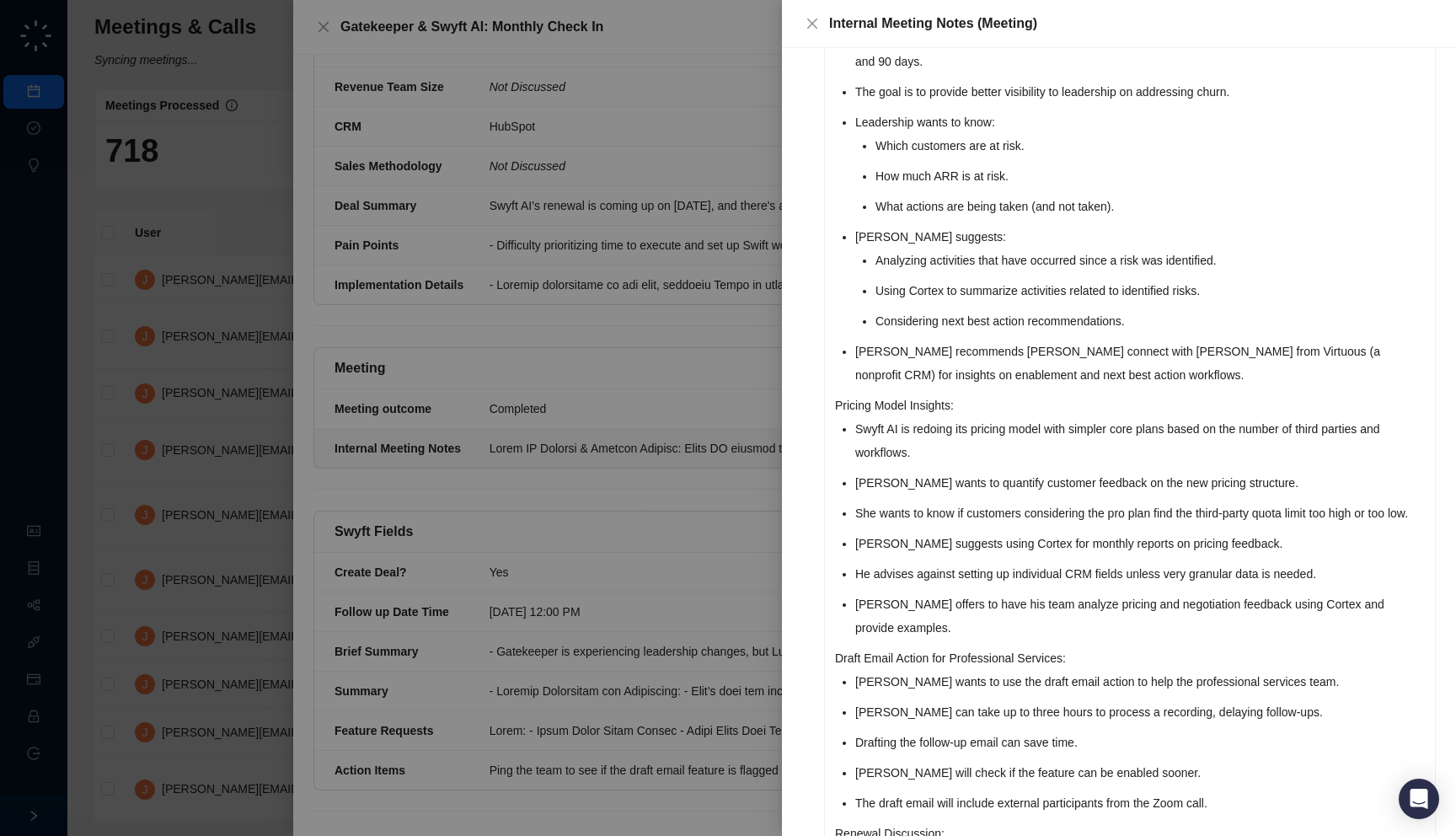
click at [900, 572] on ul "Swyft AI is redoing its pricing model with simpler core plans based on the numb…" at bounding box center [1140, 529] width 569 height 223
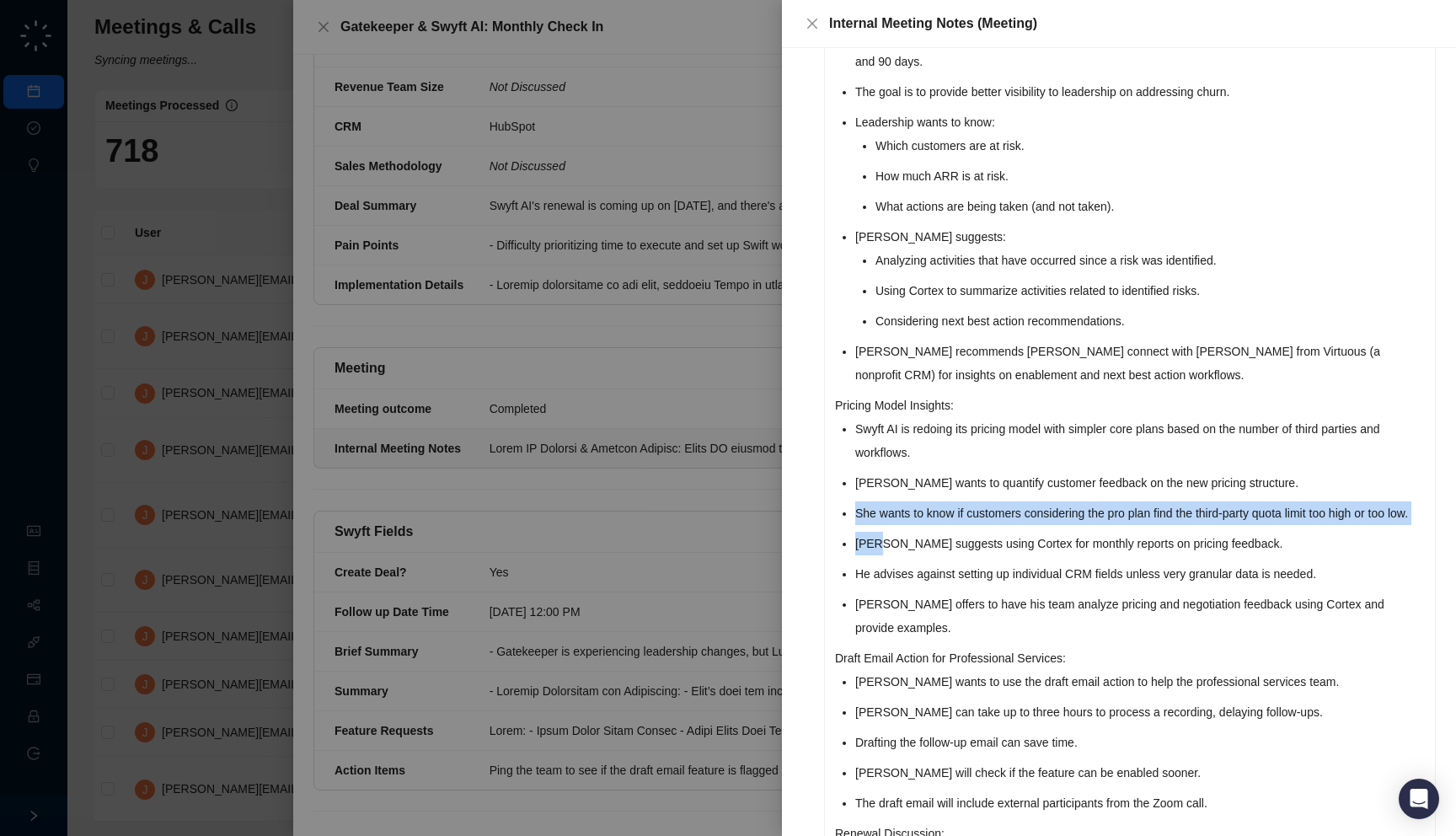
drag, startPoint x: 900, startPoint y: 572, endPoint x: 825, endPoint y: 542, distance: 80.8
click at [825, 542] on div "Lumen IQ Rollout & Company Updates: Lumen IQ rollout is progressing well. Swyft…" at bounding box center [1130, 301] width 610 height 1568
click at [923, 525] on li "She wants to know if customers considering the pro plan find the third-party qu…" at bounding box center [1140, 513] width 569 height 23
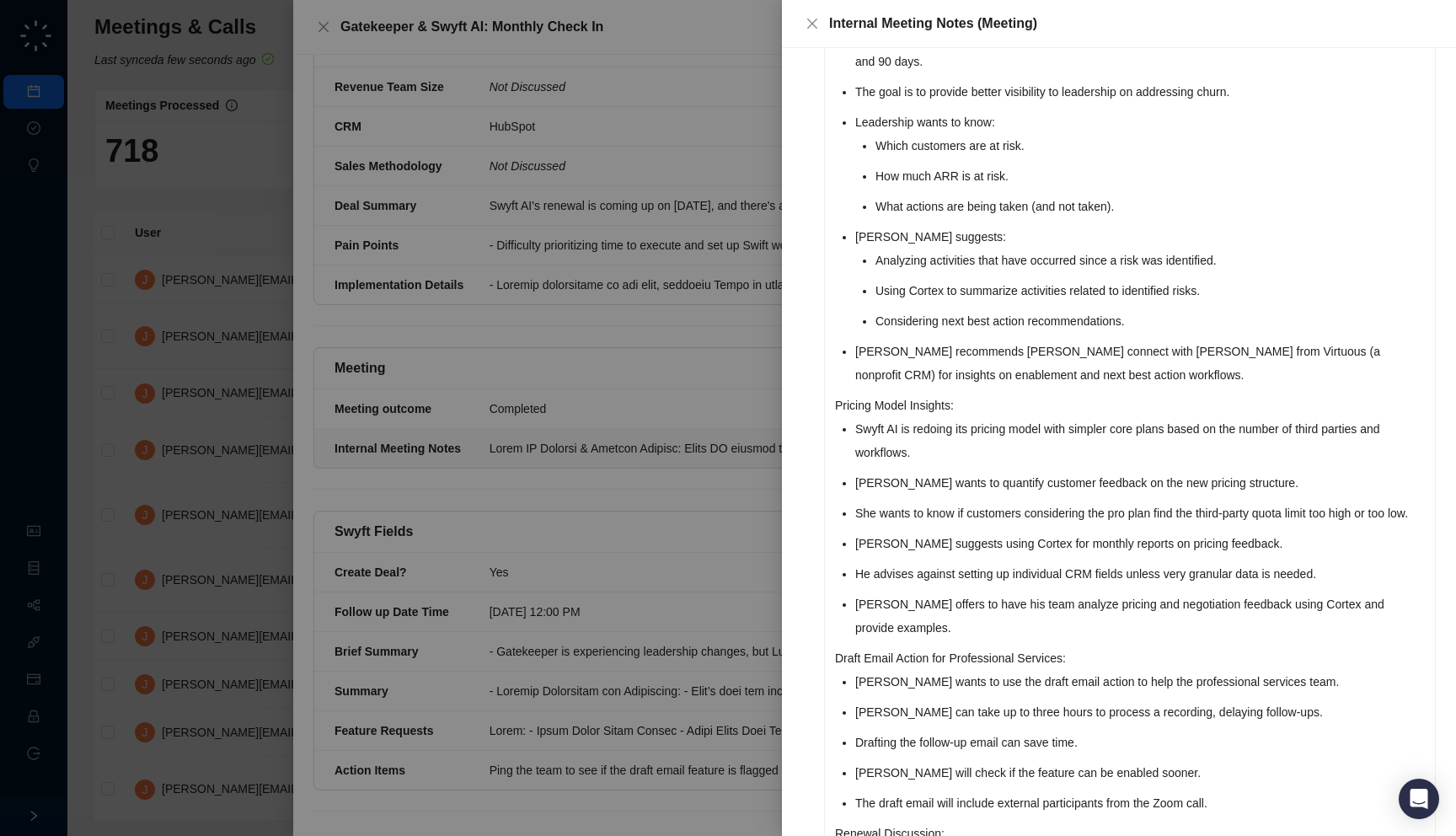
drag, startPoint x: 888, startPoint y: 565, endPoint x: 915, endPoint y: 561, distance: 27.3
click at [915, 525] on li "She wants to know if customers considering the pro plan find the third-party qu…" at bounding box center [1140, 513] width 569 height 23
click at [892, 556] on li "[PERSON_NAME] suggests using Cortex for monthly reports on pricing feedback." at bounding box center [1140, 543] width 569 height 23
click at [891, 556] on li "[PERSON_NAME] suggests using Cortex for monthly reports on pricing feedback." at bounding box center [1140, 543] width 569 height 23
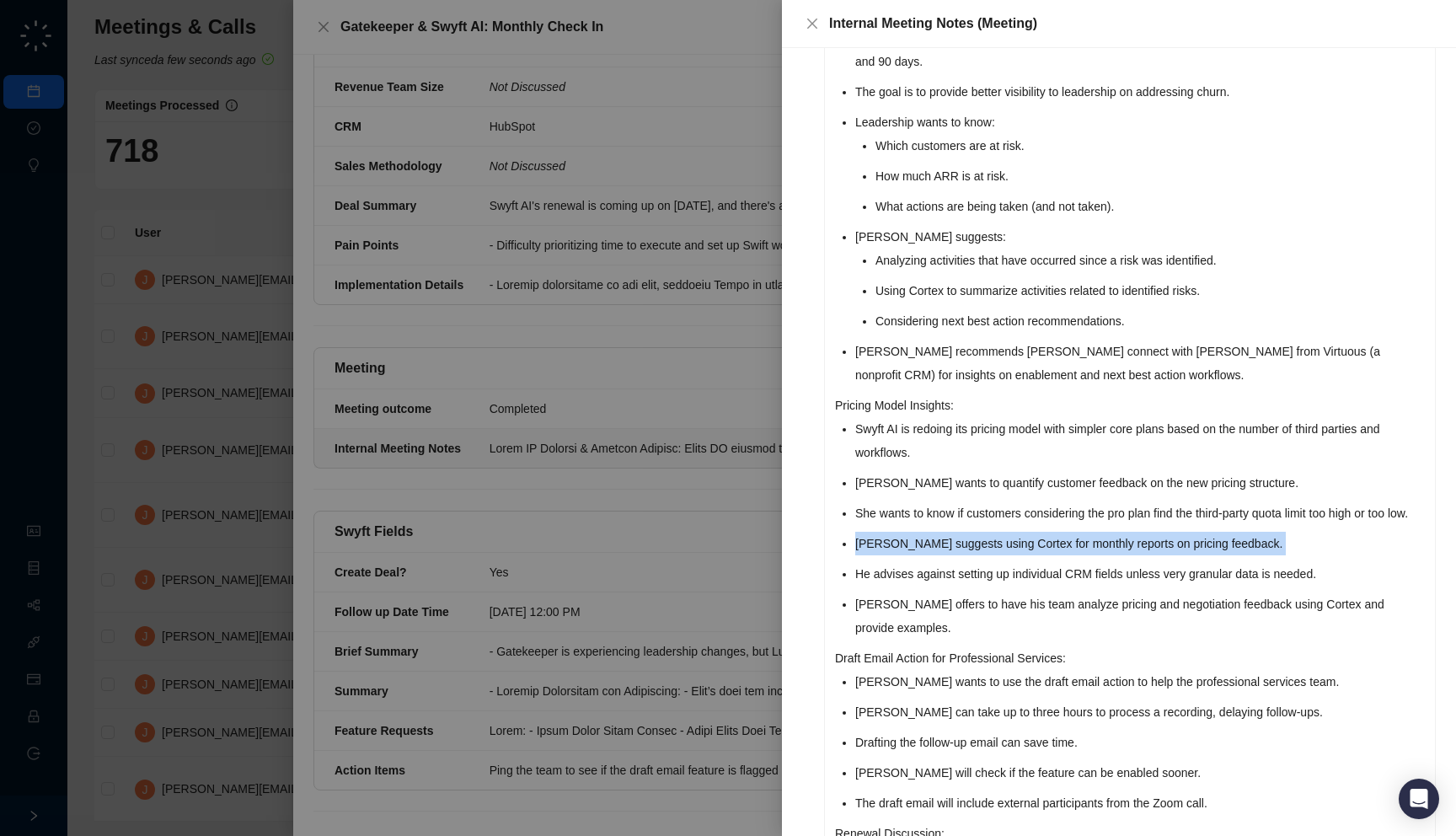
click at [891, 556] on li "[PERSON_NAME] suggests using Cortex for monthly reports on pricing feedback." at bounding box center [1140, 543] width 569 height 23
click at [910, 556] on li "[PERSON_NAME] suggests using Cortex for monthly reports on pricing feedback." at bounding box center [1140, 543] width 569 height 23
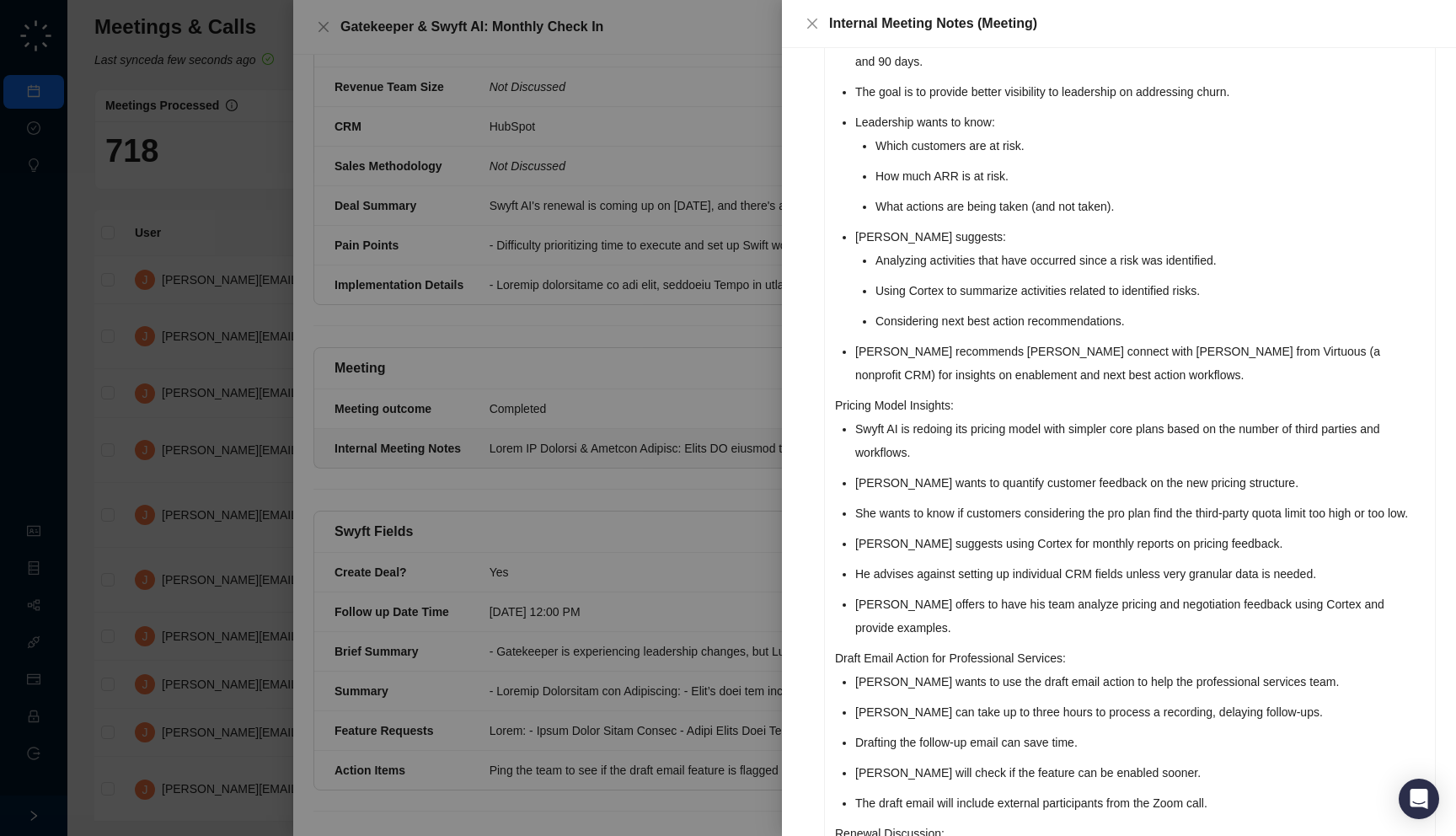
drag, startPoint x: 858, startPoint y: 632, endPoint x: 843, endPoint y: 623, distance: 17.5
click at [843, 623] on div "Lumen IQ Rollout & Company Updates: Lumen IQ rollout is progressing well. Swyft…" at bounding box center [1130, 301] width 610 height 1568
drag, startPoint x: 840, startPoint y: 640, endPoint x: 840, endPoint y: 650, distance: 10.0
click at [840, 650] on div "Lumen IQ Rollout & Company Updates: Lumen IQ rollout is progressing well. Swyft…" at bounding box center [1130, 301] width 610 height 1568
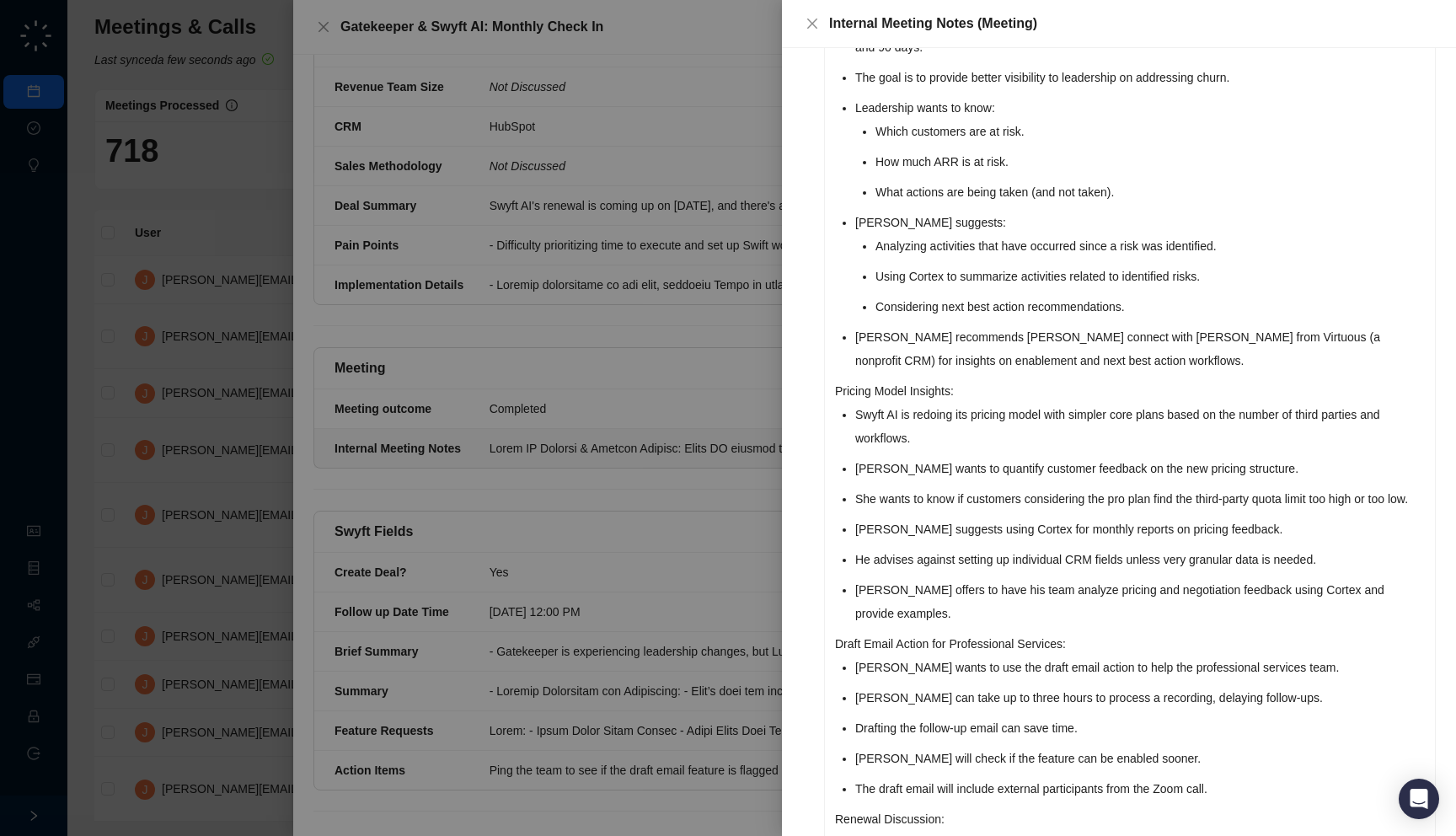
scroll to position [695, 0]
drag, startPoint x: 843, startPoint y: 693, endPoint x: 847, endPoint y: 681, distance: 12.6
click at [847, 654] on p "Draft Email Action for Professional Services:" at bounding box center [1130, 642] width 590 height 23
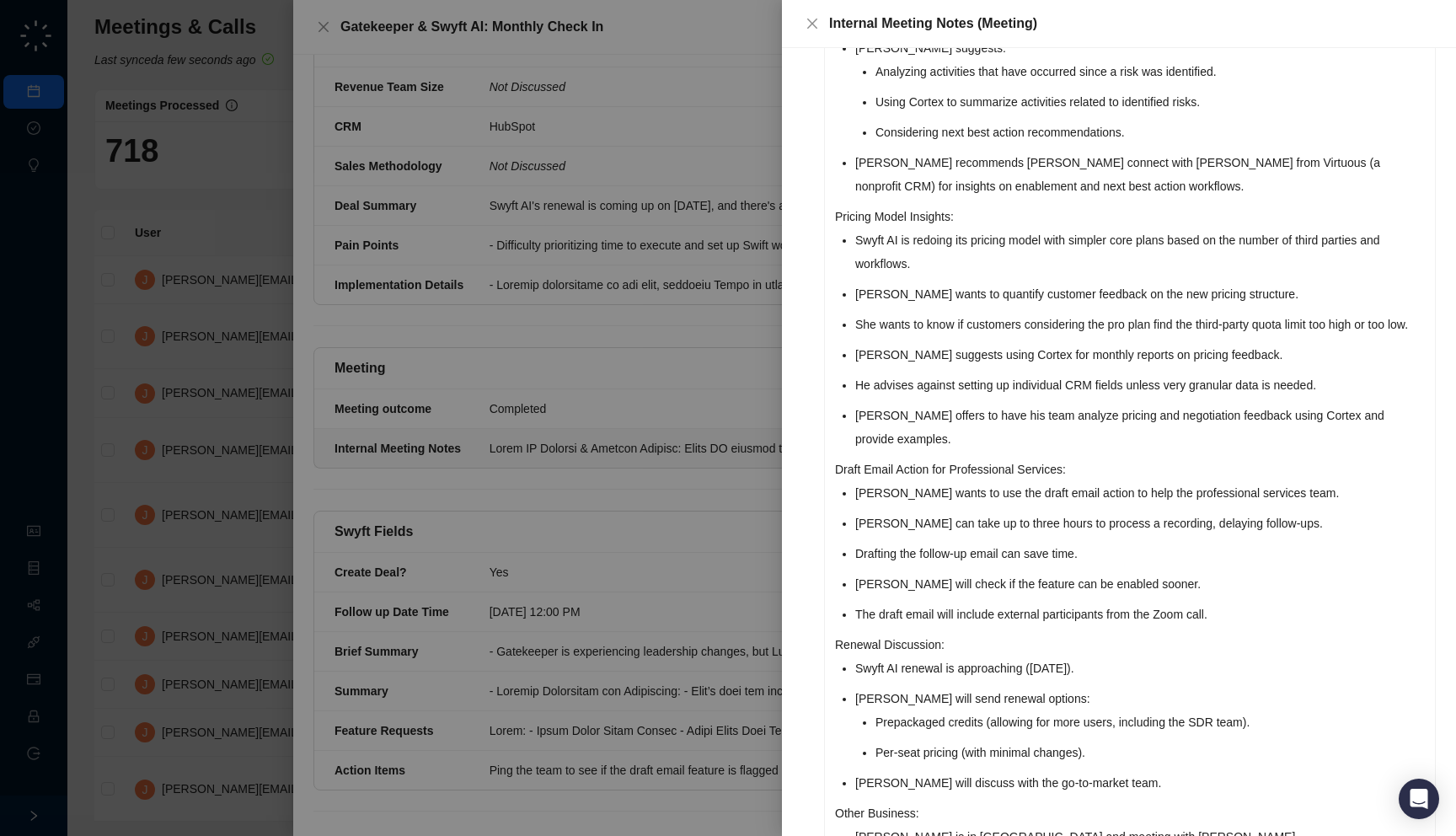
scroll to position [1019, 0]
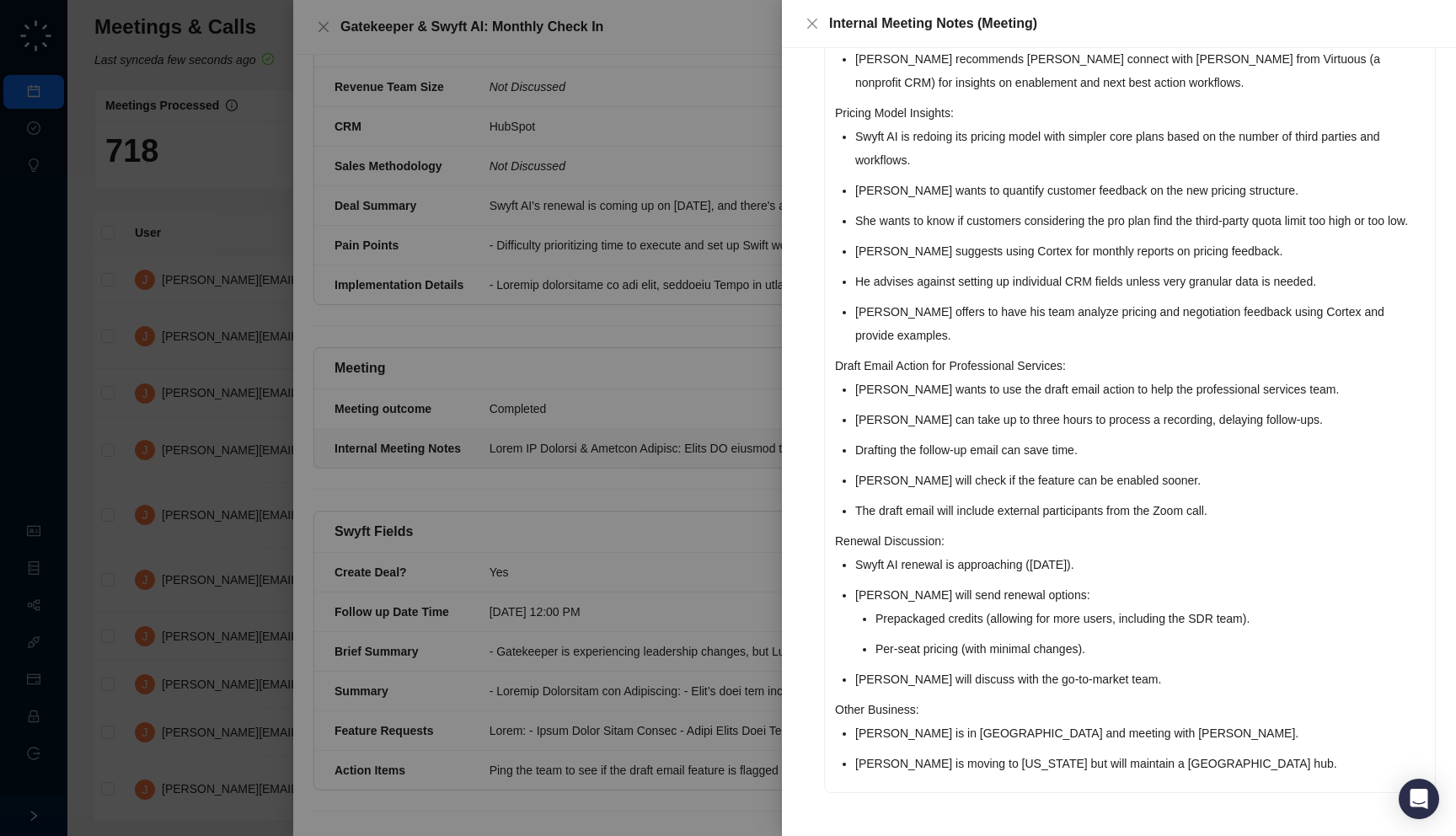
click at [833, 584] on div "Lumen IQ Rollout & Company Updates: Lumen IQ rollout is progressing well. Swyft…" at bounding box center [1130, 8] width 610 height 1568
drag, startPoint x: 848, startPoint y: 751, endPoint x: 836, endPoint y: 753, distance: 12.2
click at [836, 753] on div "Lumen IQ Rollout & Company Updates: Lumen IQ rollout is progressing well. Swyft…" at bounding box center [1130, 8] width 610 height 1568
click at [834, 750] on div "Lumen IQ Rollout & Company Updates: Lumen IQ rollout is progressing well. Swyft…" at bounding box center [1130, 8] width 610 height 1568
click at [837, 770] on div "Lumen IQ Rollout & Company Updates: Lumen IQ rollout is progressing well. Swyft…" at bounding box center [1130, 8] width 610 height 1568
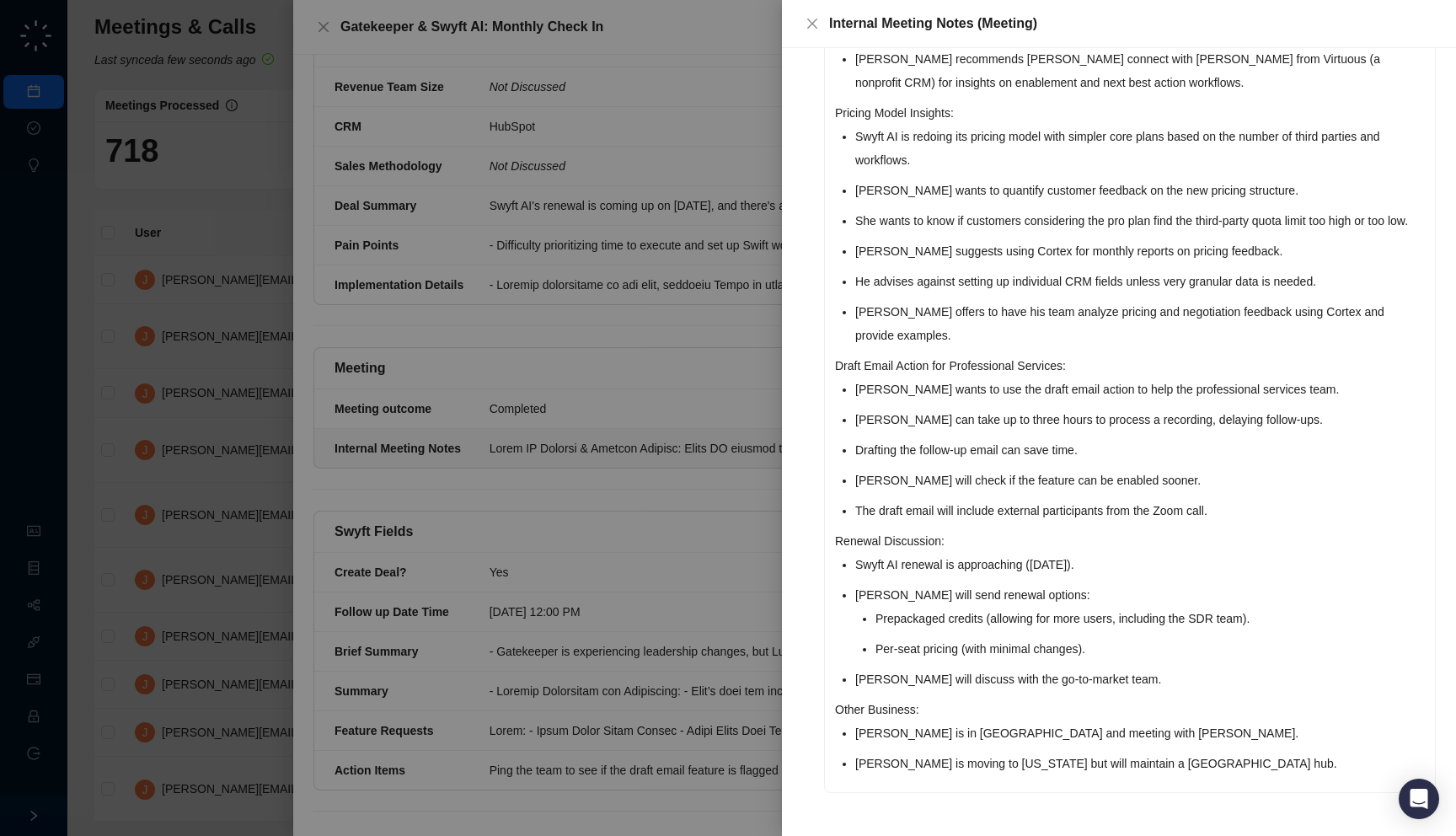
click at [841, 791] on div "Lumen IQ Rollout & Company Updates: Lumen IQ rollout is progressing well. Swyft…" at bounding box center [1130, 8] width 610 height 1568
drag, startPoint x: 829, startPoint y: 720, endPoint x: 829, endPoint y: 710, distance: 10.0
click at [829, 710] on div "Lumen IQ Rollout & Company Updates: Lumen IQ rollout is progressing well. Swyft…" at bounding box center [1130, 8] width 610 height 1568
click at [833, 761] on div "Lumen IQ Rollout & Company Updates: Lumen IQ rollout is progressing well. Swyft…" at bounding box center [1130, 8] width 610 height 1568
click at [674, 710] on div at bounding box center [728, 418] width 1456 height 836
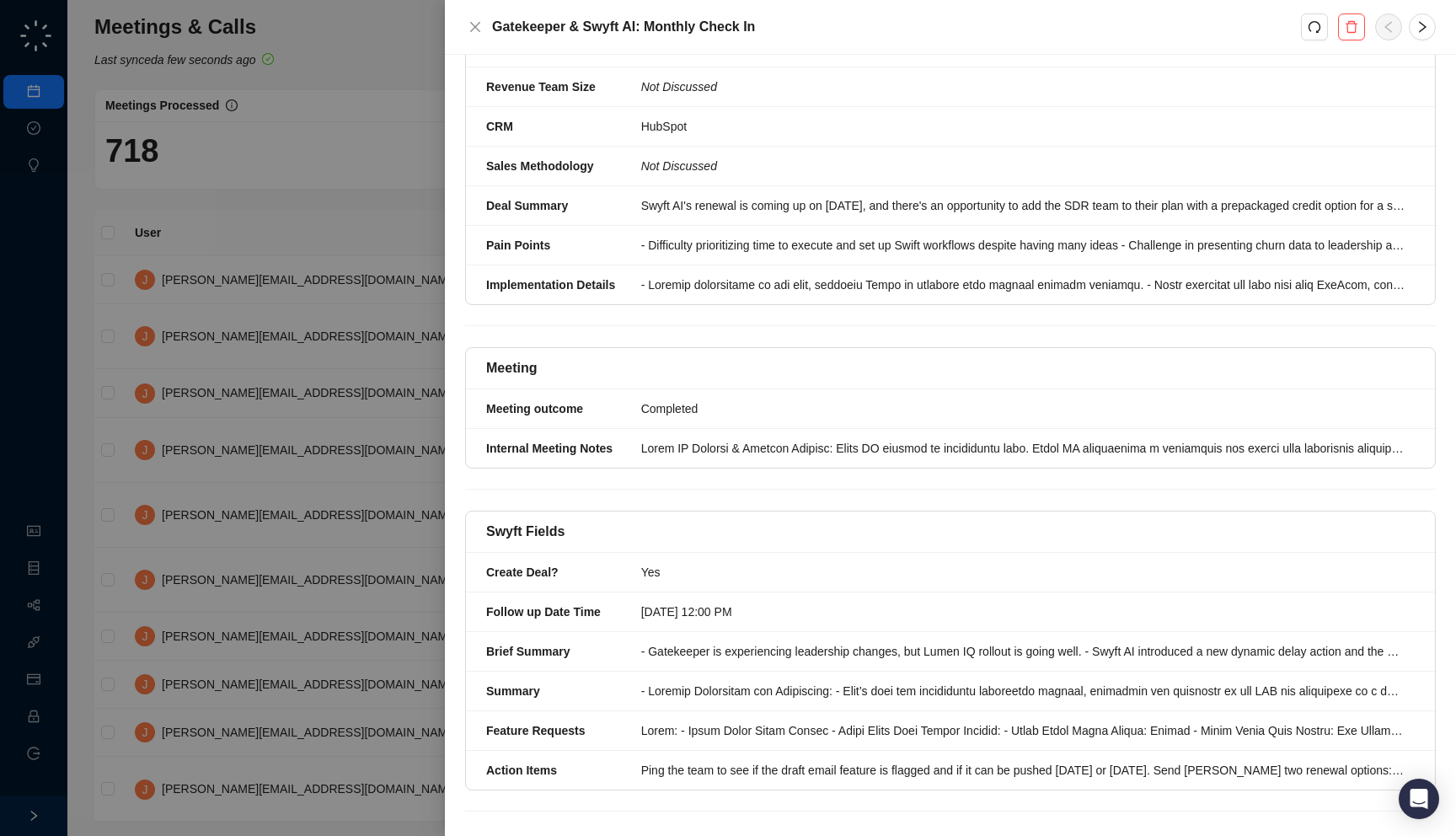
click at [572, 521] on div "Swyft Fields" at bounding box center [950, 532] width 928 height 20
click at [593, 521] on div "Swyft Fields" at bounding box center [950, 532] width 928 height 20
click at [315, 438] on div at bounding box center [728, 418] width 1456 height 836
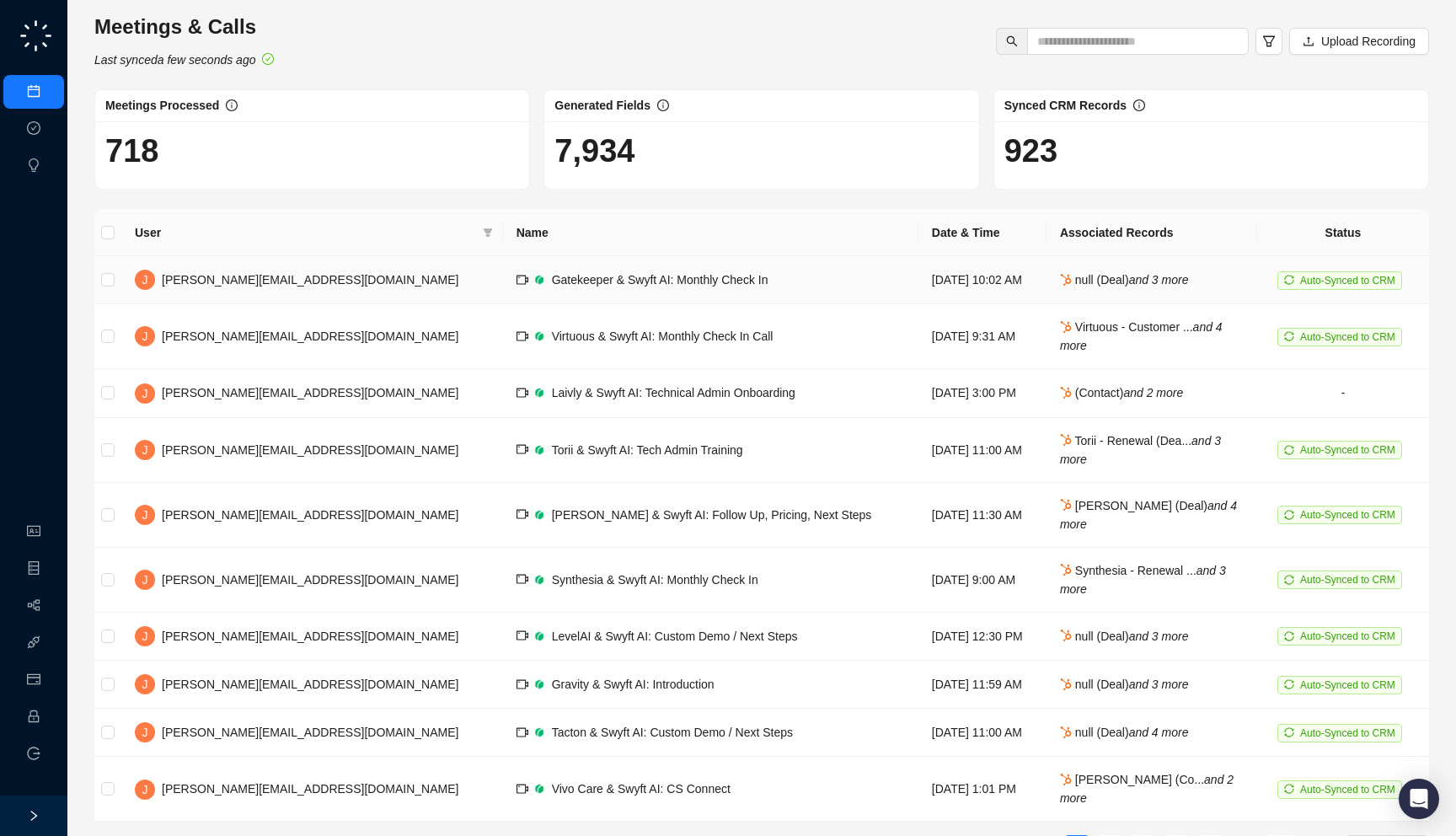
click at [1105, 269] on td "null (Deal) and 3 more" at bounding box center [1151, 280] width 211 height 48
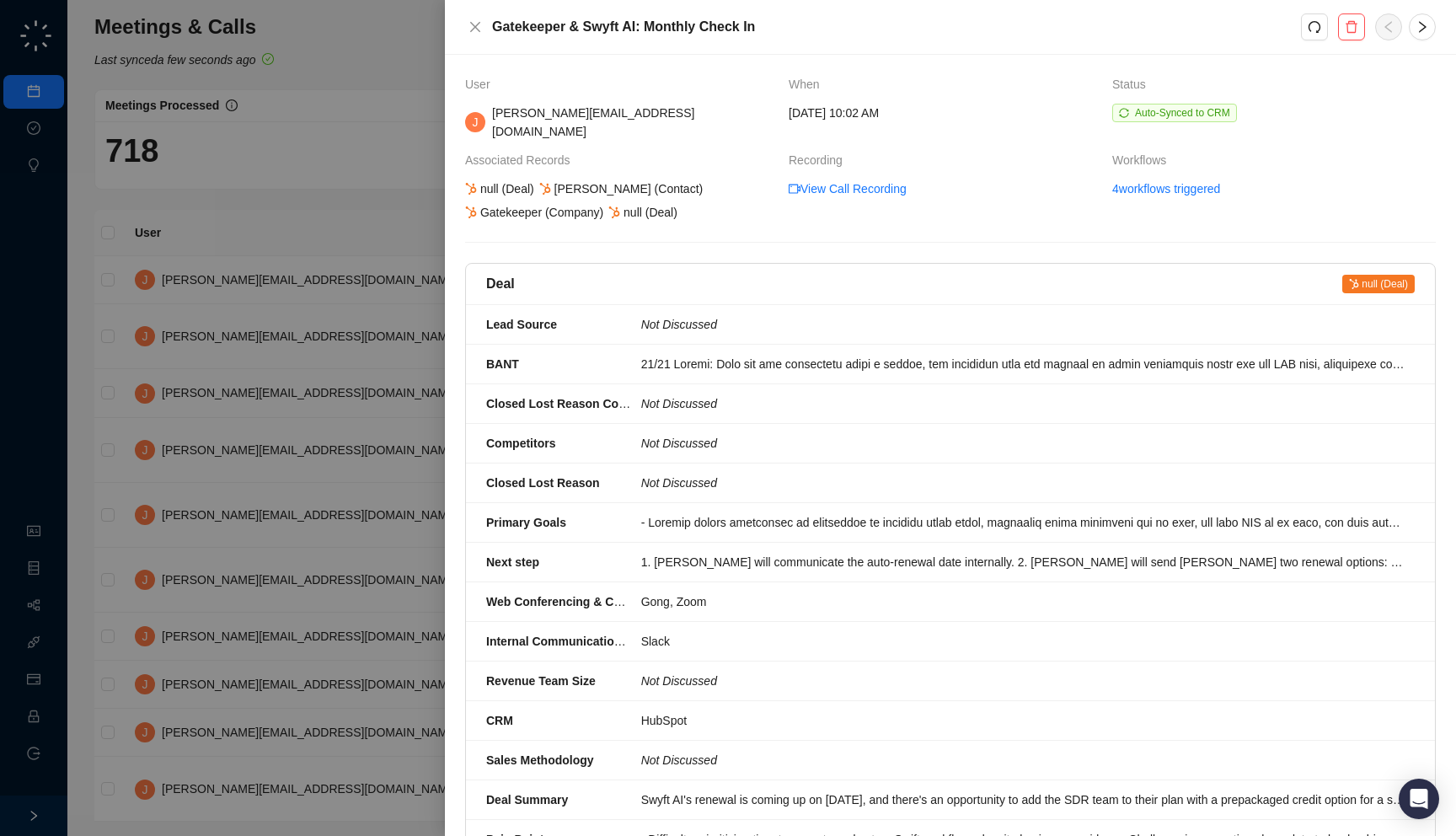
click at [207, 377] on div at bounding box center [728, 418] width 1456 height 836
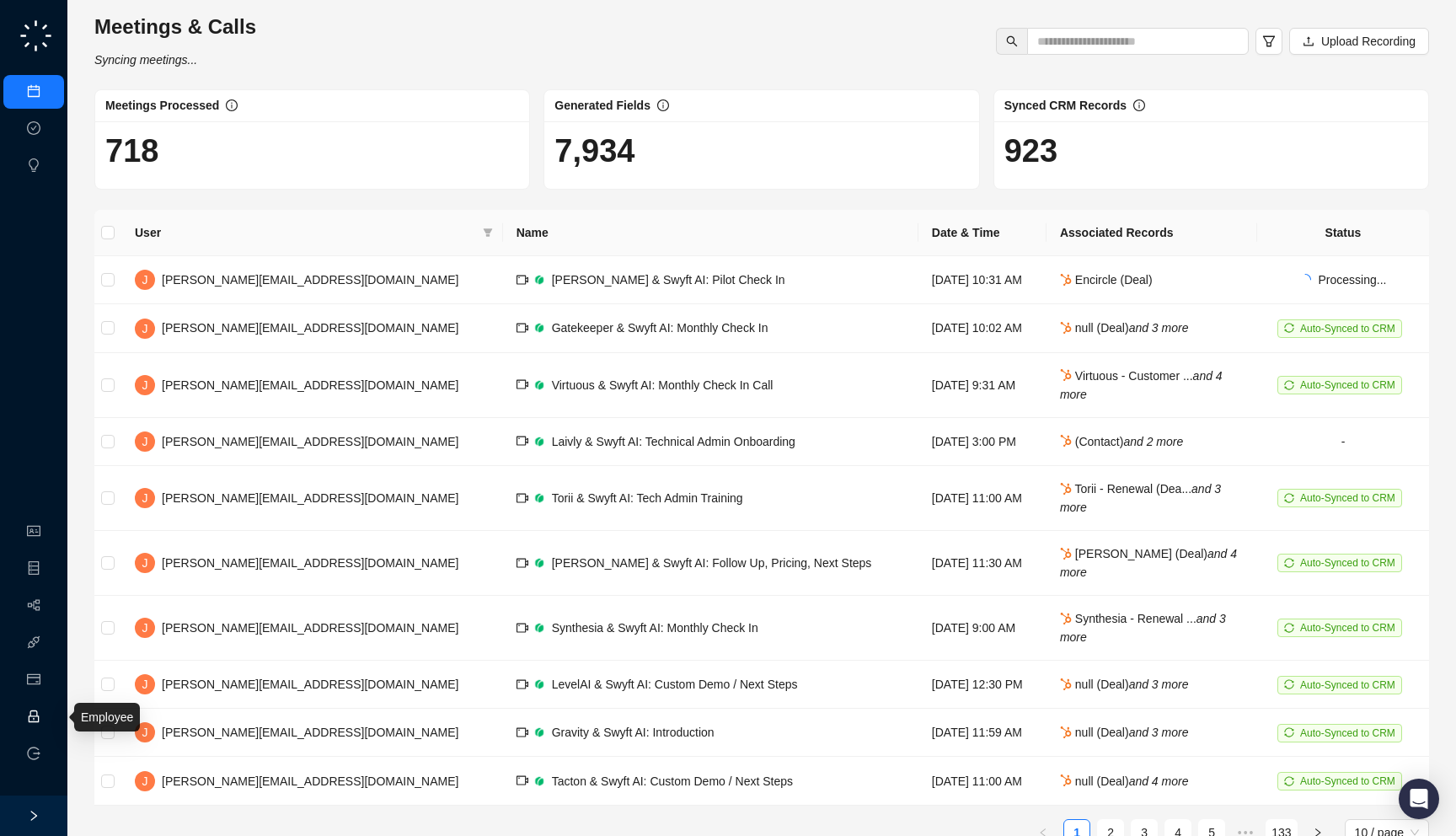
click at [49, 716] on link "Employee" at bounding box center [75, 717] width 52 height 14
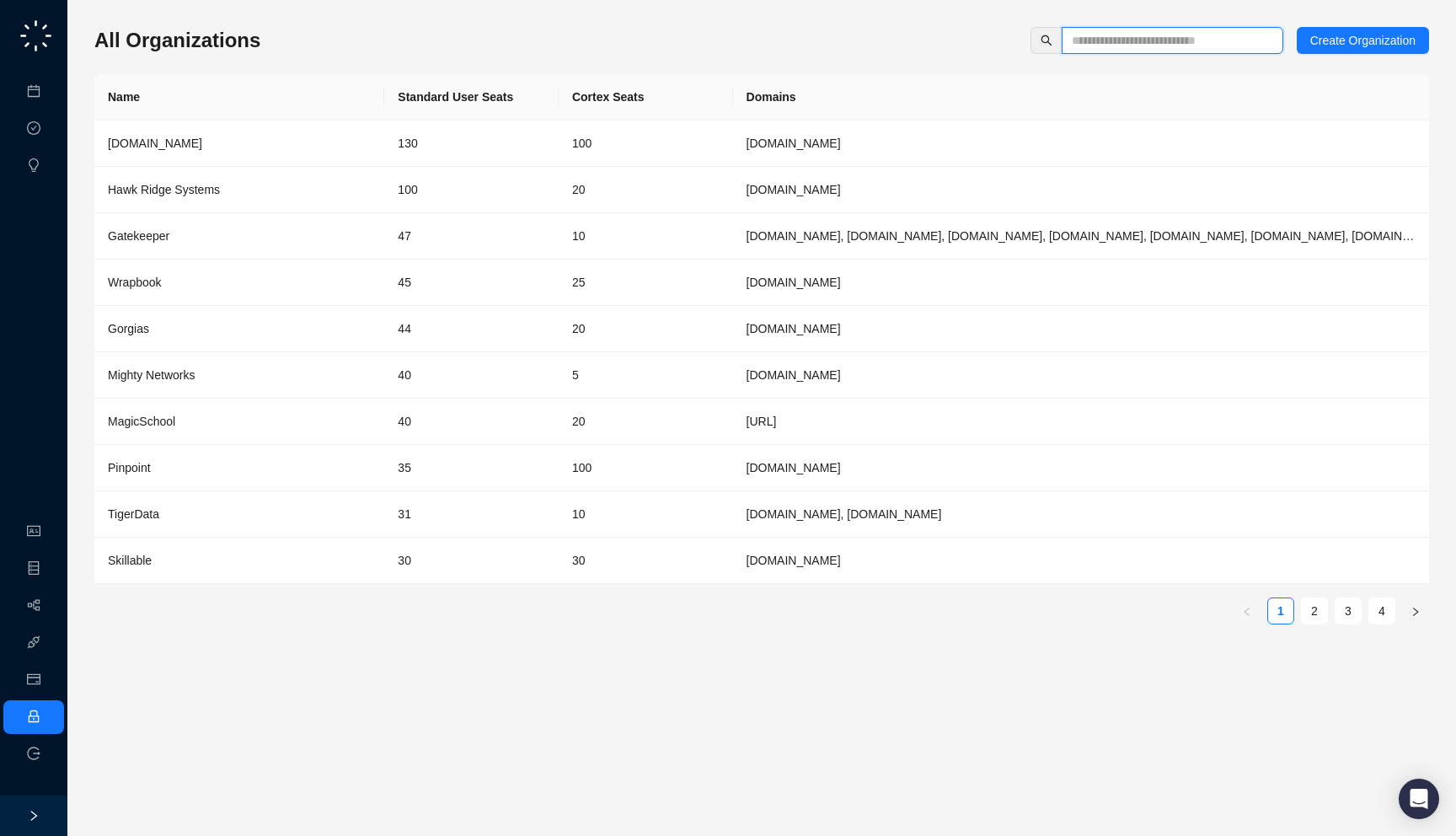
click at [1089, 46] on input "text" at bounding box center [1166, 41] width 188 height 19
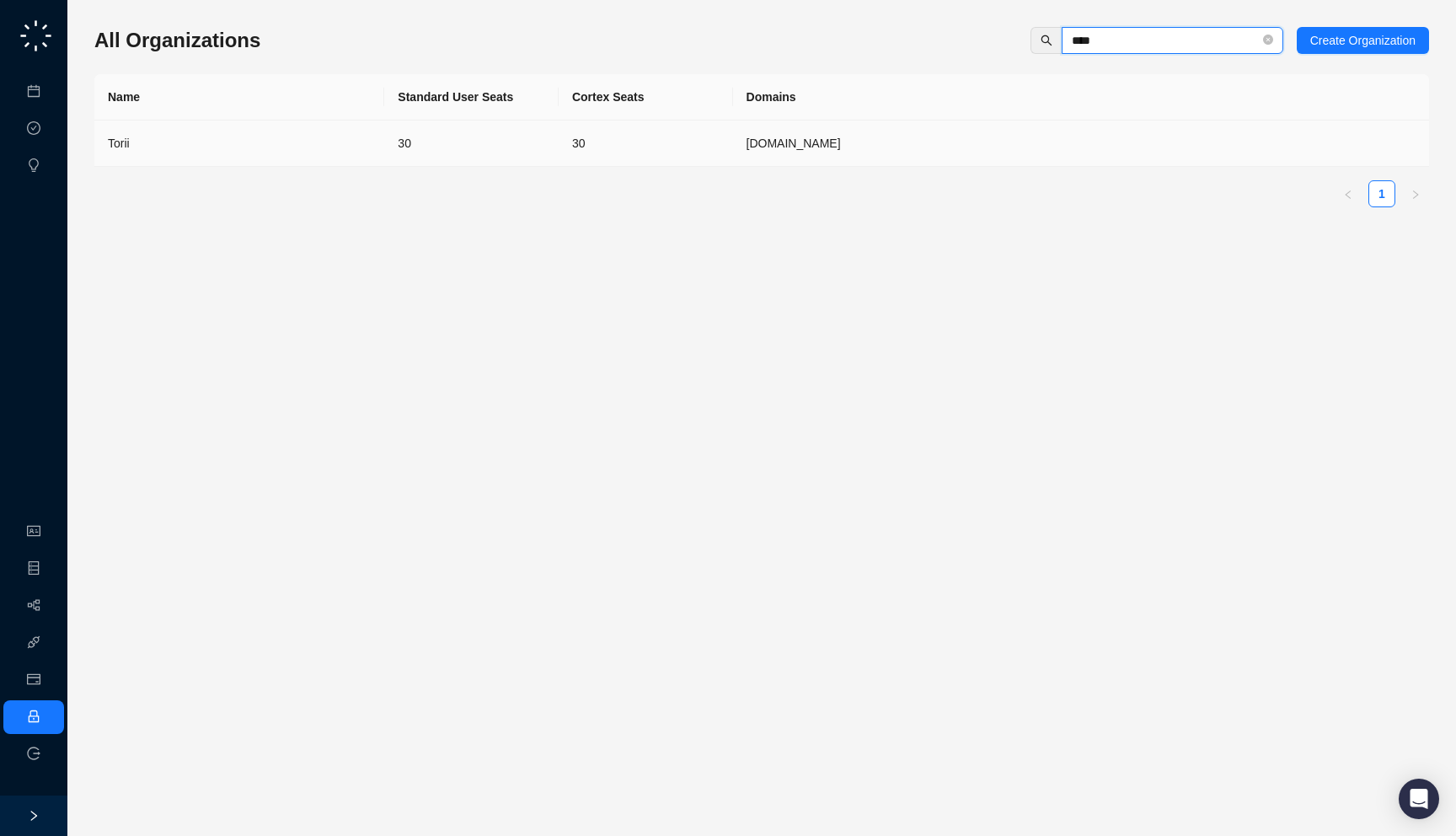
type input "****"
click at [347, 124] on td "Torii" at bounding box center [239, 144] width 290 height 46
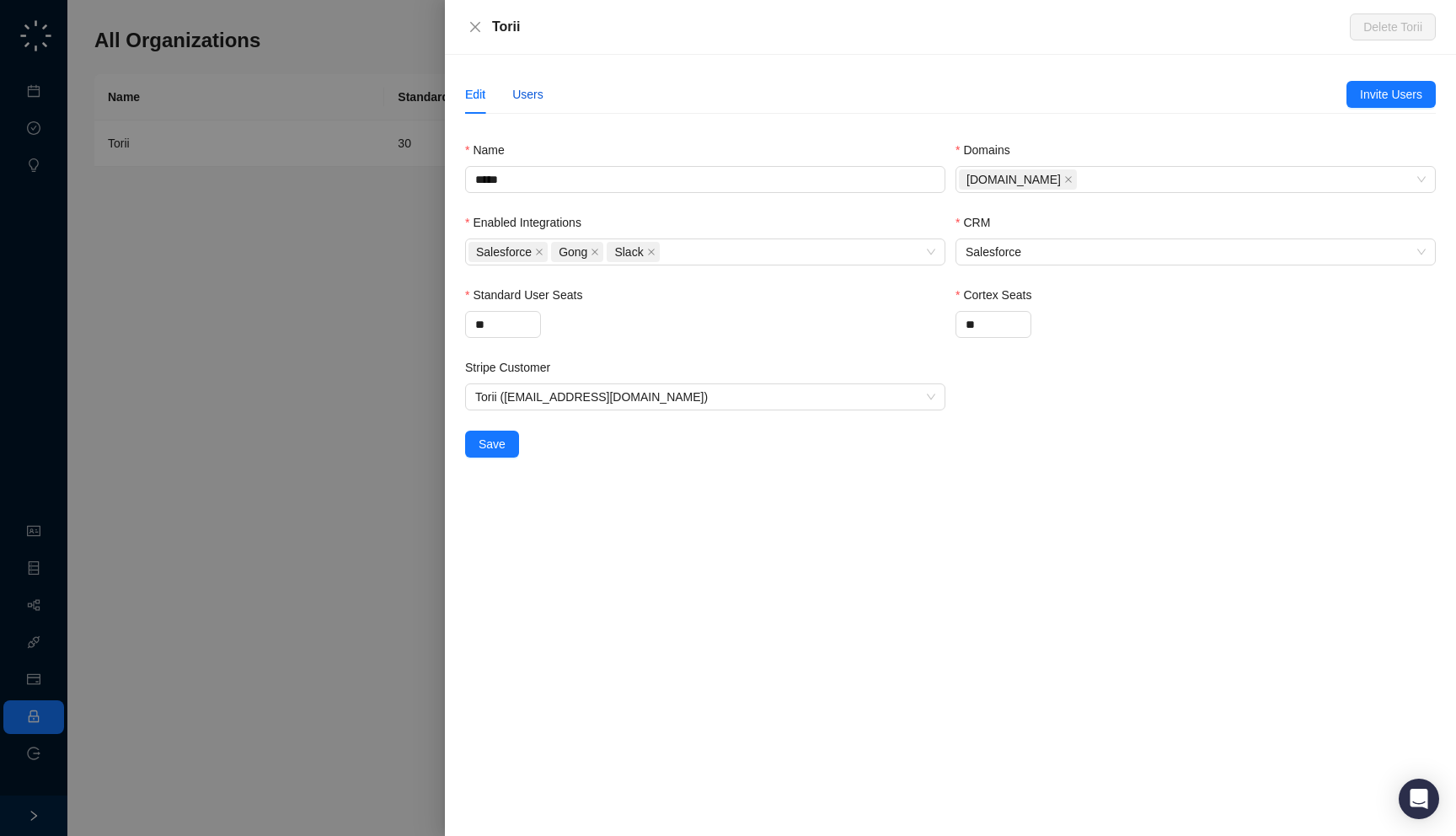
click at [539, 100] on div "Users" at bounding box center [528, 95] width 32 height 19
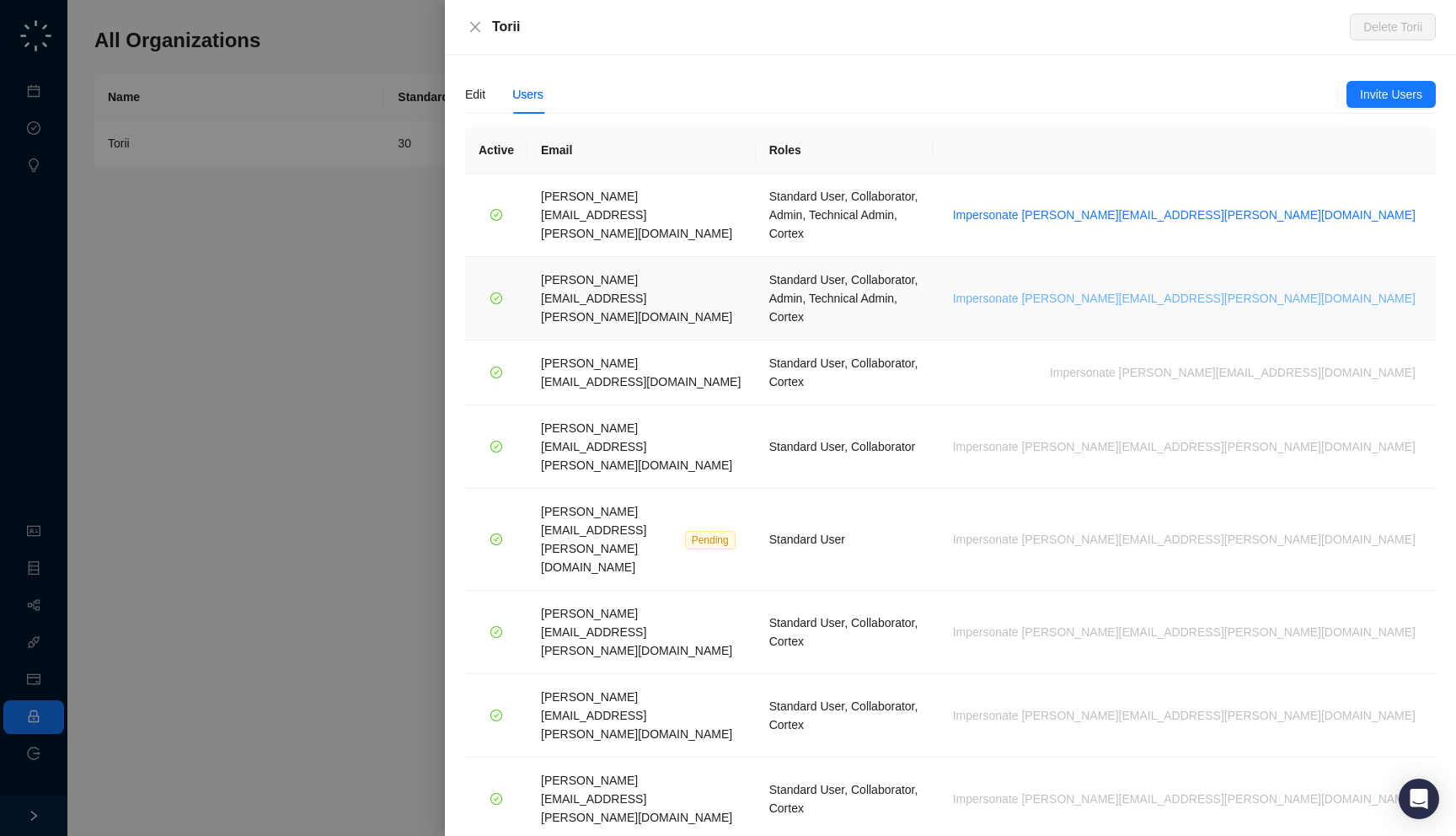
click at [1304, 289] on span "Impersonate [PERSON_NAME][EMAIL_ADDRESS][PERSON_NAME][DOMAIN_NAME]" at bounding box center [1184, 299] width 463 height 19
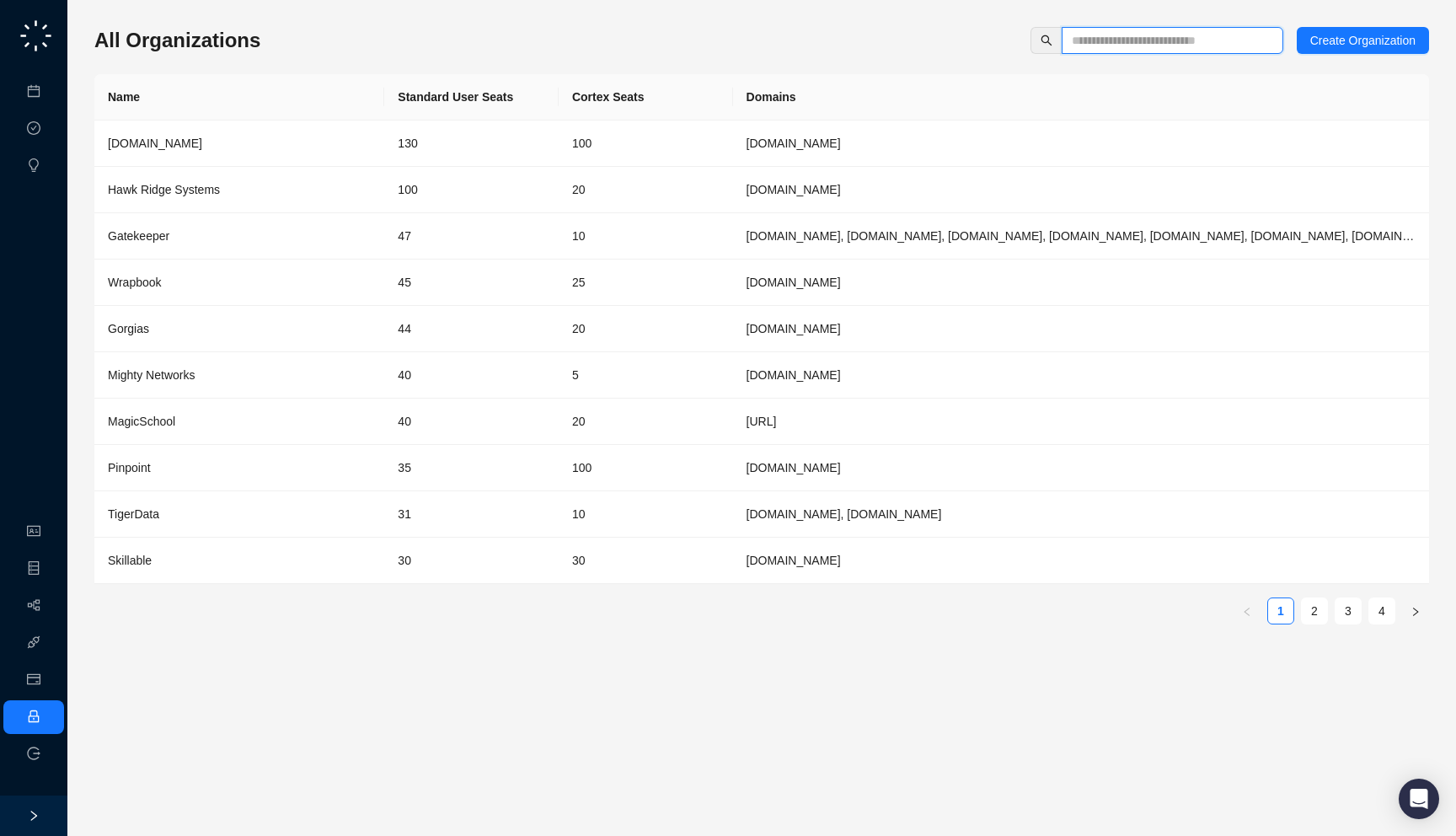
click at [1166, 33] on input "text" at bounding box center [1166, 41] width 188 height 19
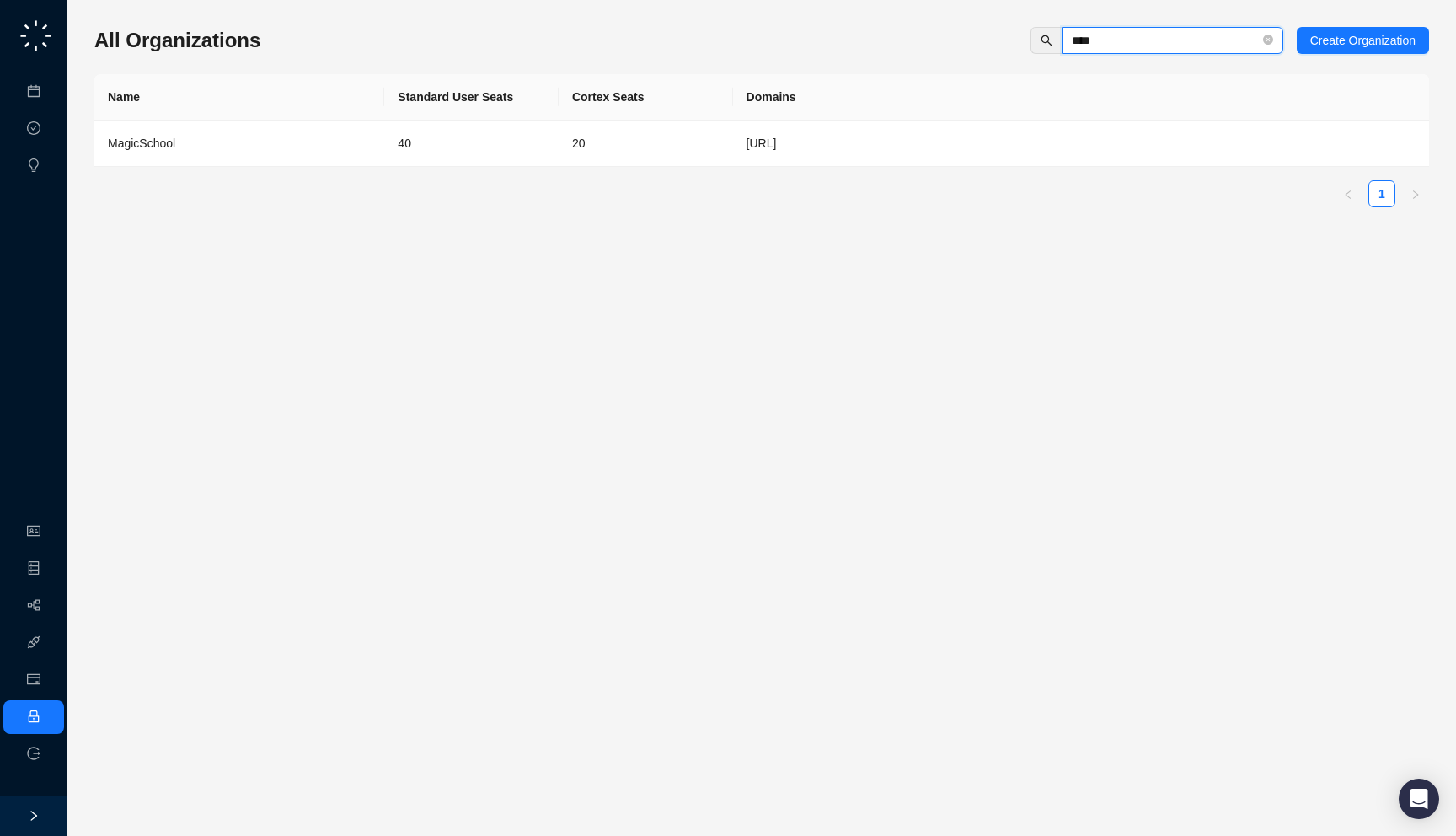
type input "****"
click at [268, 162] on td "MagicSchool" at bounding box center [239, 144] width 290 height 46
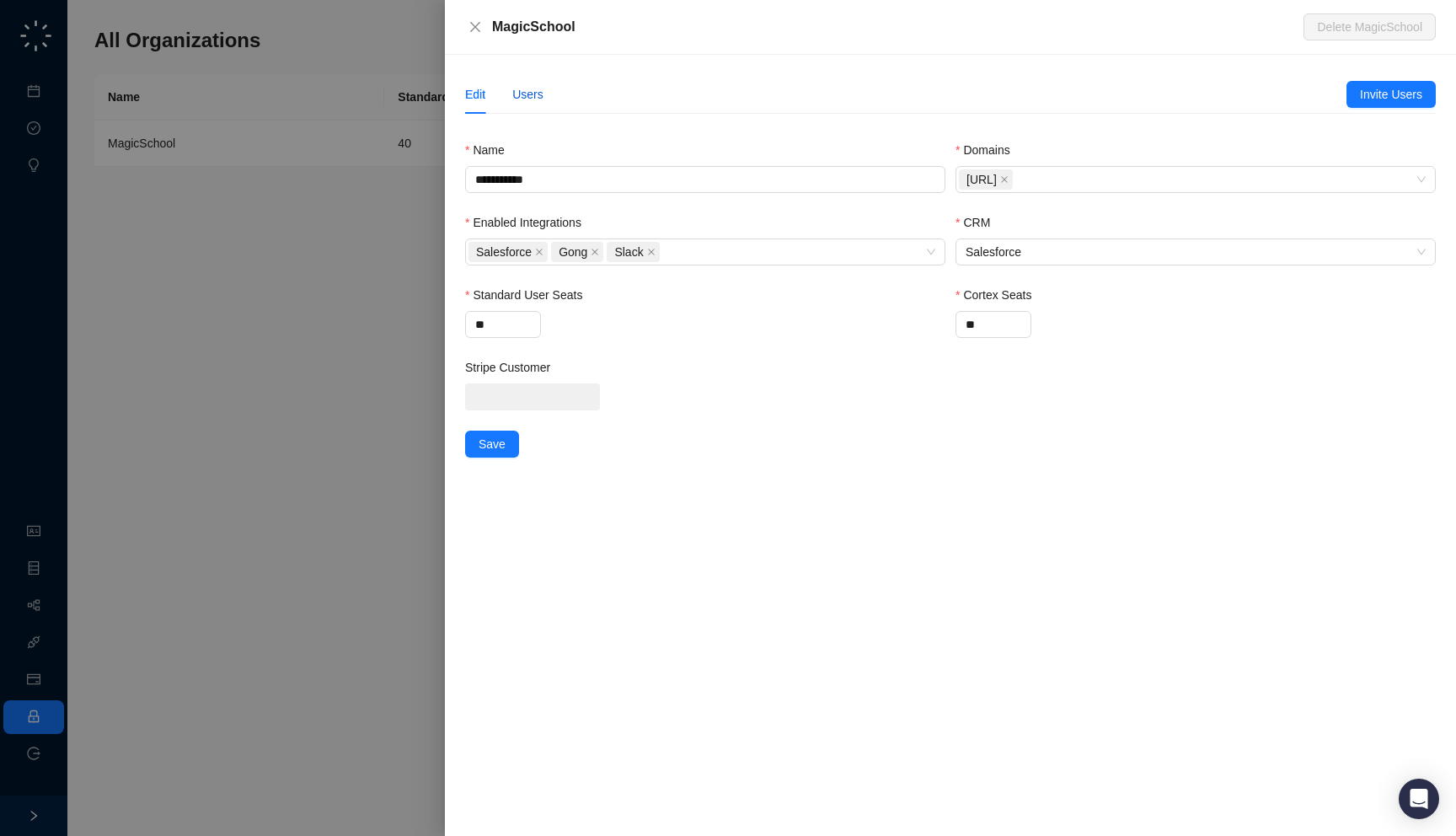
click at [529, 85] on div "Users" at bounding box center [528, 95] width 32 height 19
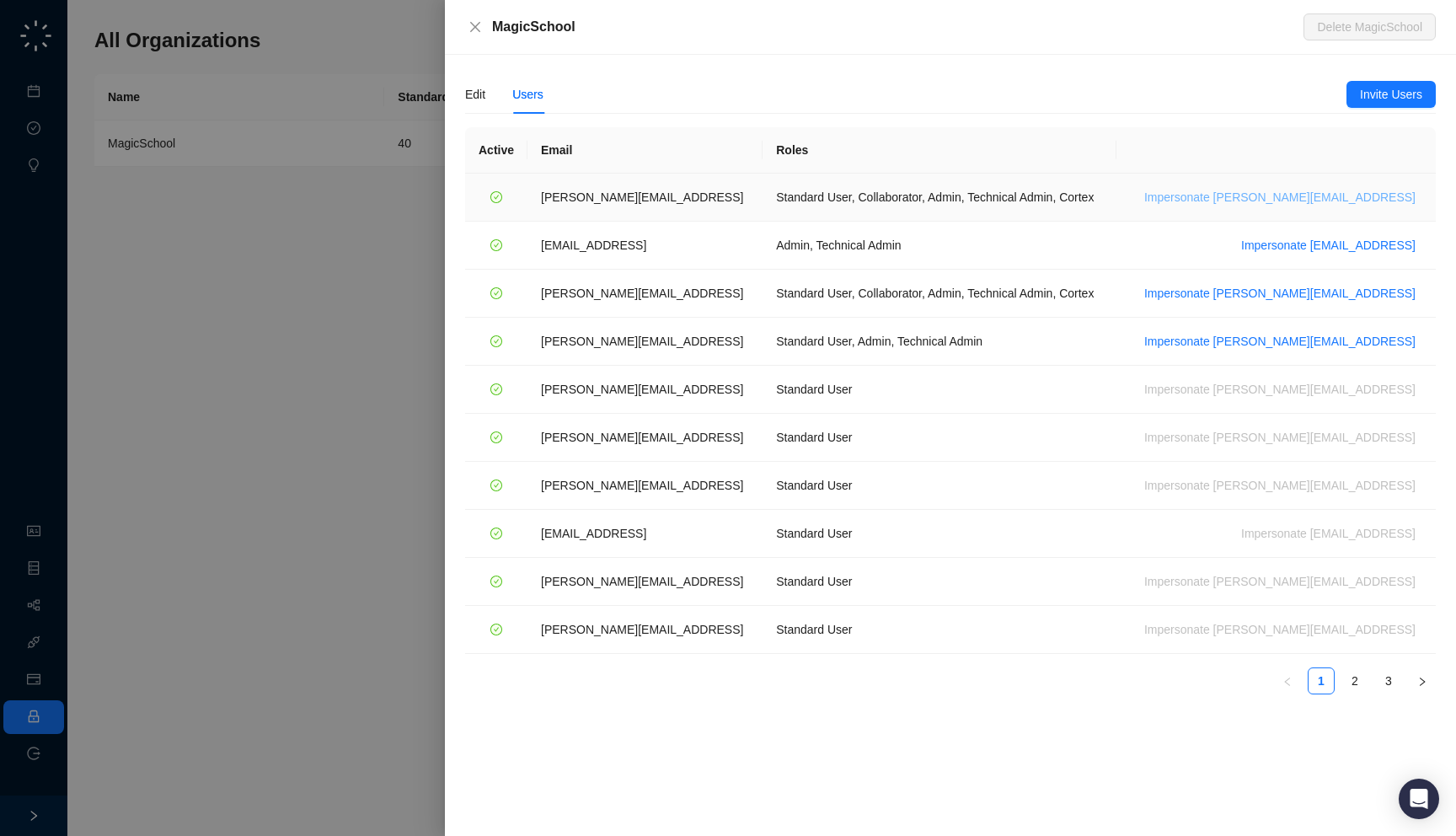
click at [1360, 193] on span "Impersonate ana@magicschool.ai" at bounding box center [1280, 198] width 272 height 19
